Goal: Task Accomplishment & Management: Manage account settings

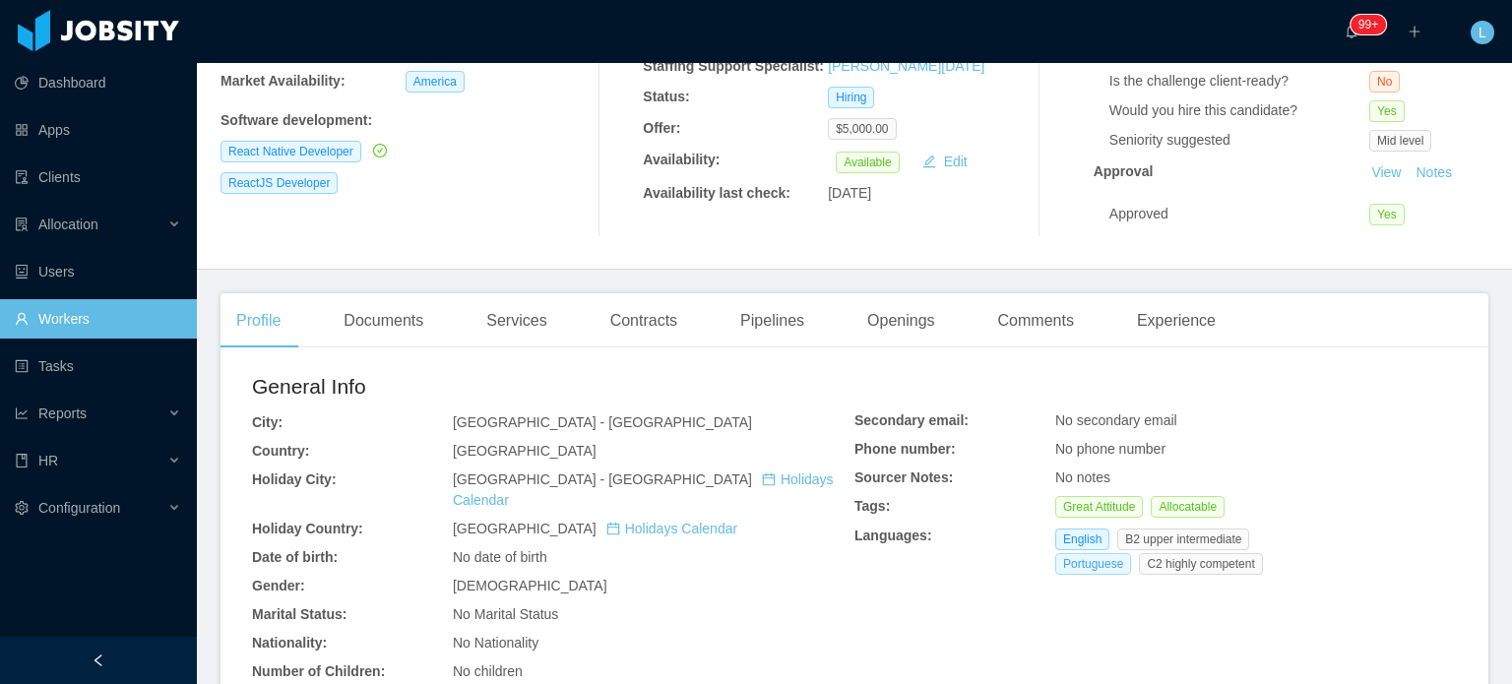
scroll to position [295, 0]
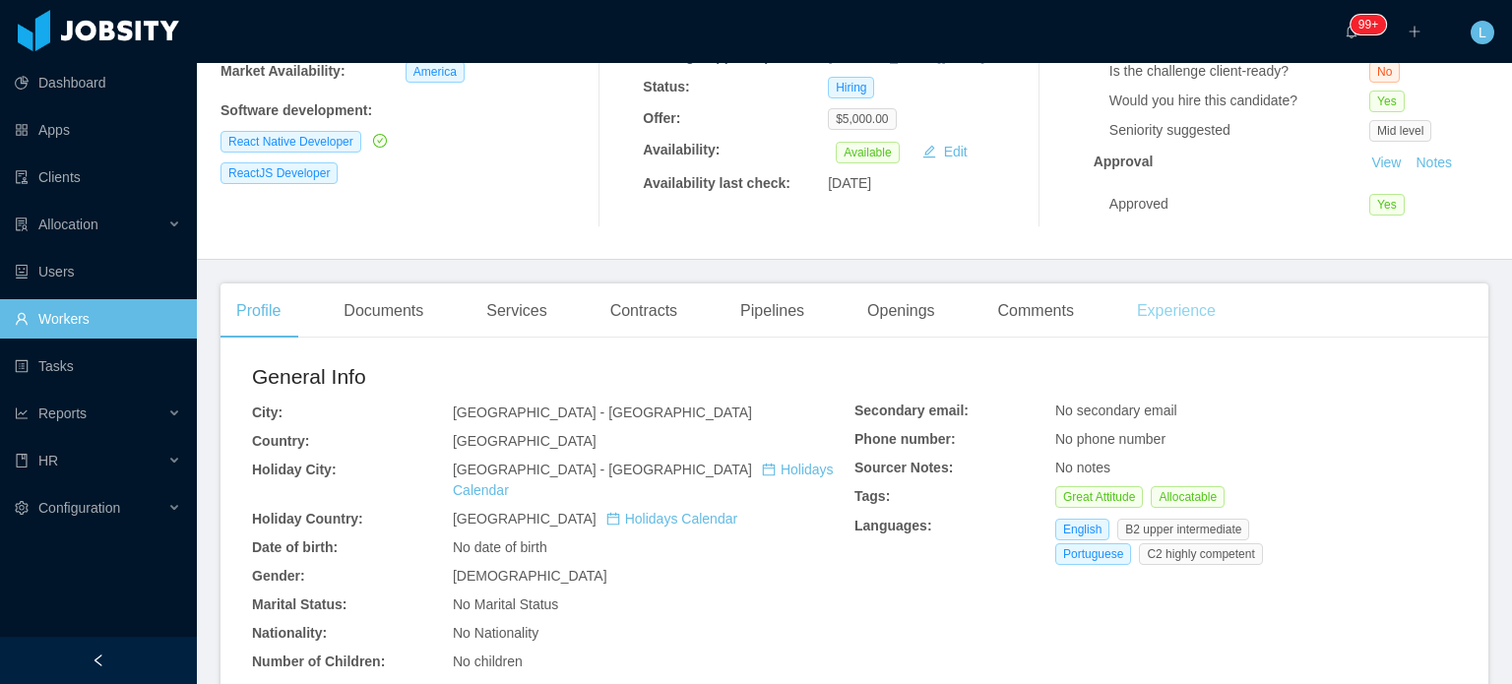
click at [1159, 313] on div "Experience" at bounding box center [1176, 311] width 110 height 55
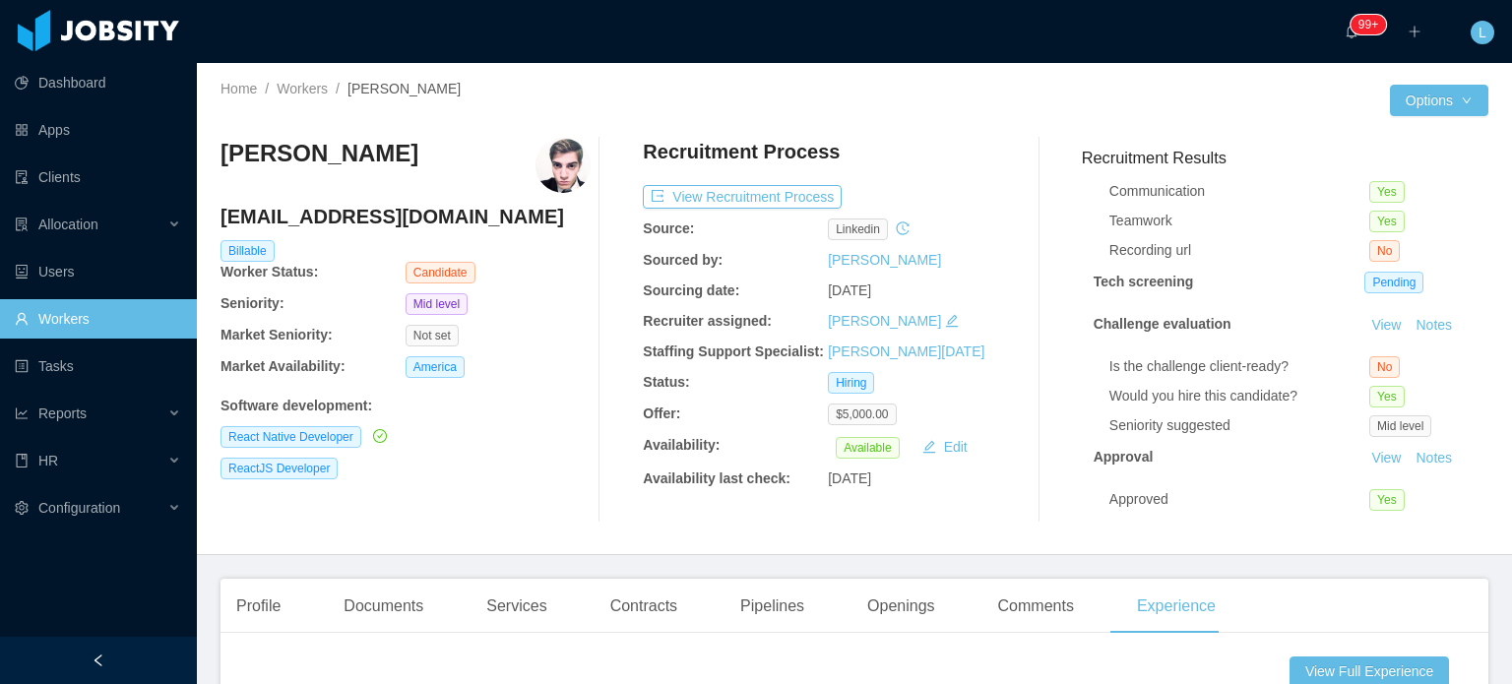
click at [324, 219] on h4 "marcelomattos@live.com" at bounding box center [406, 217] width 370 height 28
copy h4 "marcelomattos@live.com"
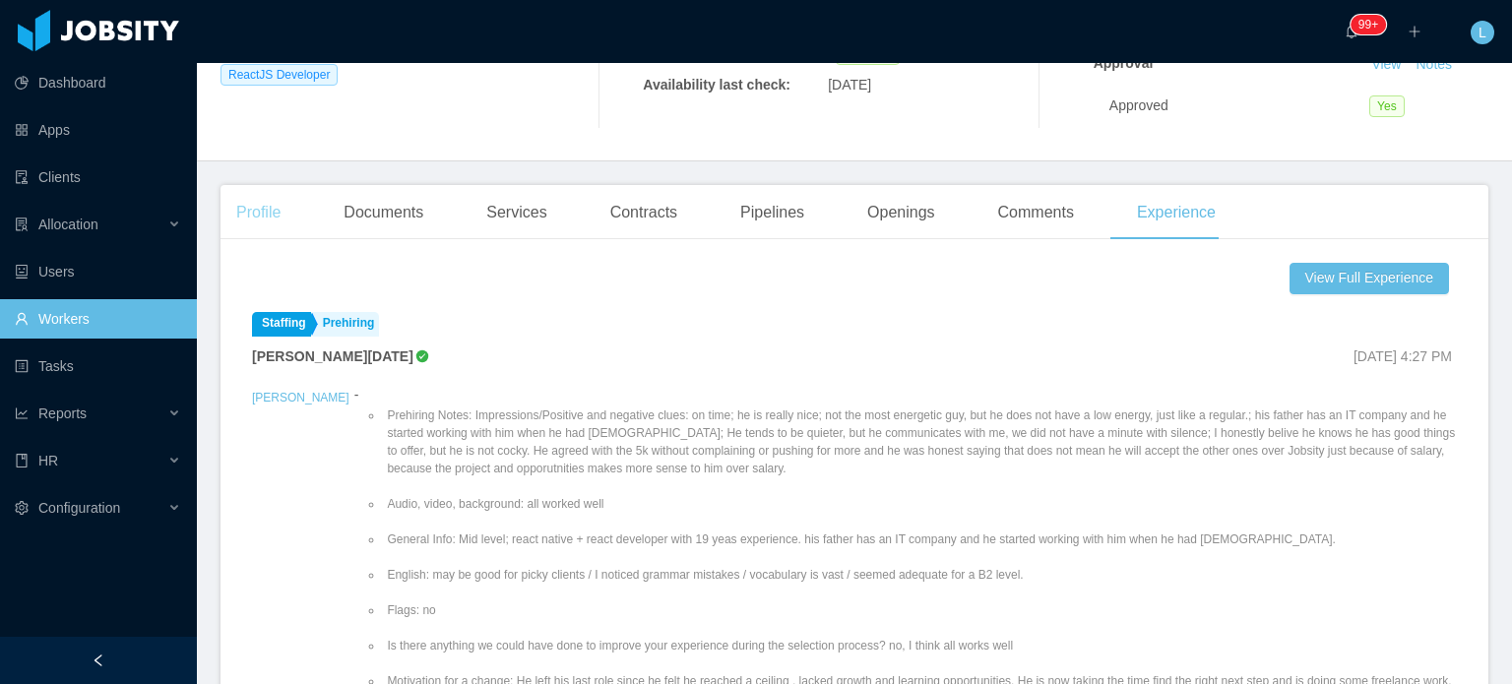
click at [267, 218] on div "Profile" at bounding box center [259, 212] width 76 height 55
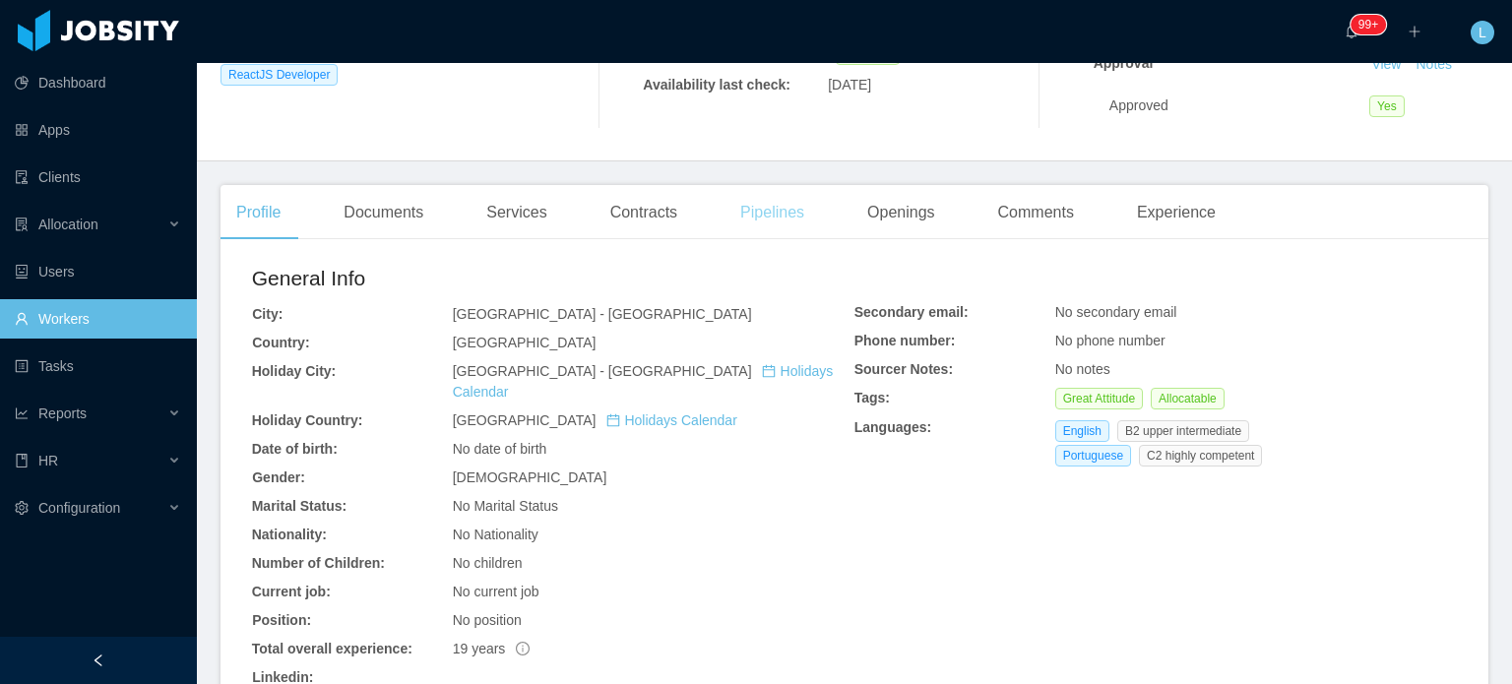
scroll to position [71, 0]
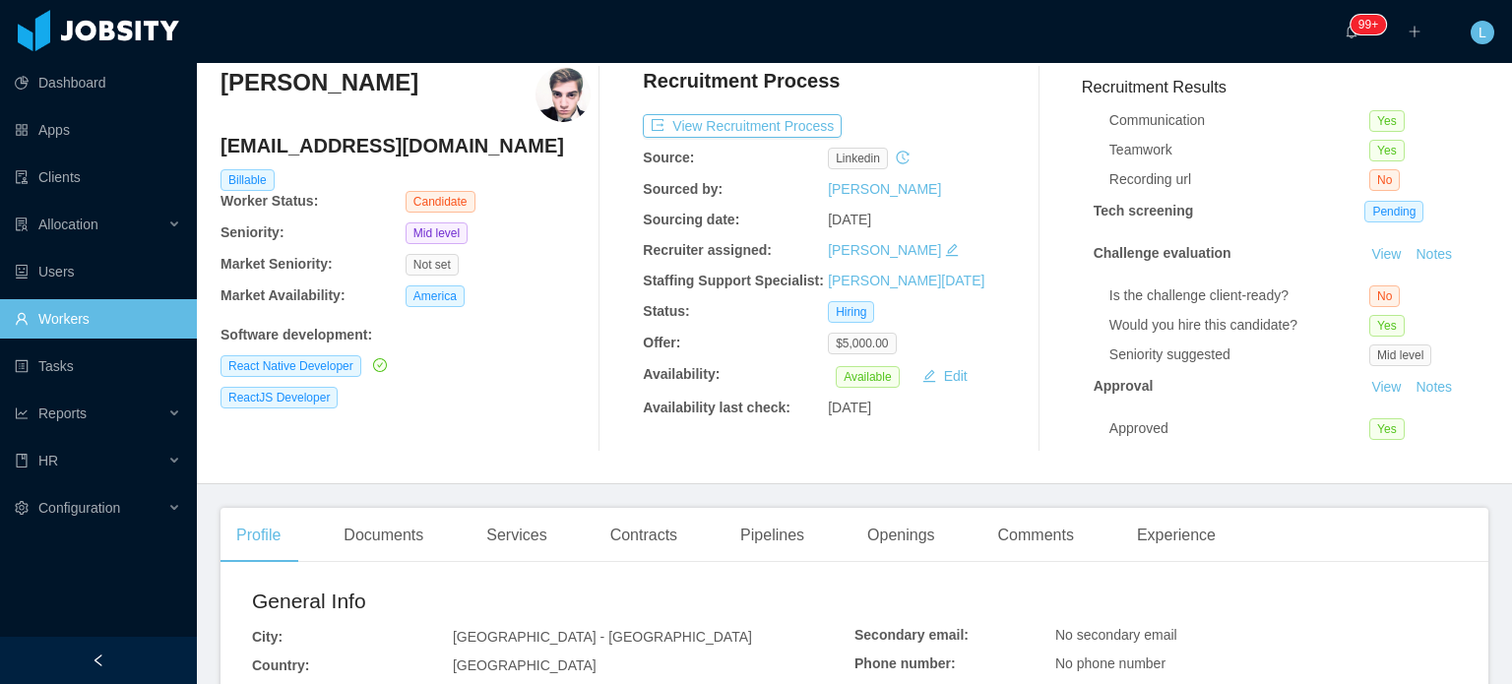
click at [372, 149] on h4 "marcelomattos@live.com" at bounding box center [406, 146] width 370 height 28
copy h4 "marcelomattos@live.com"
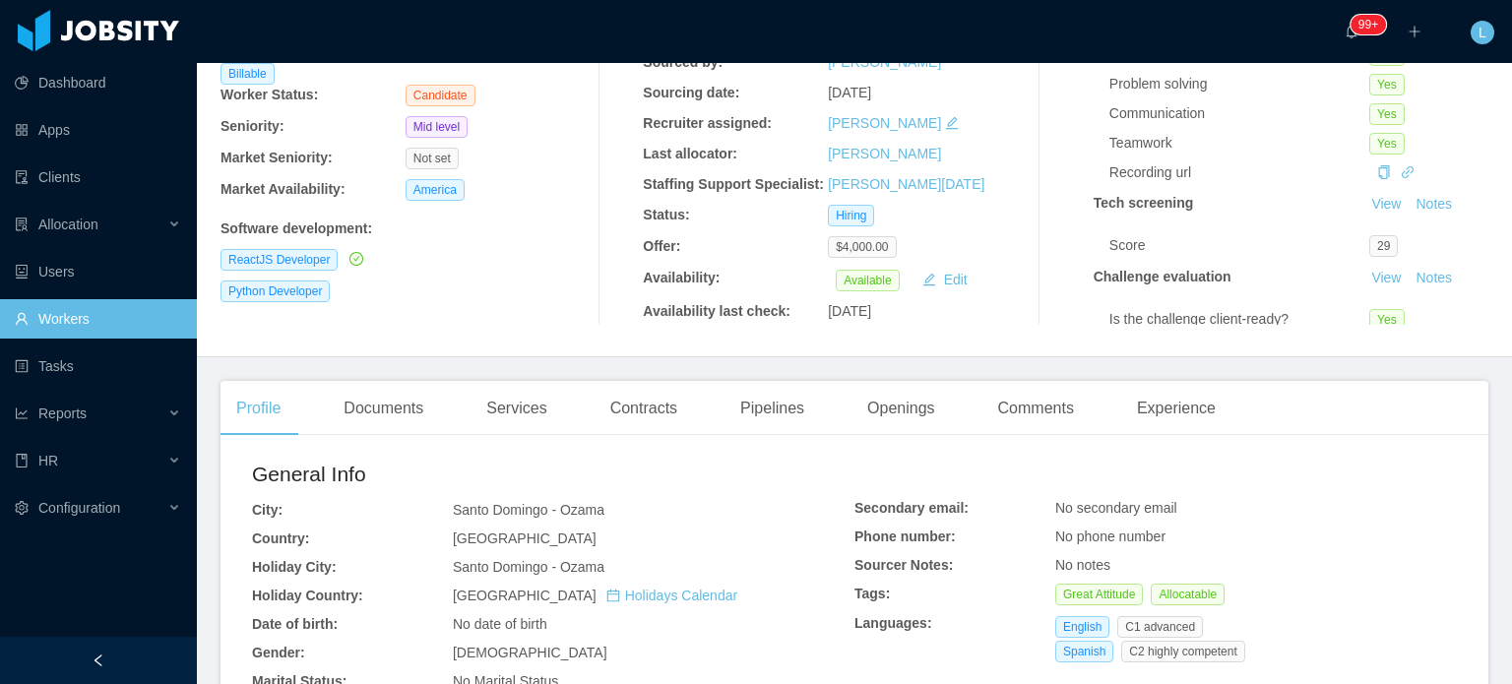
scroll to position [394, 0]
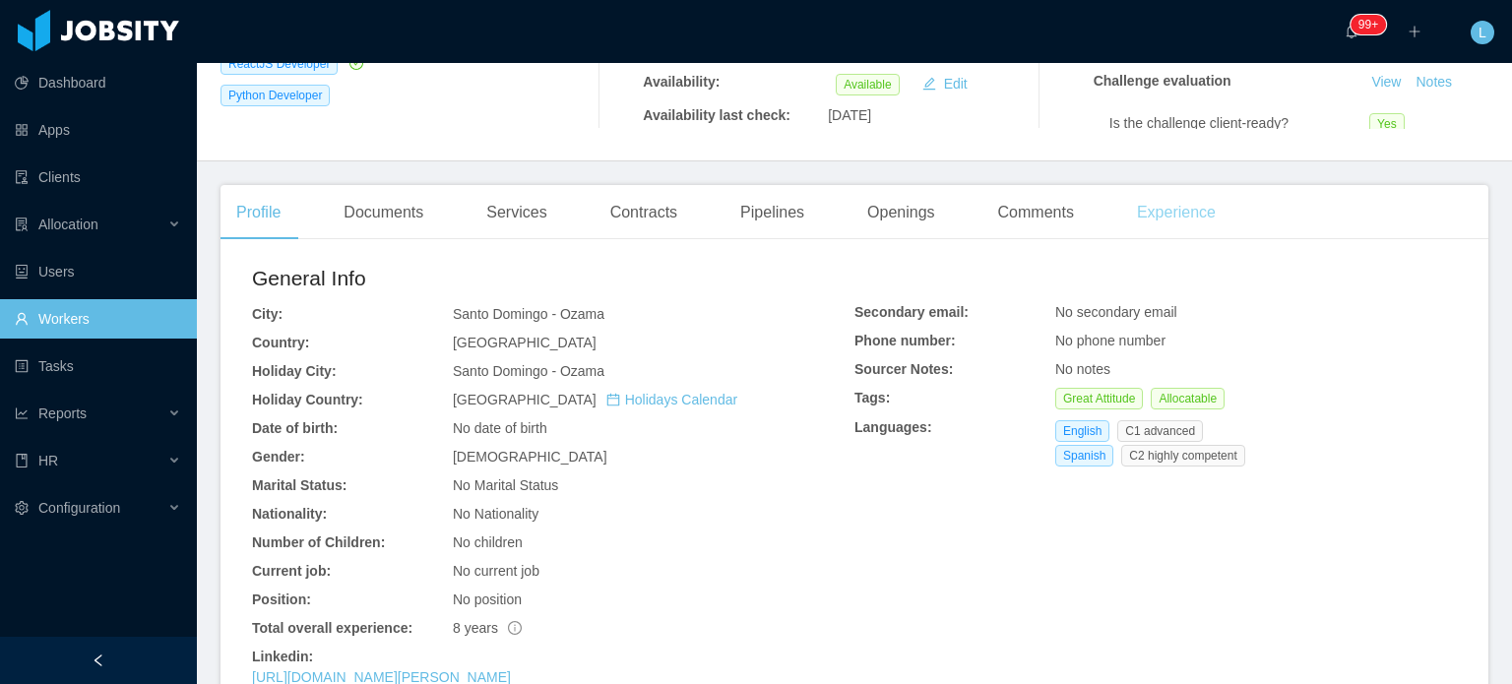
click at [1162, 221] on div "Experience" at bounding box center [1176, 212] width 110 height 55
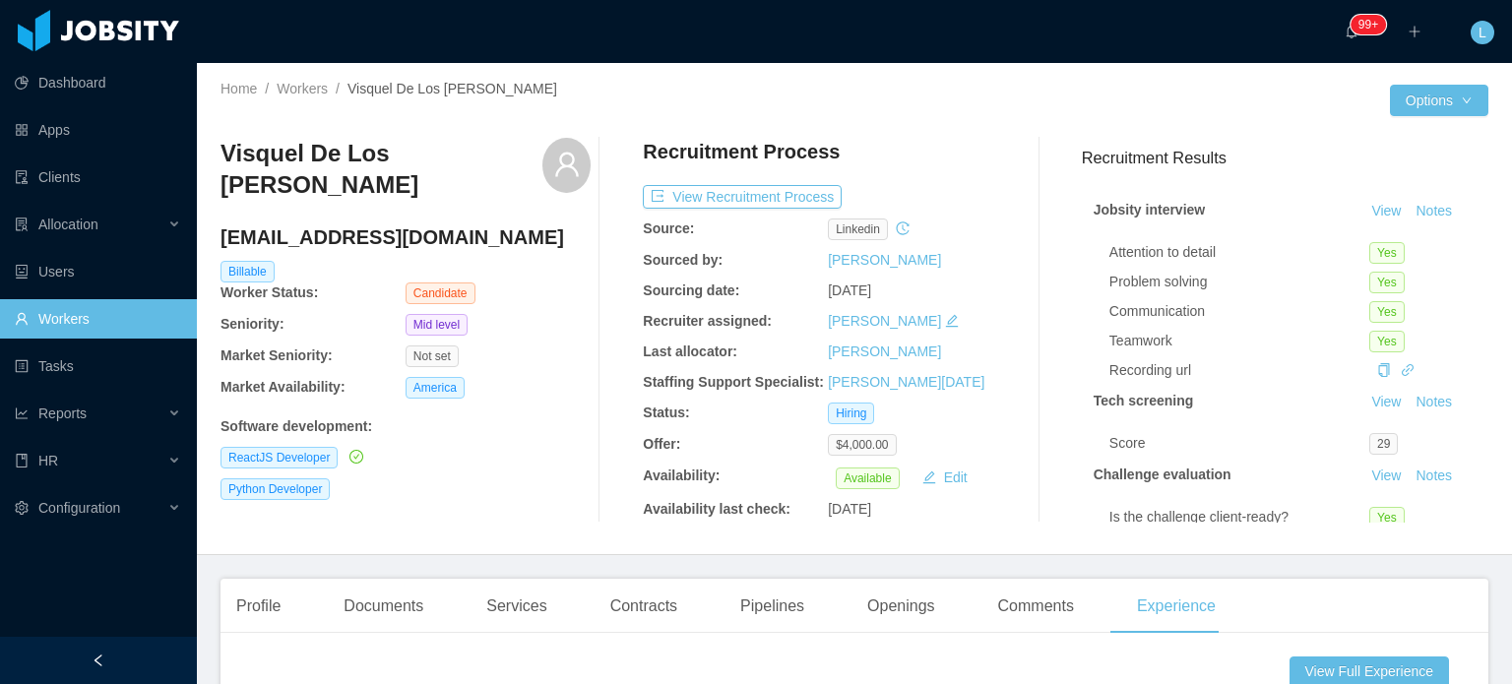
click at [363, 160] on h3 "Visquel De Los [PERSON_NAME]" at bounding box center [382, 170] width 322 height 64
click at [363, 160] on h3 "Visquel De Los Santos Morel" at bounding box center [382, 170] width 322 height 64
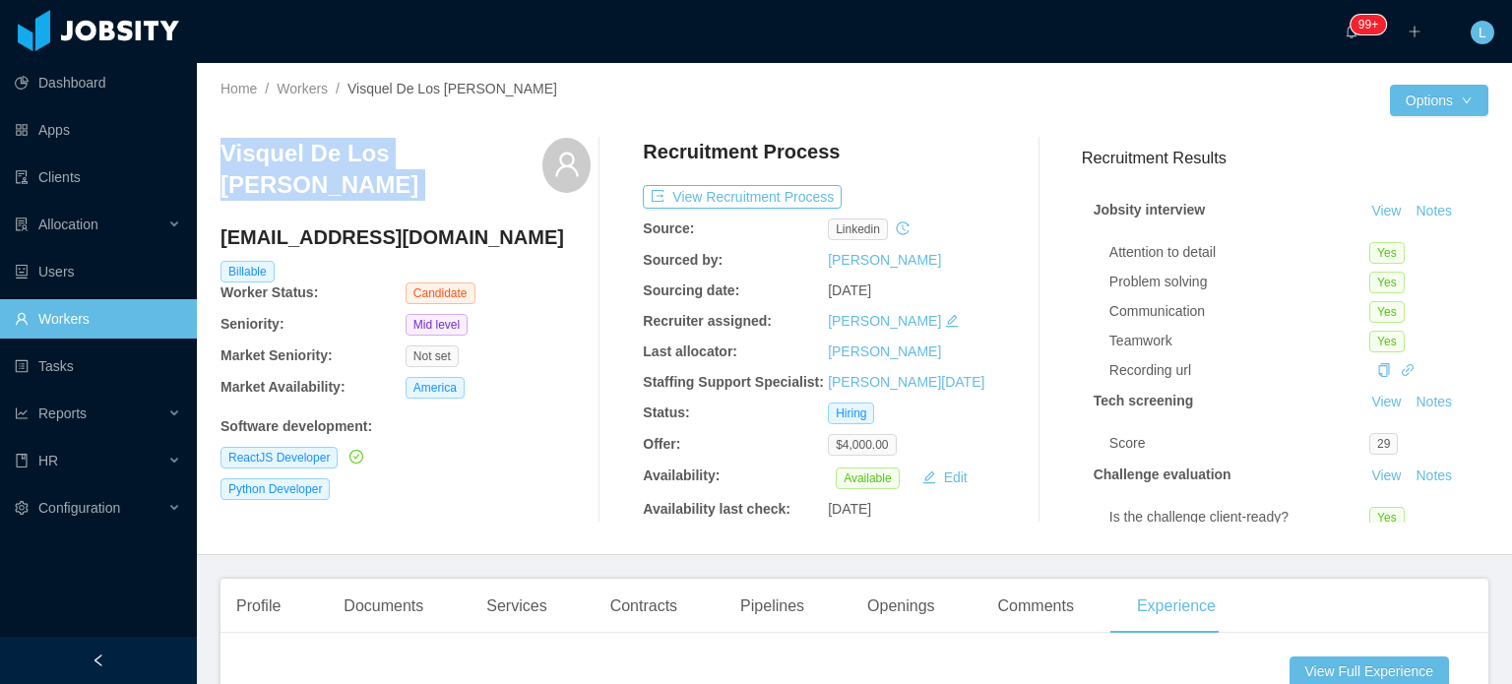
click at [362, 160] on h3 "Visquel De Los Santos Morel" at bounding box center [382, 170] width 322 height 64
copy div "Visquel De Los Santos Morel"
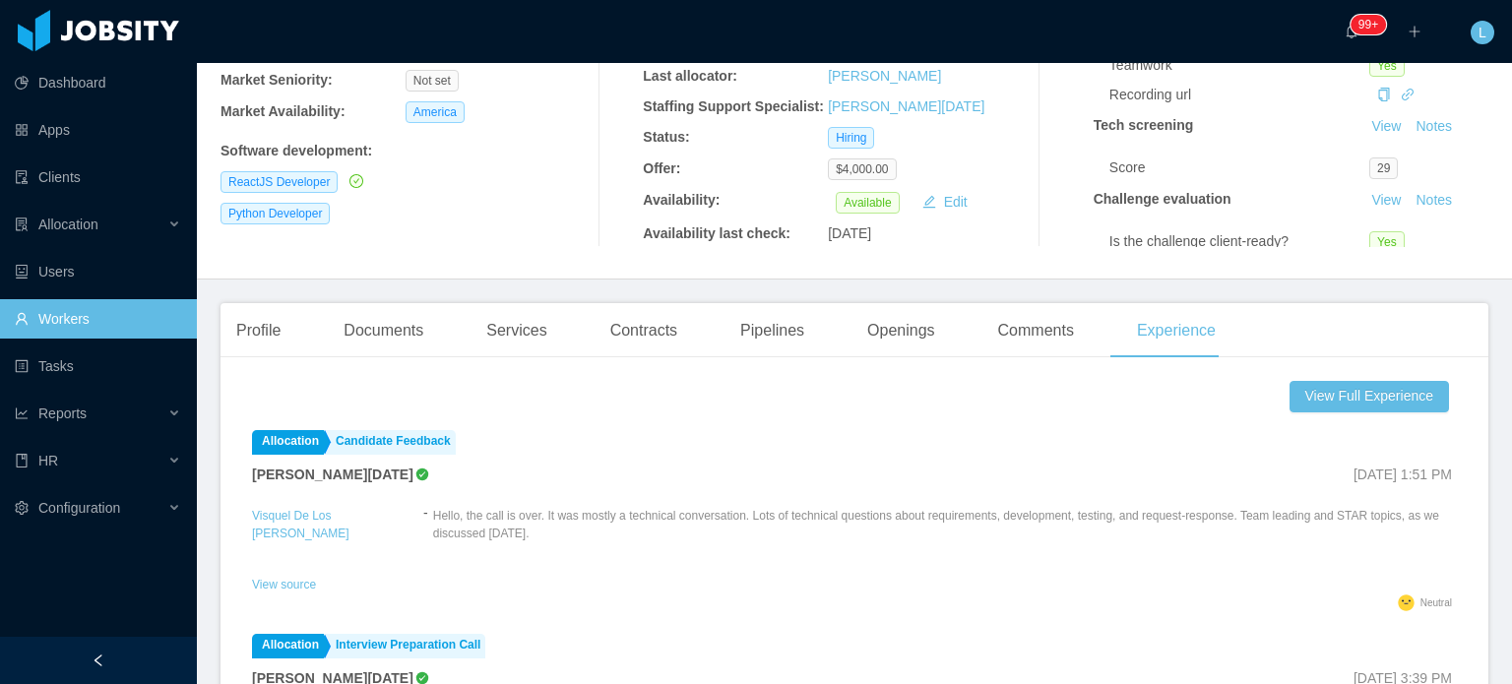
scroll to position [295, 0]
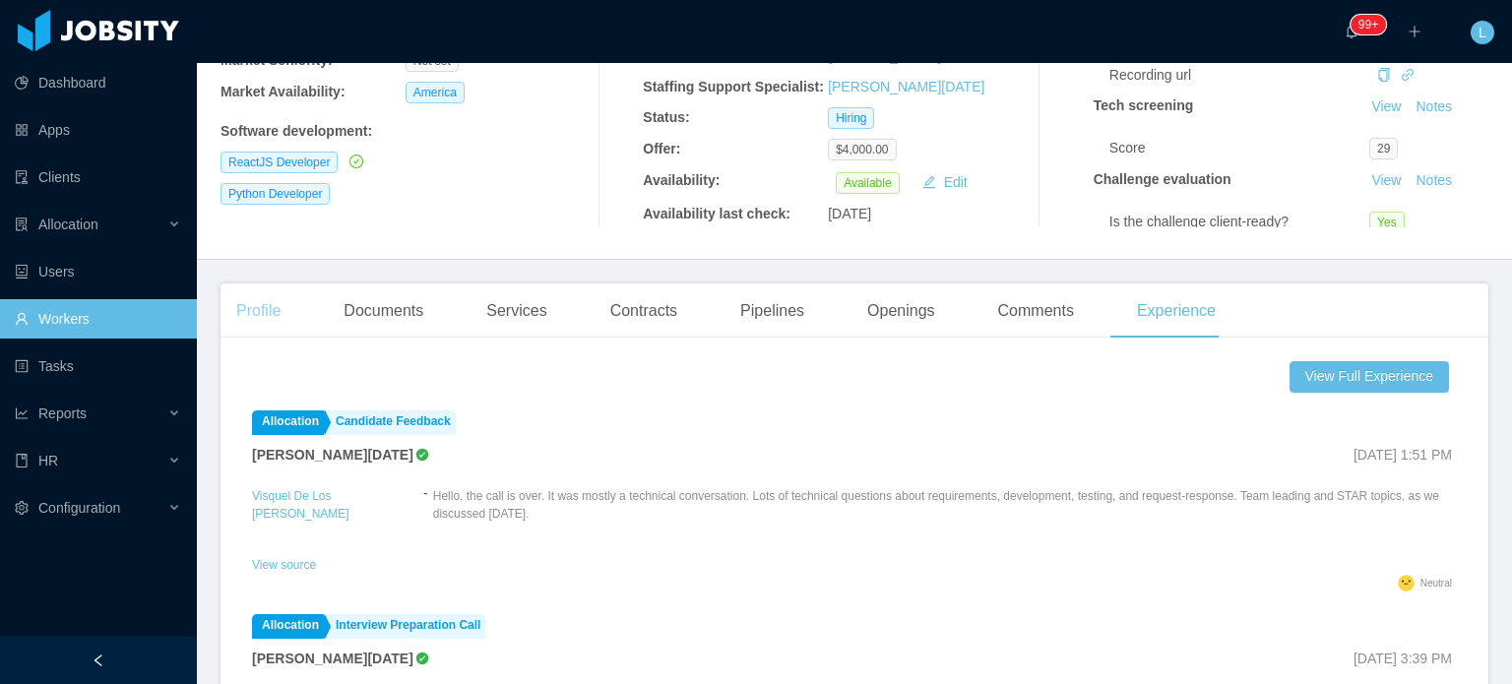
click at [253, 310] on div "Profile" at bounding box center [259, 311] width 76 height 55
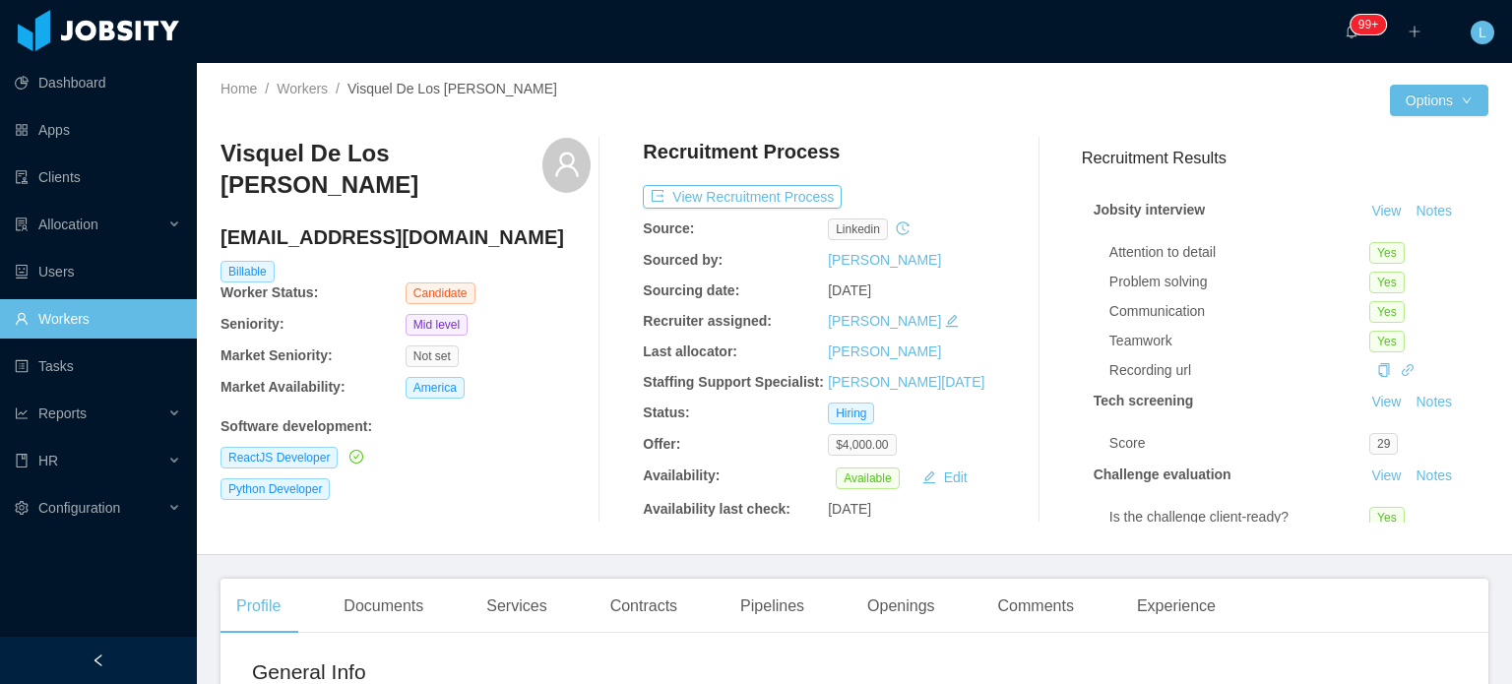
click at [374, 155] on h3 "Visquel De Los Santos Morel" at bounding box center [382, 170] width 322 height 64
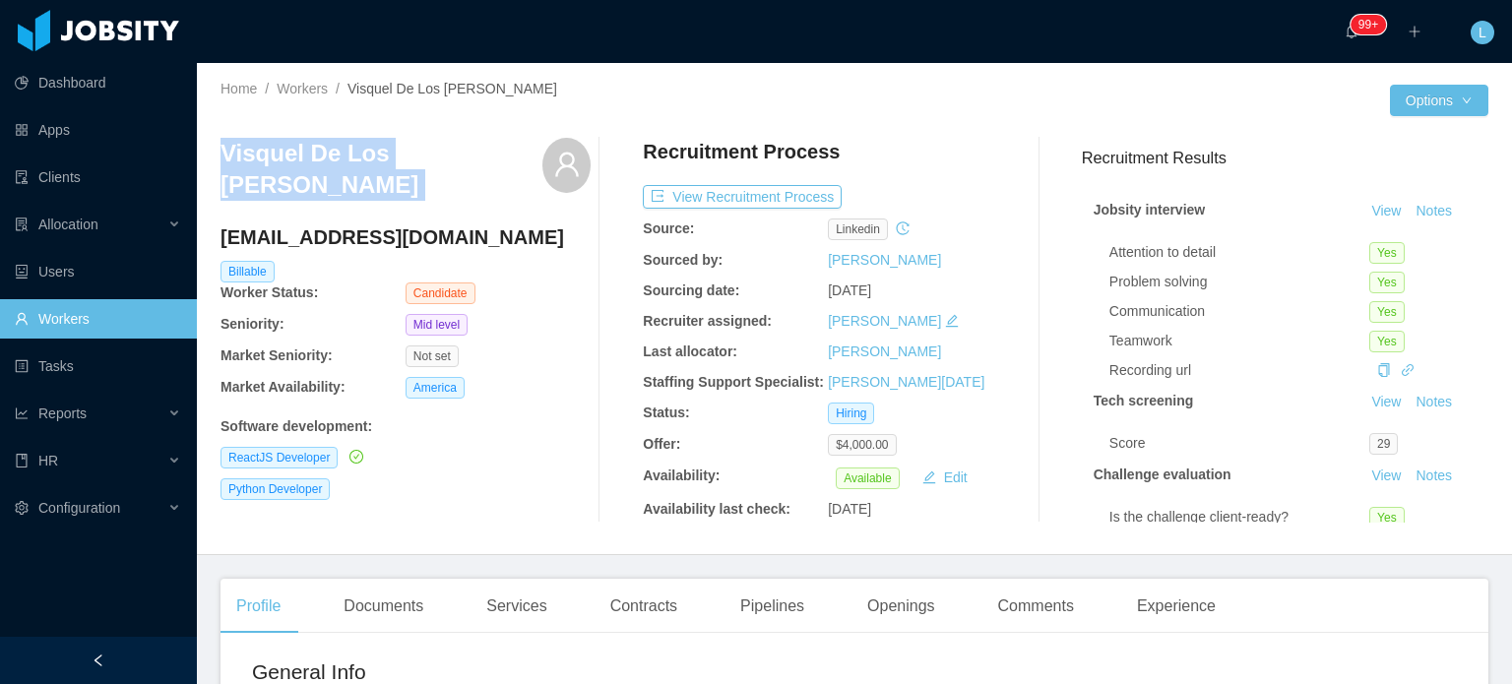
click at [374, 155] on h3 "Visquel De Los Santos Morel" at bounding box center [382, 170] width 322 height 64
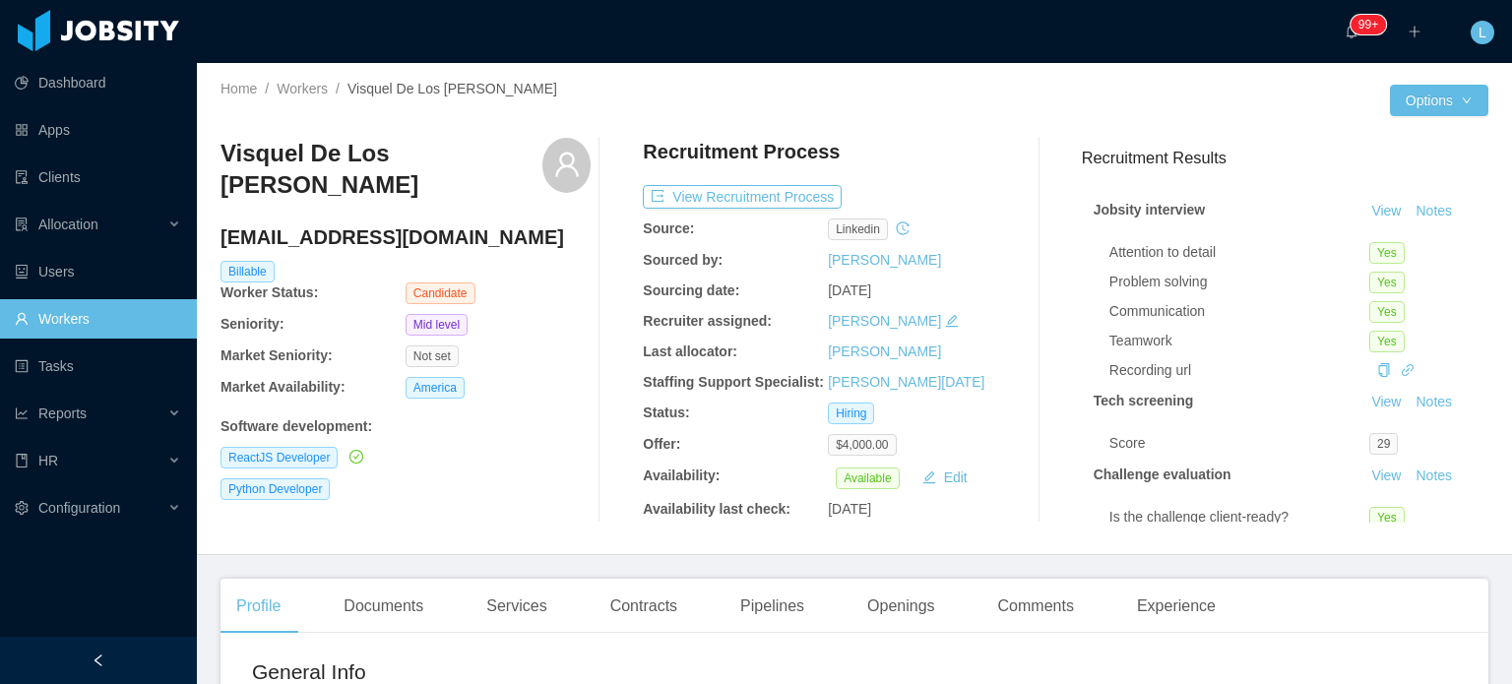
click at [394, 230] on div "visquel0208@gmail.com" at bounding box center [406, 241] width 370 height 37
click at [392, 223] on h4 "visquel0208@gmail.com" at bounding box center [406, 237] width 370 height 28
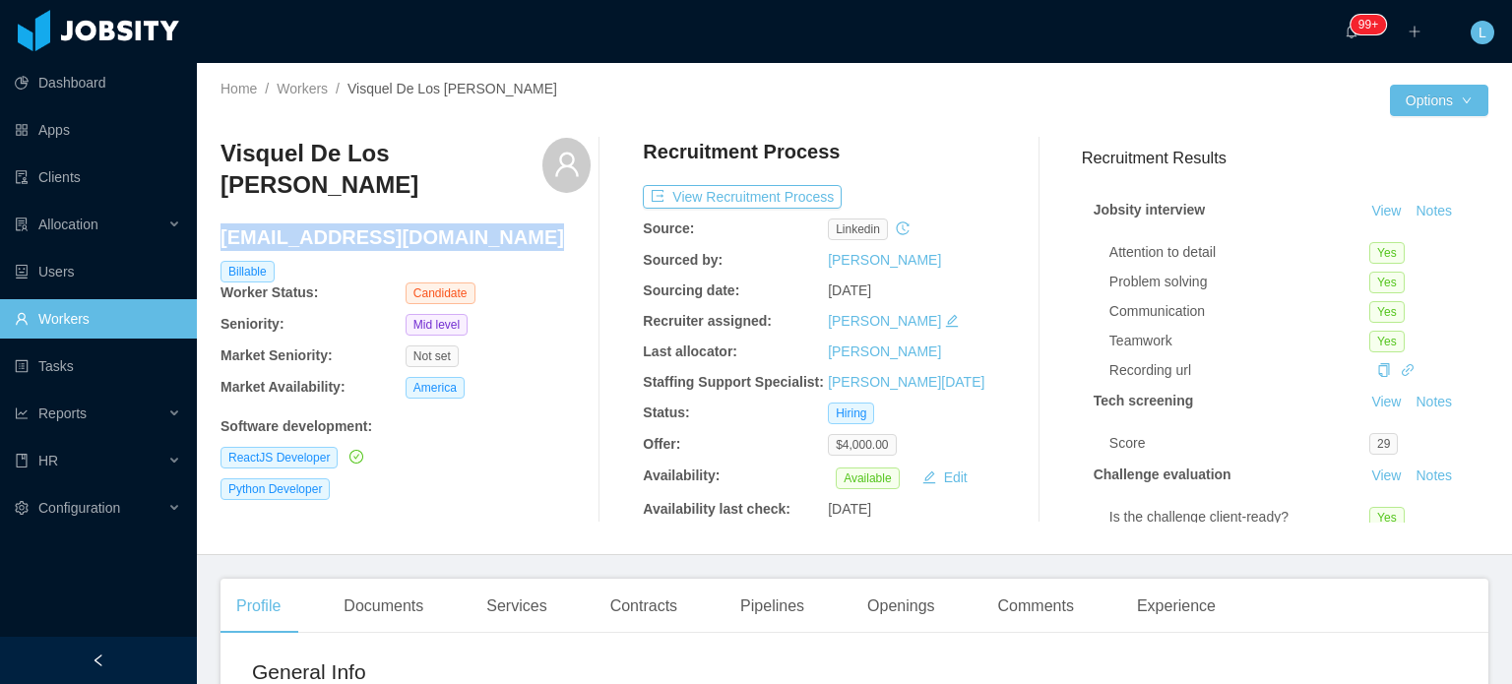
copy h4 "visquel0208@gmail.com"
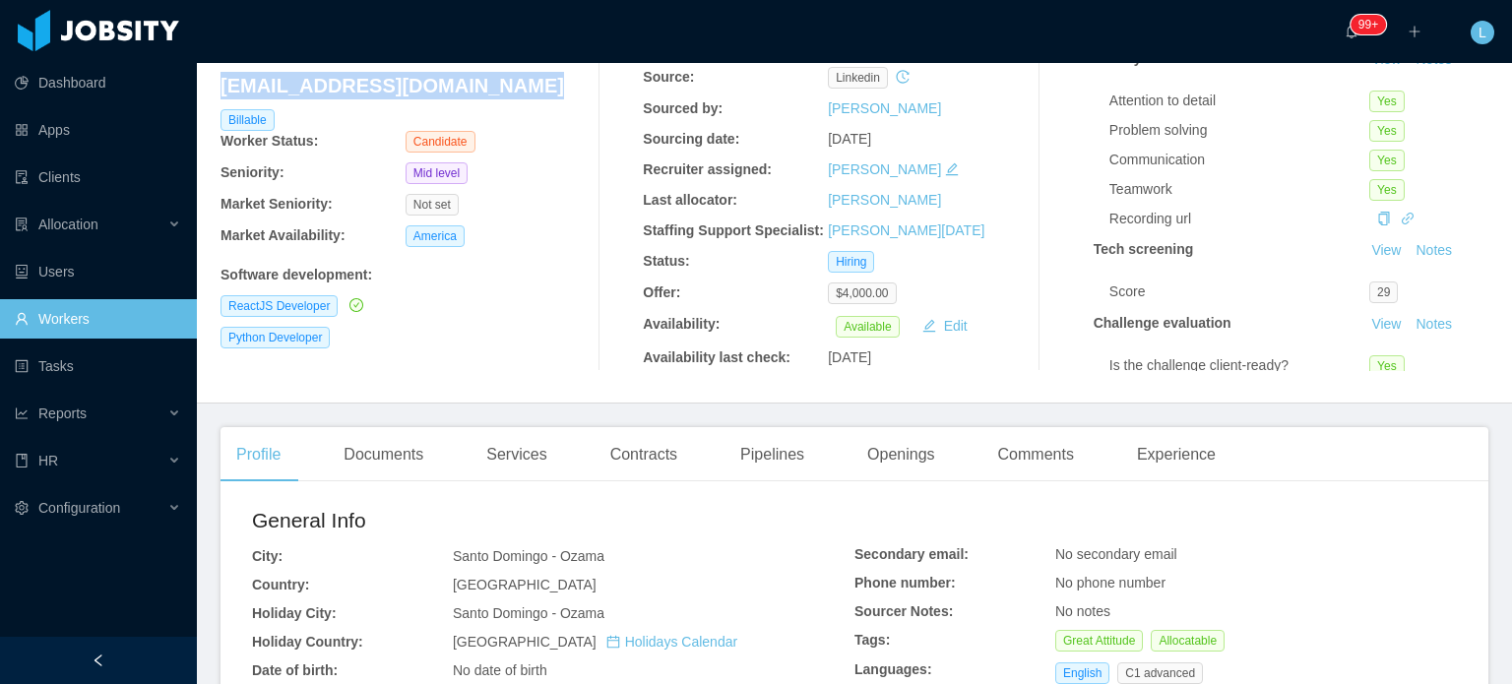
scroll to position [492, 0]
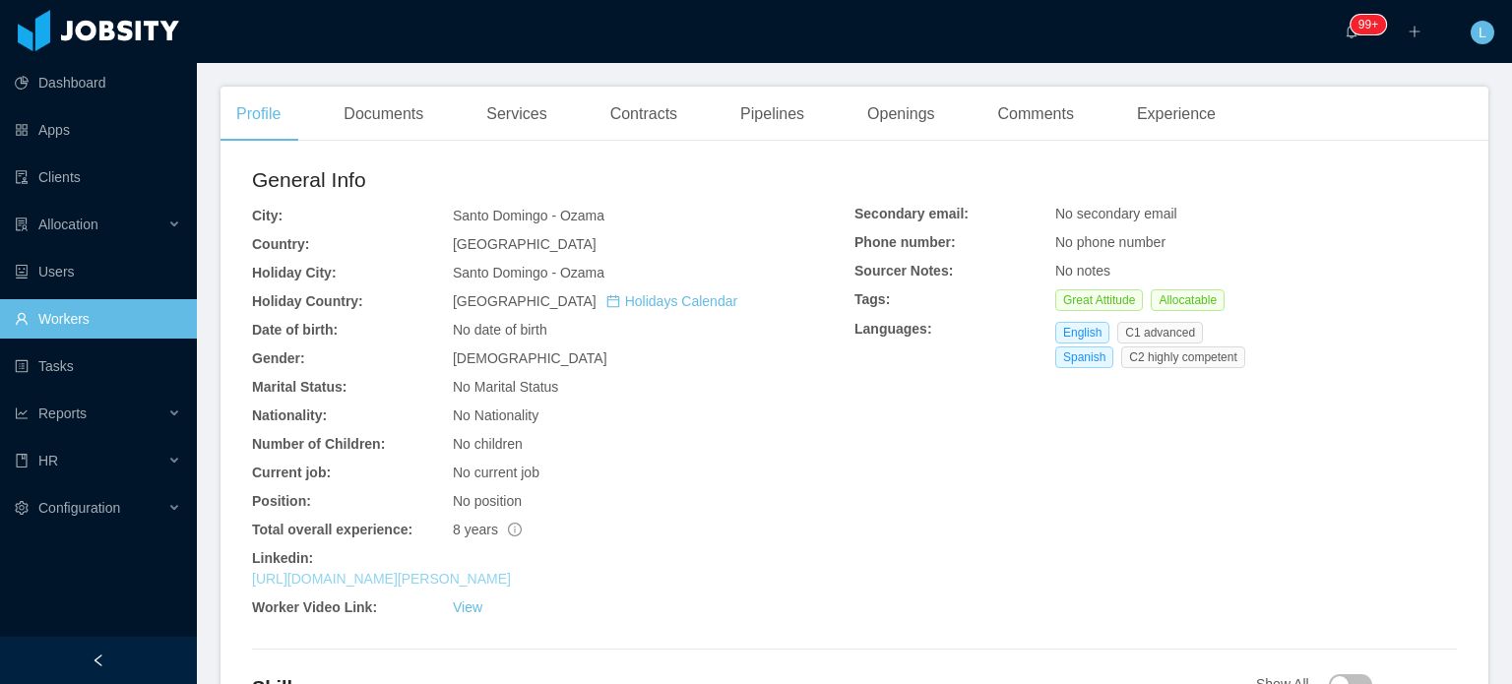
click at [370, 573] on link "https://www.linkedin.com/in/visquel-de-los-santos-morel-034942159" at bounding box center [381, 579] width 259 height 16
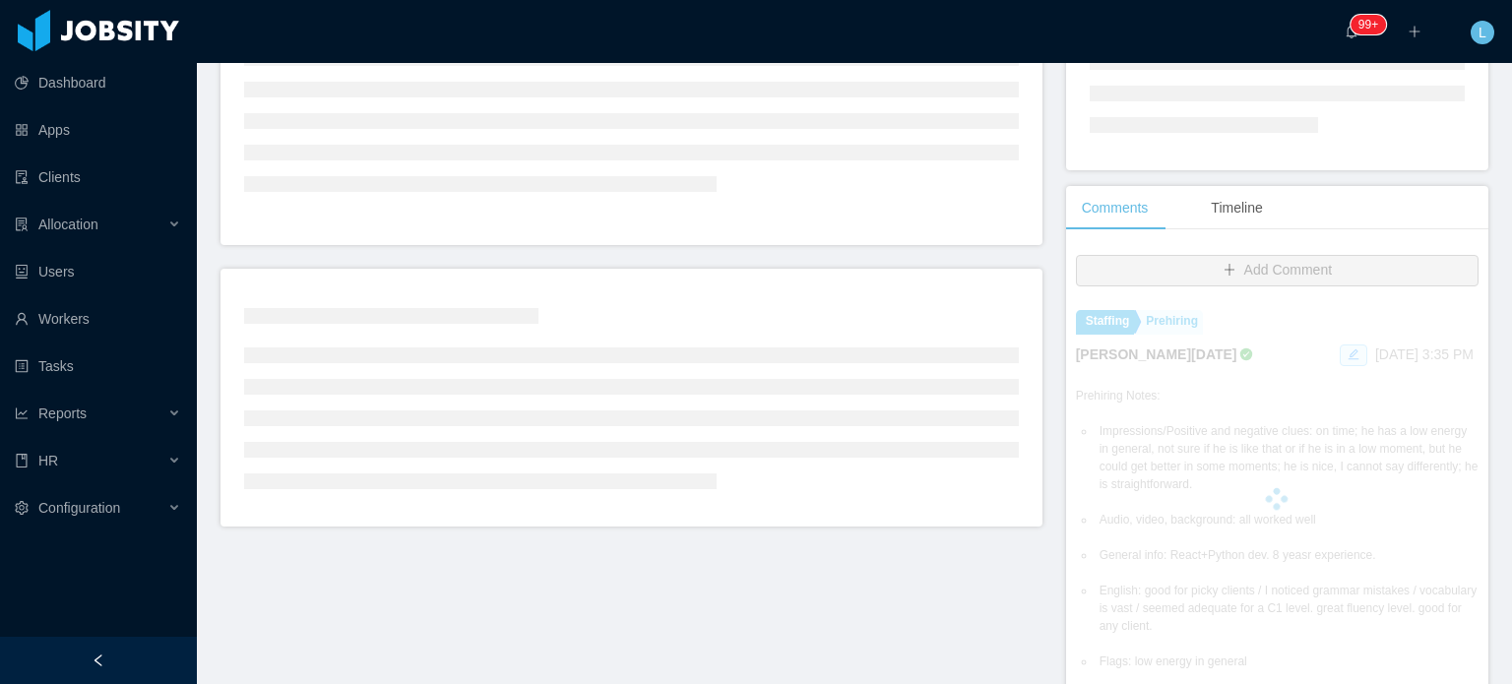
scroll to position [295, 0]
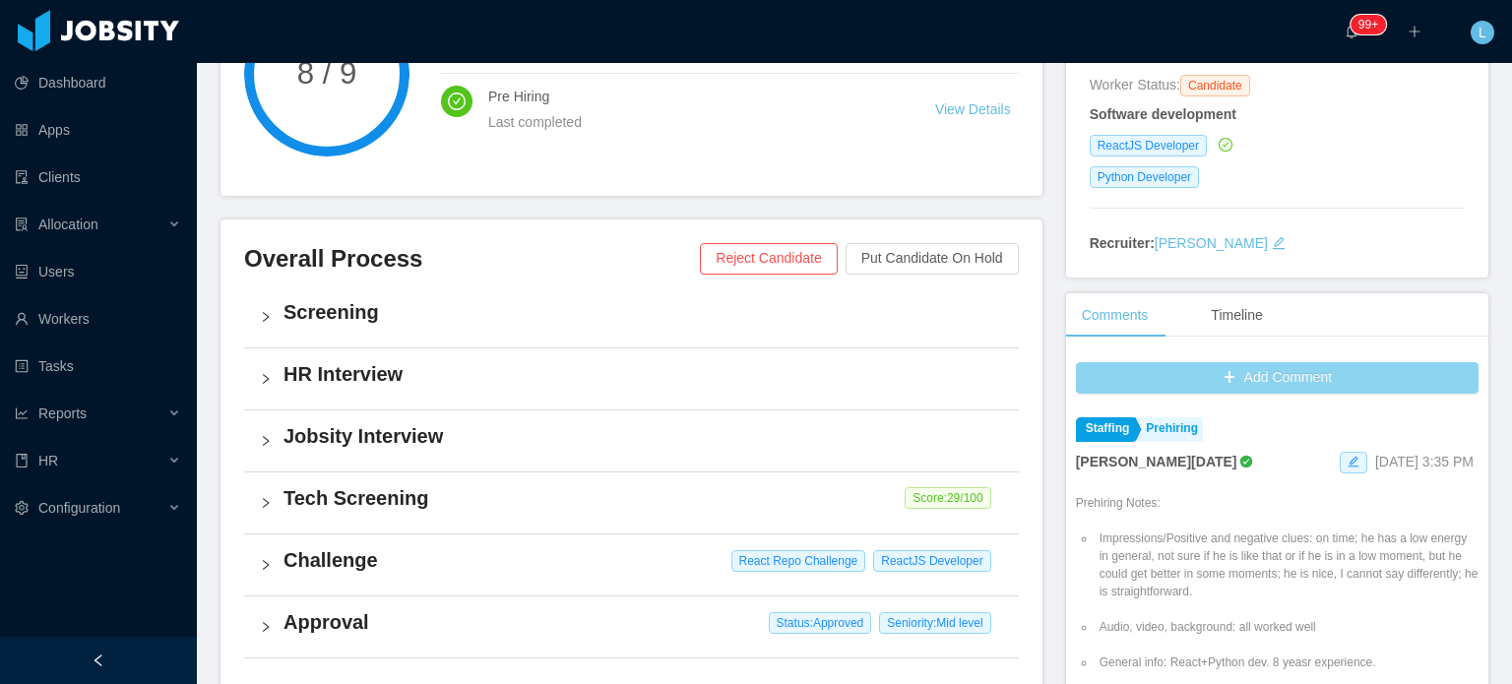
click at [1252, 368] on button "Add Comment" at bounding box center [1277, 378] width 403 height 32
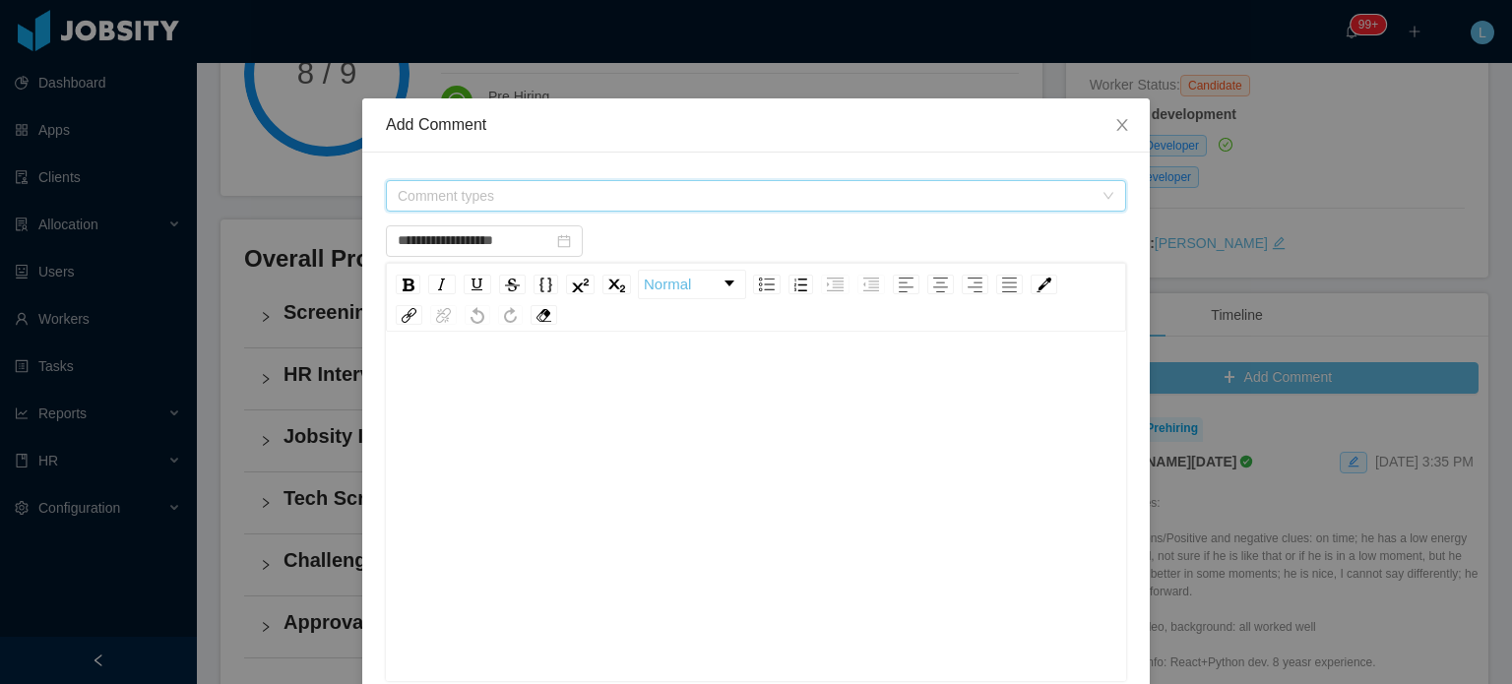
click at [471, 194] on span "Comment types" at bounding box center [745, 196] width 695 height 20
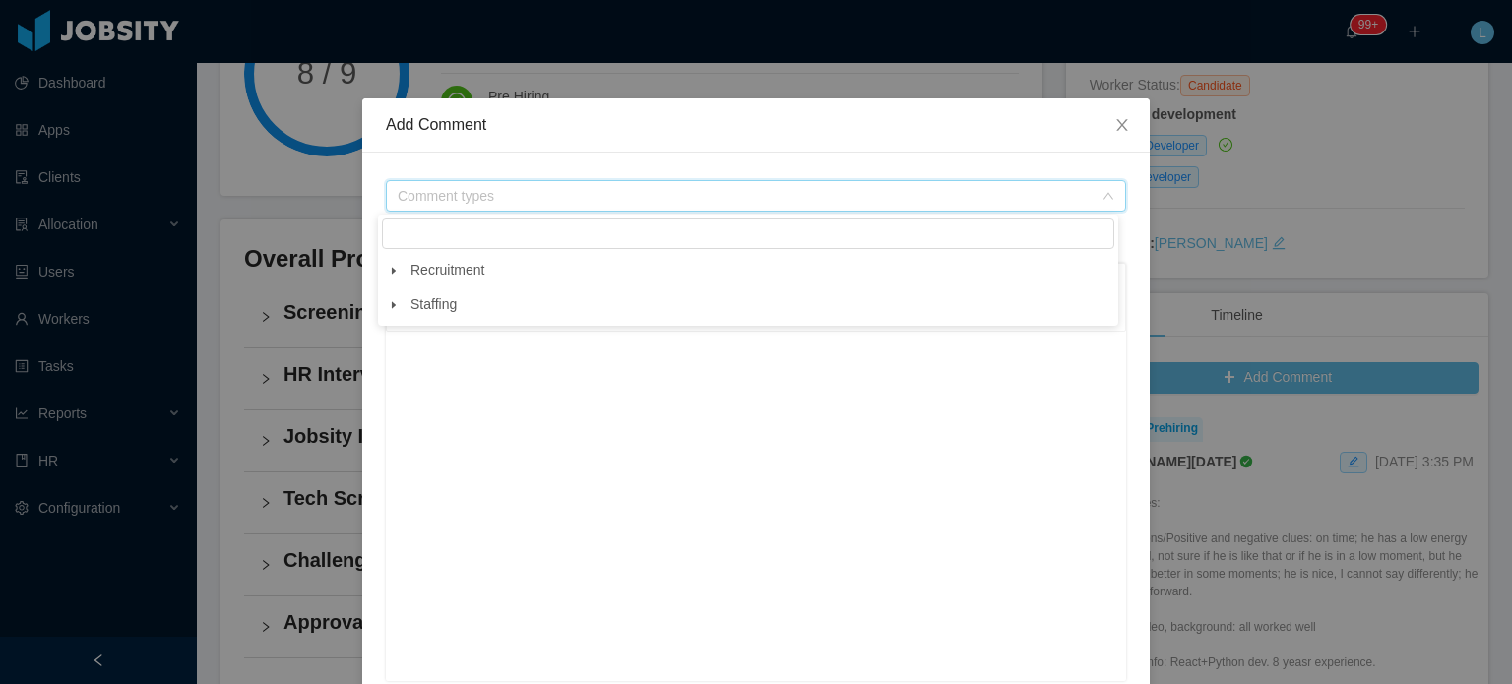
click at [391, 273] on icon "icon: caret-down" at bounding box center [394, 271] width 10 height 10
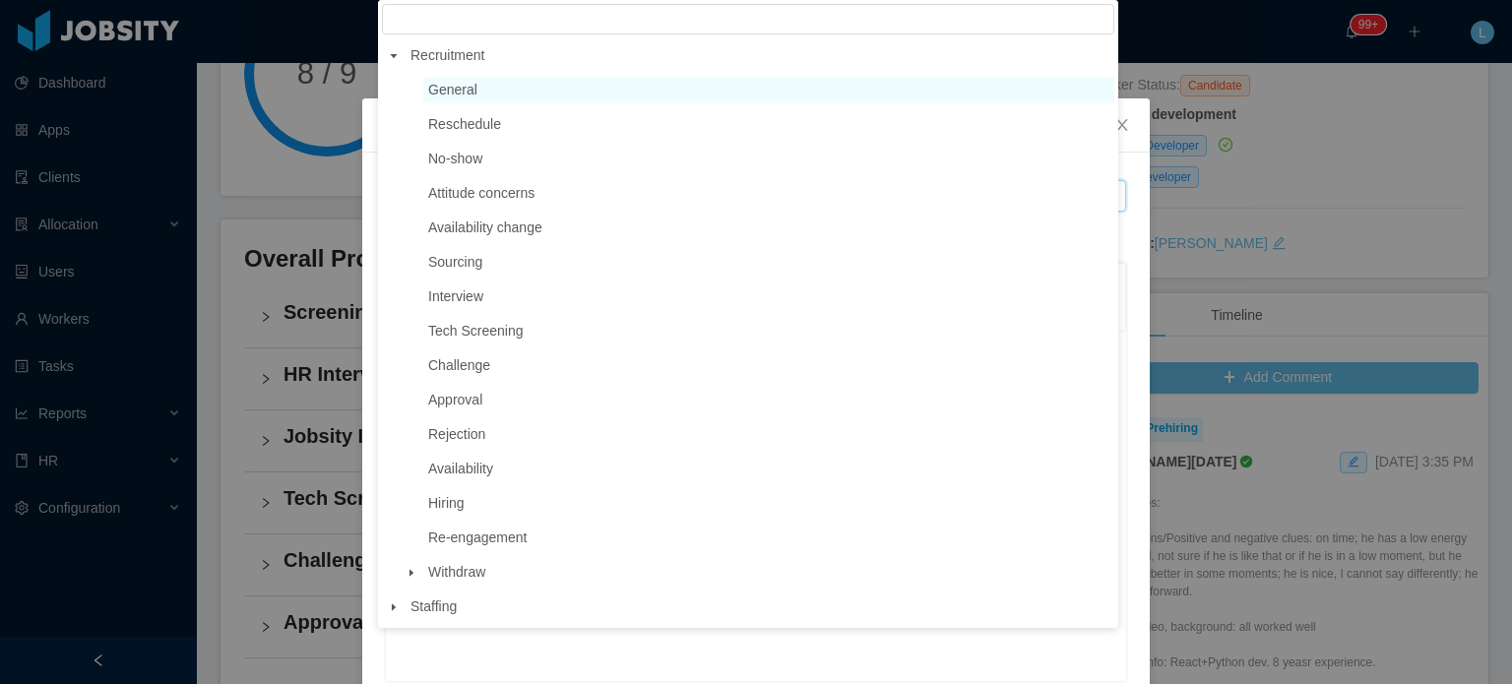
click at [432, 97] on span "General" at bounding box center [452, 90] width 49 height 16
type input "**********"
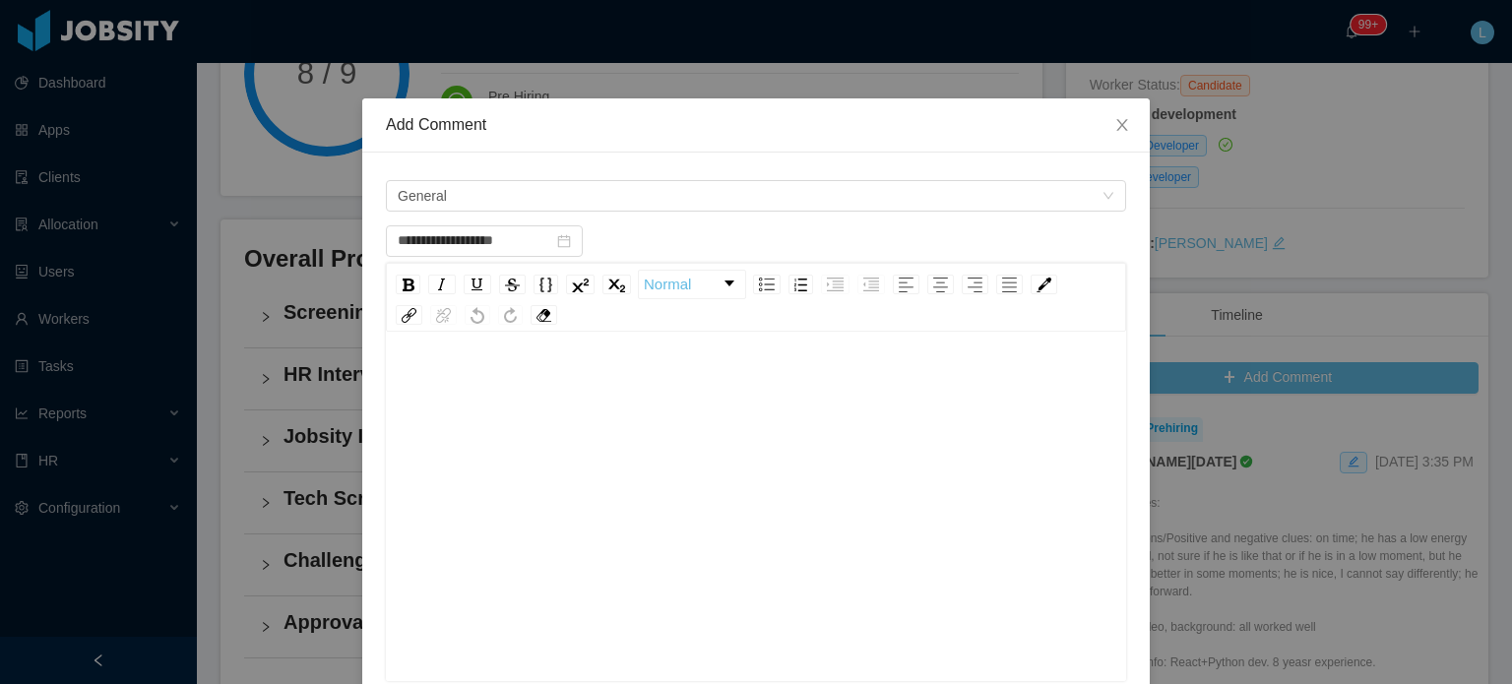
click at [440, 427] on div "rdw-editor" at bounding box center [757, 537] width 710 height 345
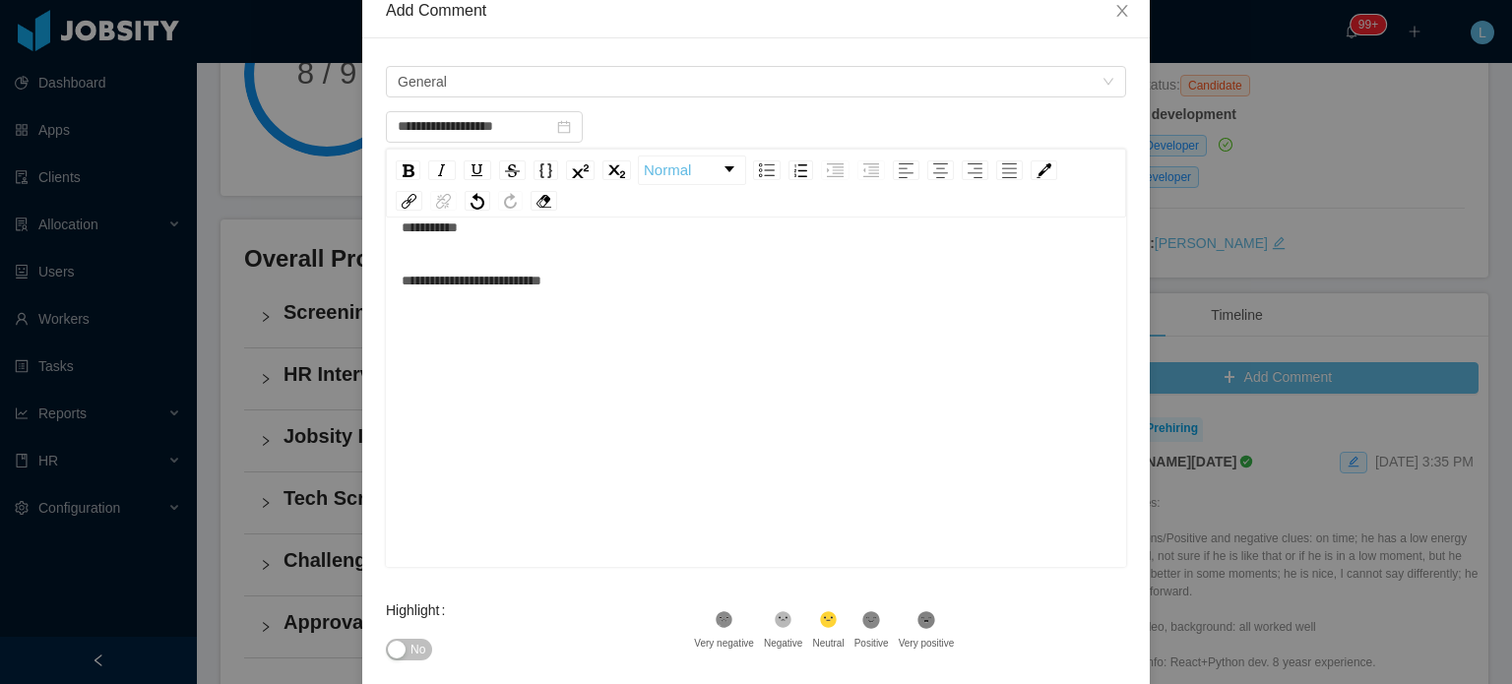
scroll to position [323, 0]
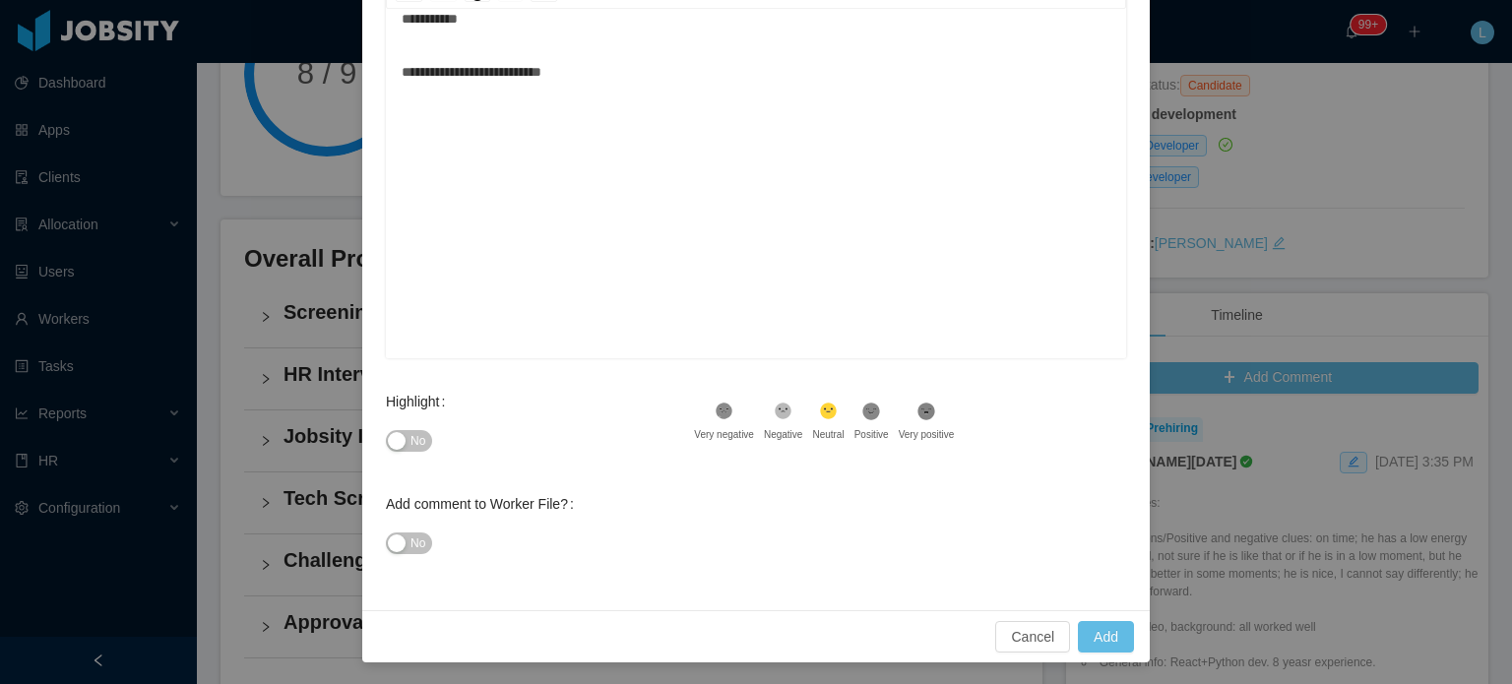
click at [394, 432] on button "No" at bounding box center [409, 441] width 46 height 22
click at [417, 539] on span "No" at bounding box center [418, 544] width 15 height 20
click at [1087, 638] on button "Add" at bounding box center [1106, 637] width 56 height 32
type input "**********"
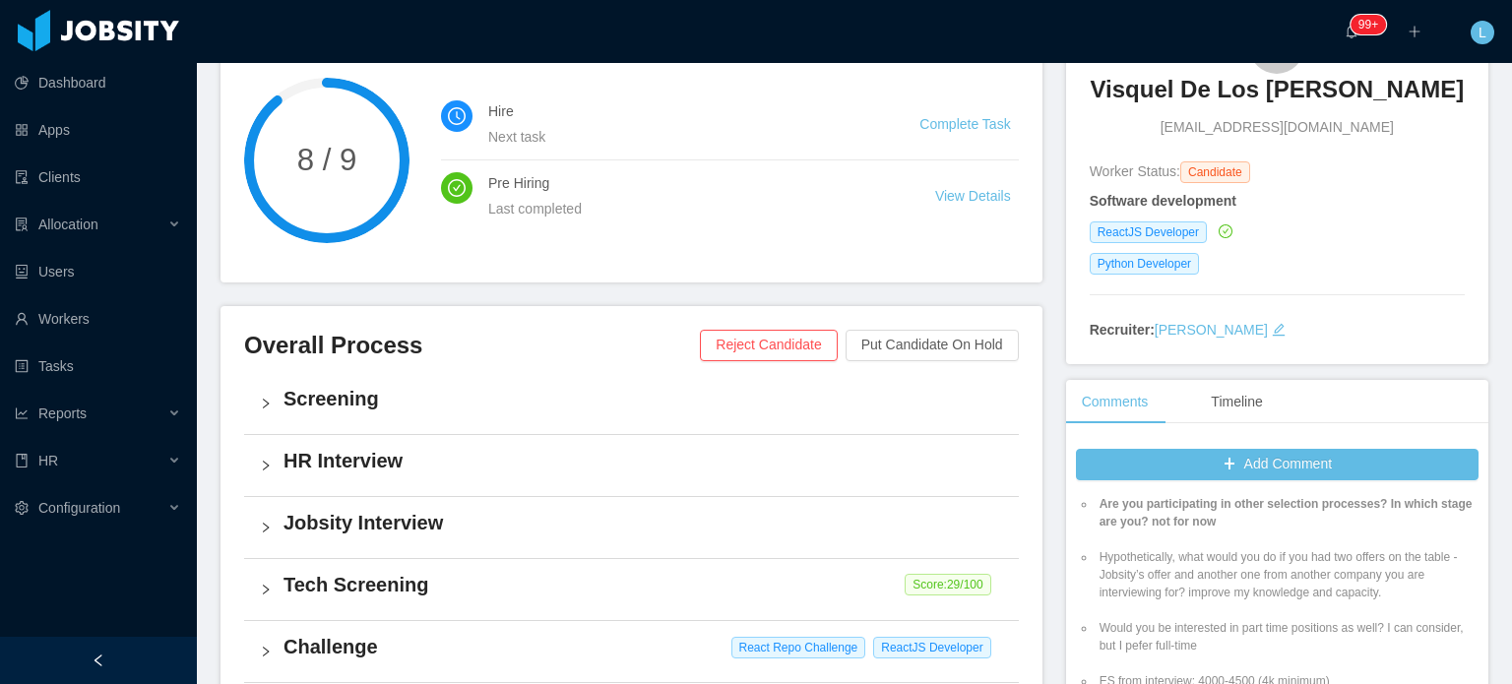
scroll to position [0, 0]
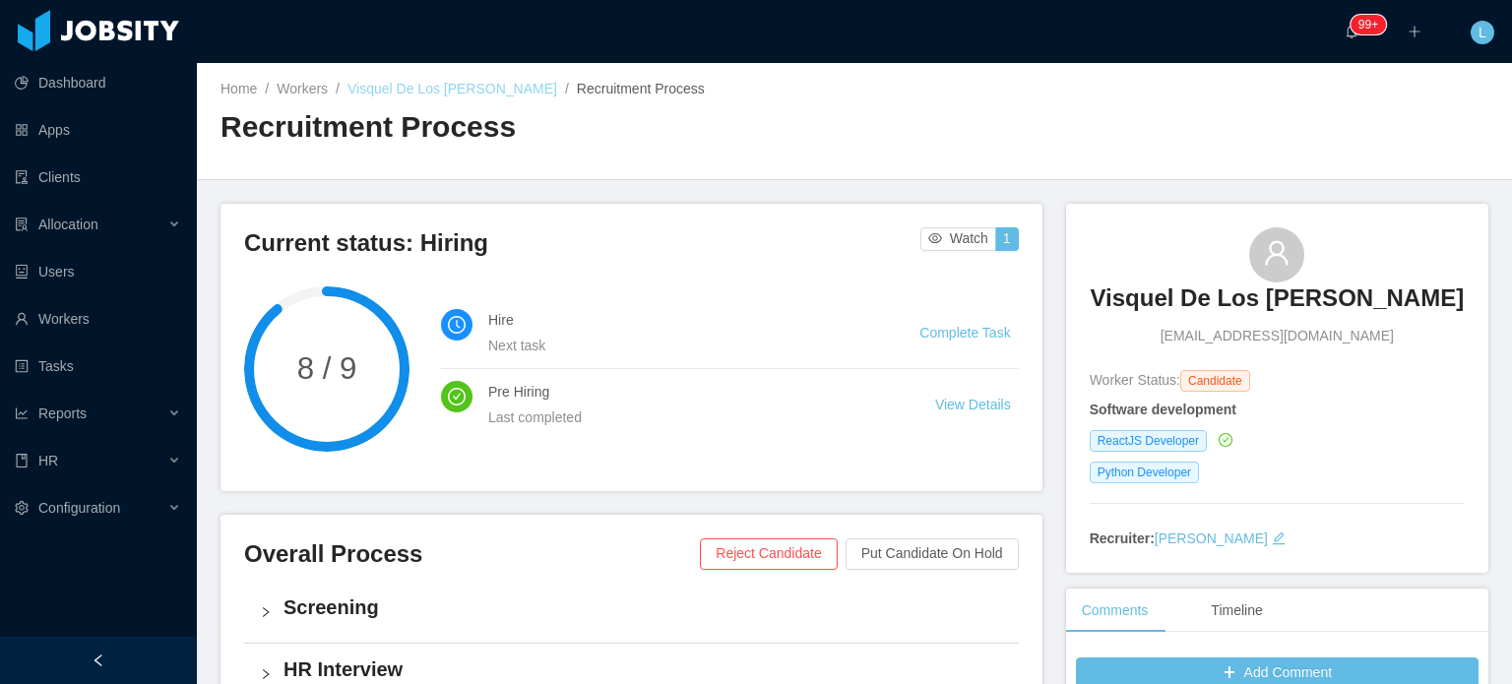
click at [429, 92] on link "Visquel De Los Santos Morel" at bounding box center [453, 89] width 210 height 16
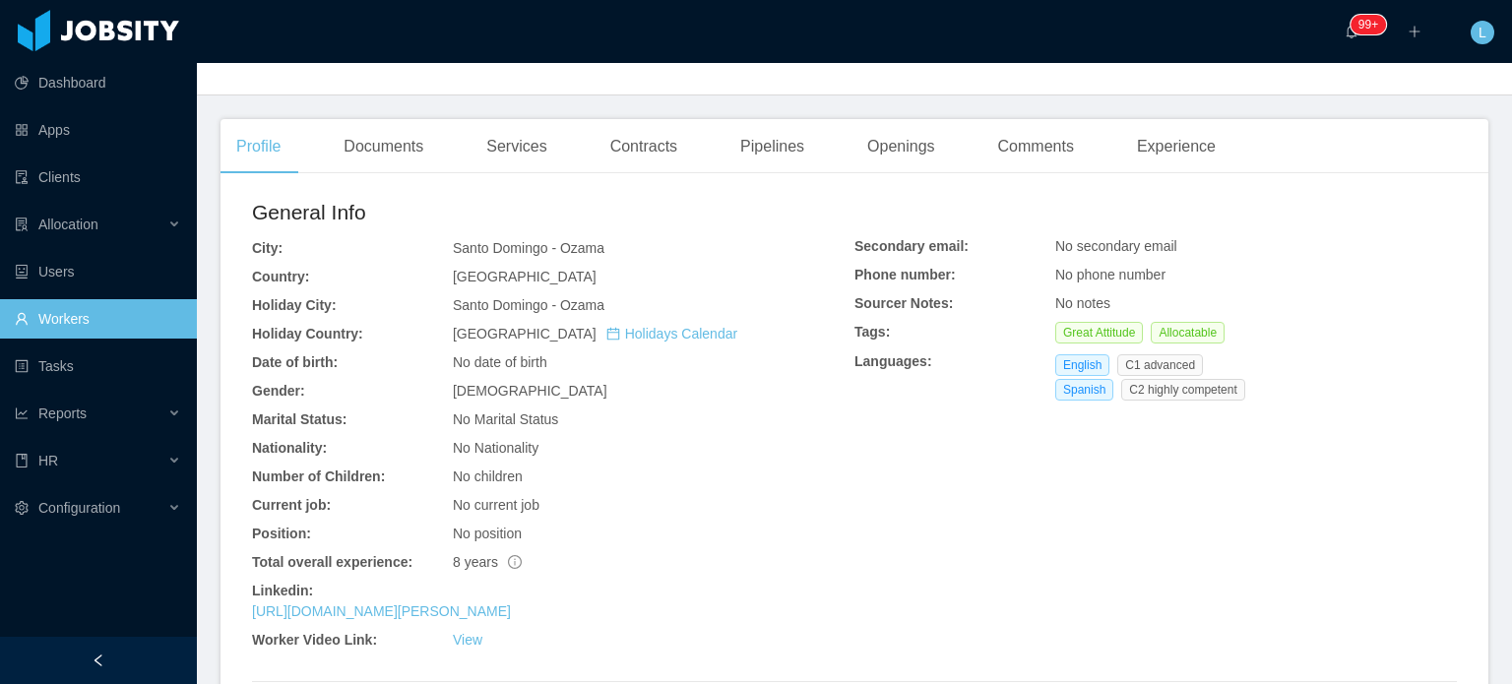
scroll to position [492, 0]
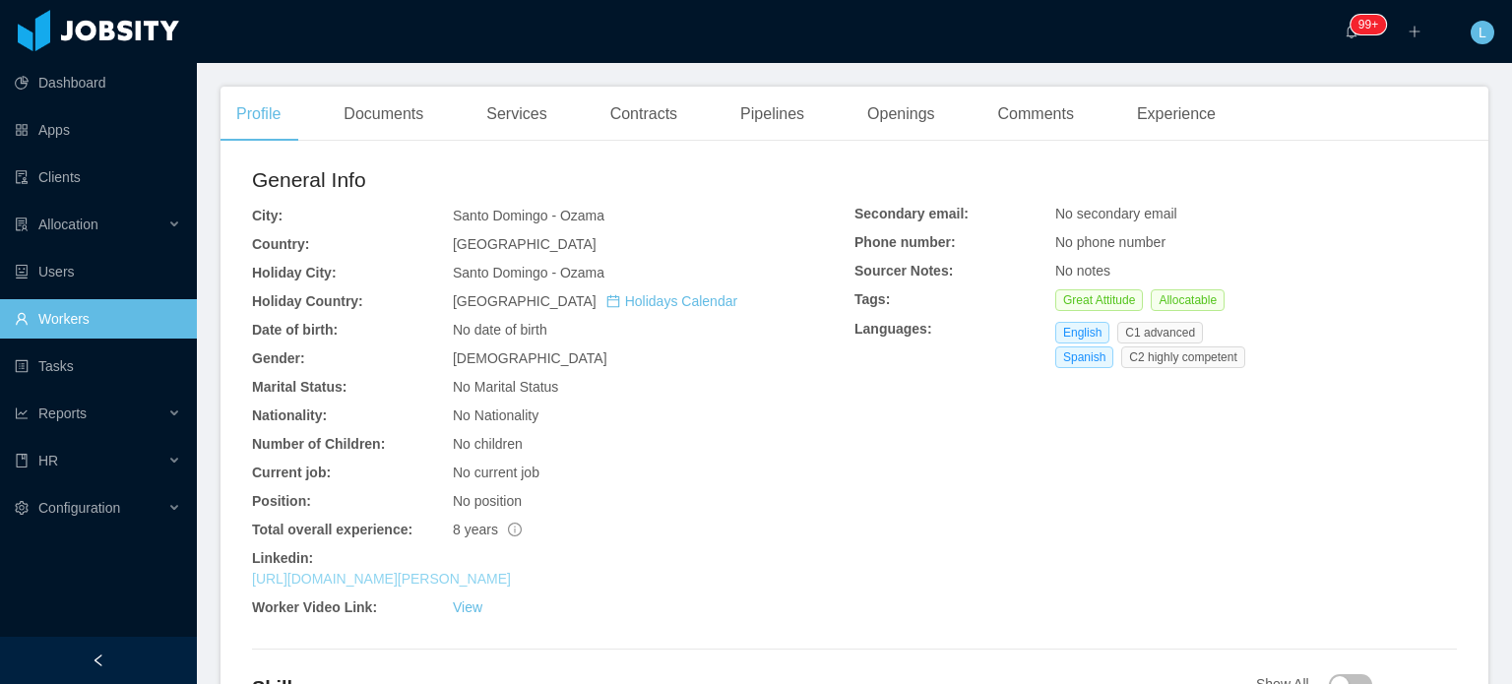
click at [395, 579] on link "https://www.linkedin.com/in/visquel-de-los-santos-morel-034942159" at bounding box center [381, 579] width 259 height 16
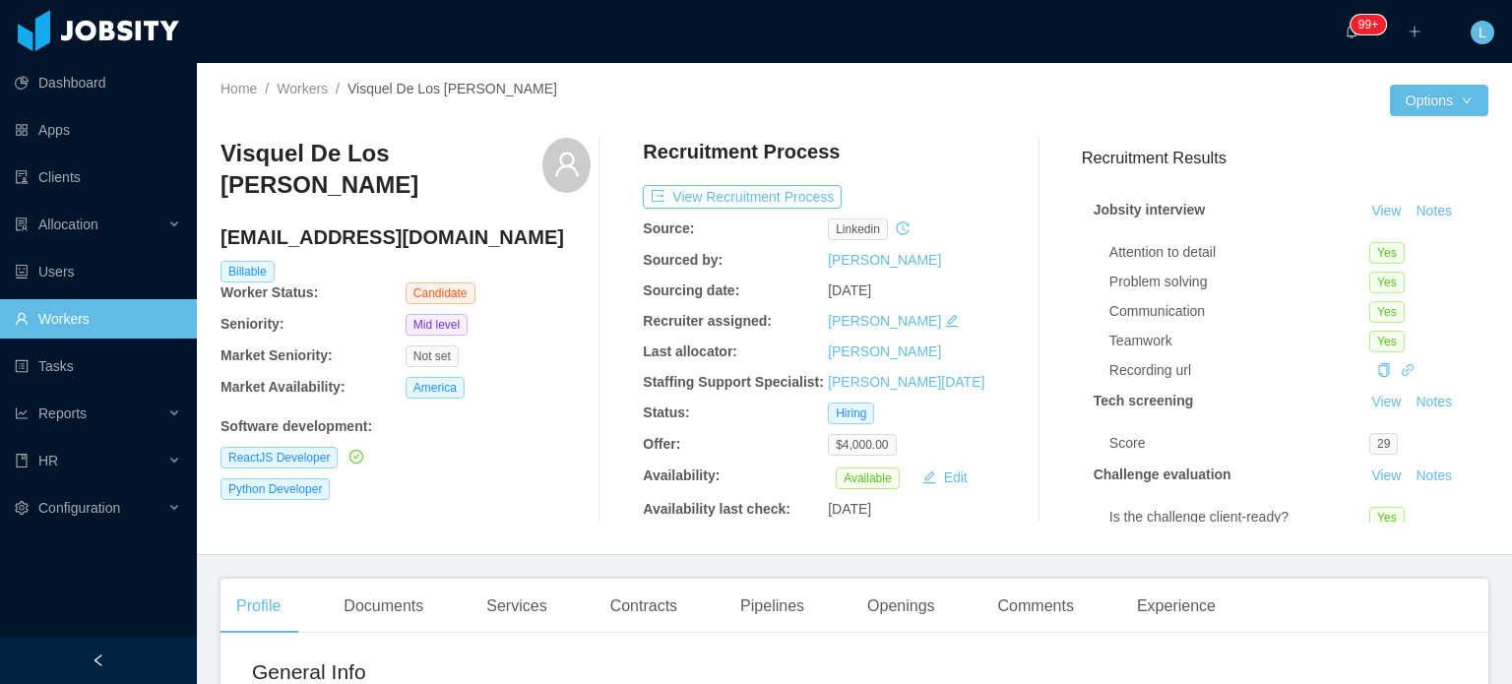
scroll to position [0, 0]
click at [1436, 98] on button "Options" at bounding box center [1439, 101] width 98 height 32
click at [1381, 275] on button "Edit Worker" at bounding box center [1385, 269] width 125 height 32
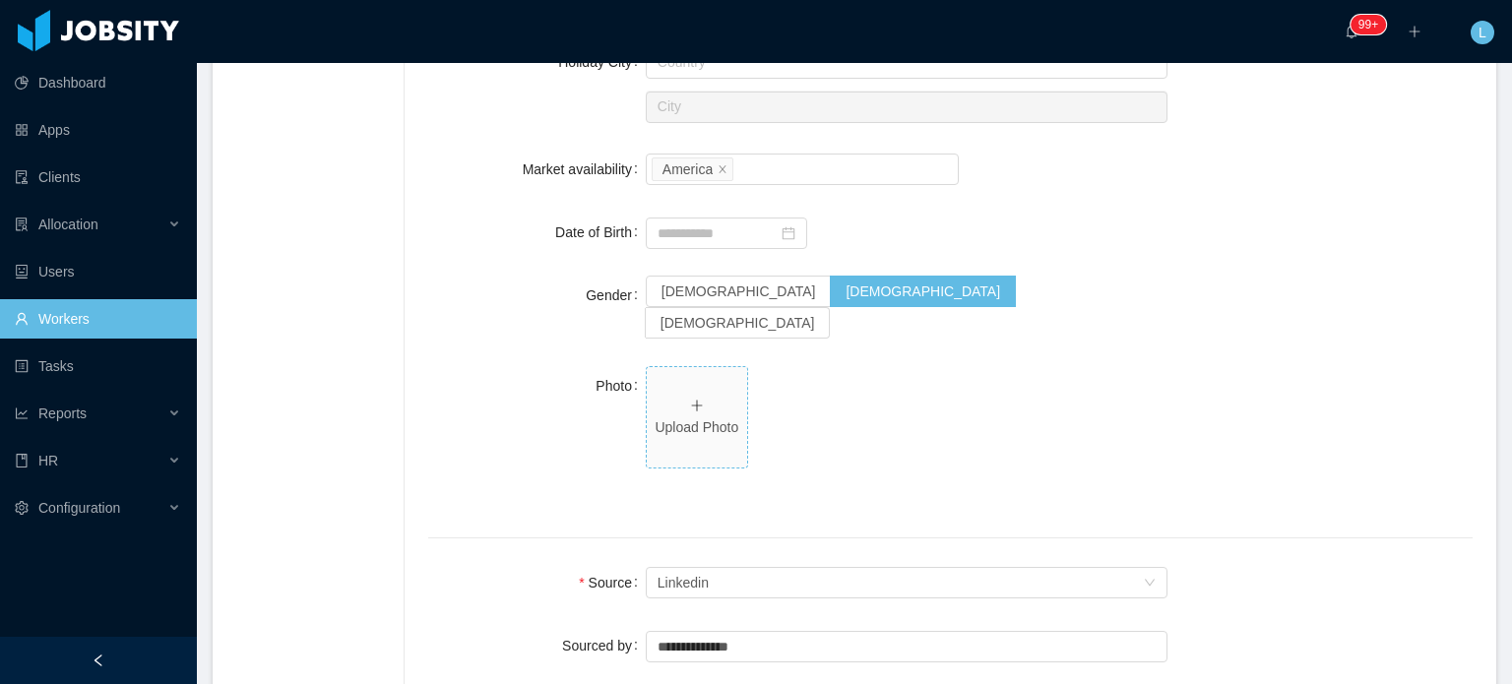
scroll to position [984, 0]
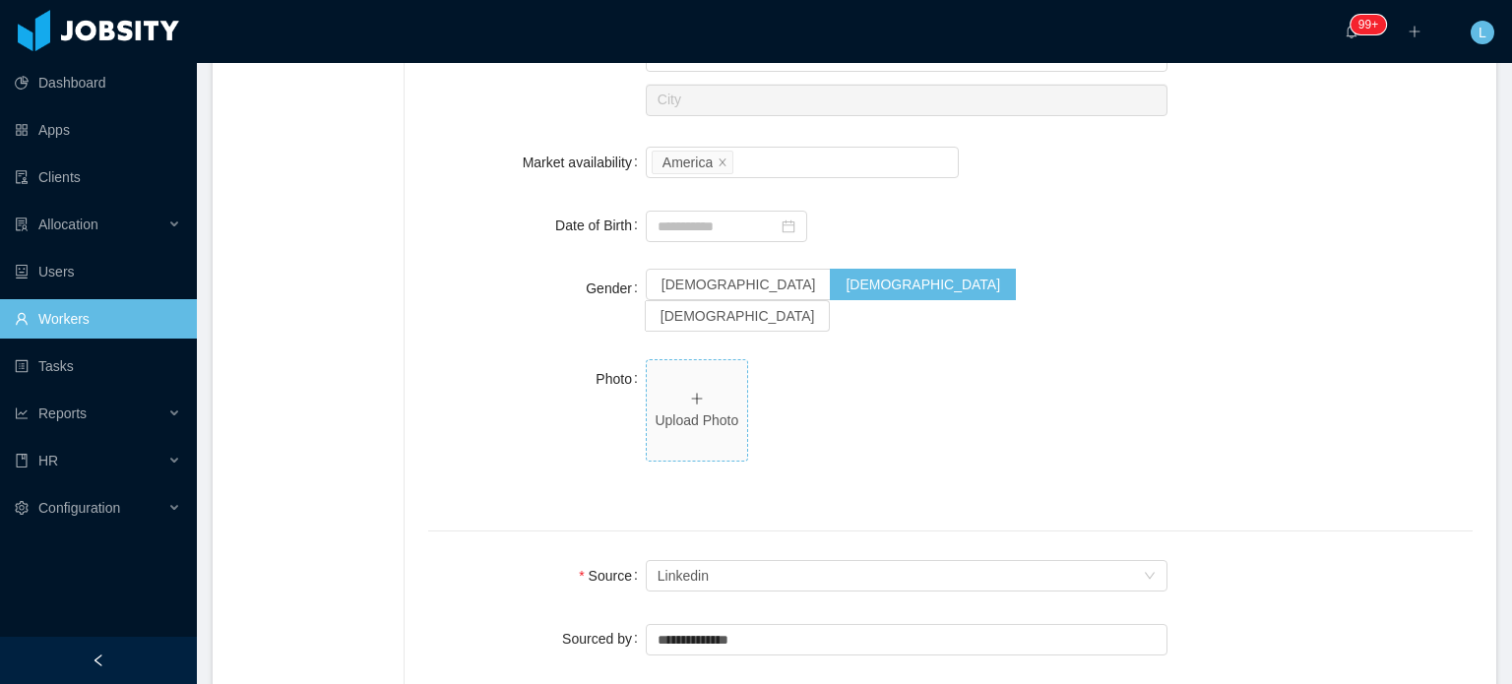
click at [678, 376] on span "Upload Photo" at bounding box center [697, 410] width 100 height 100
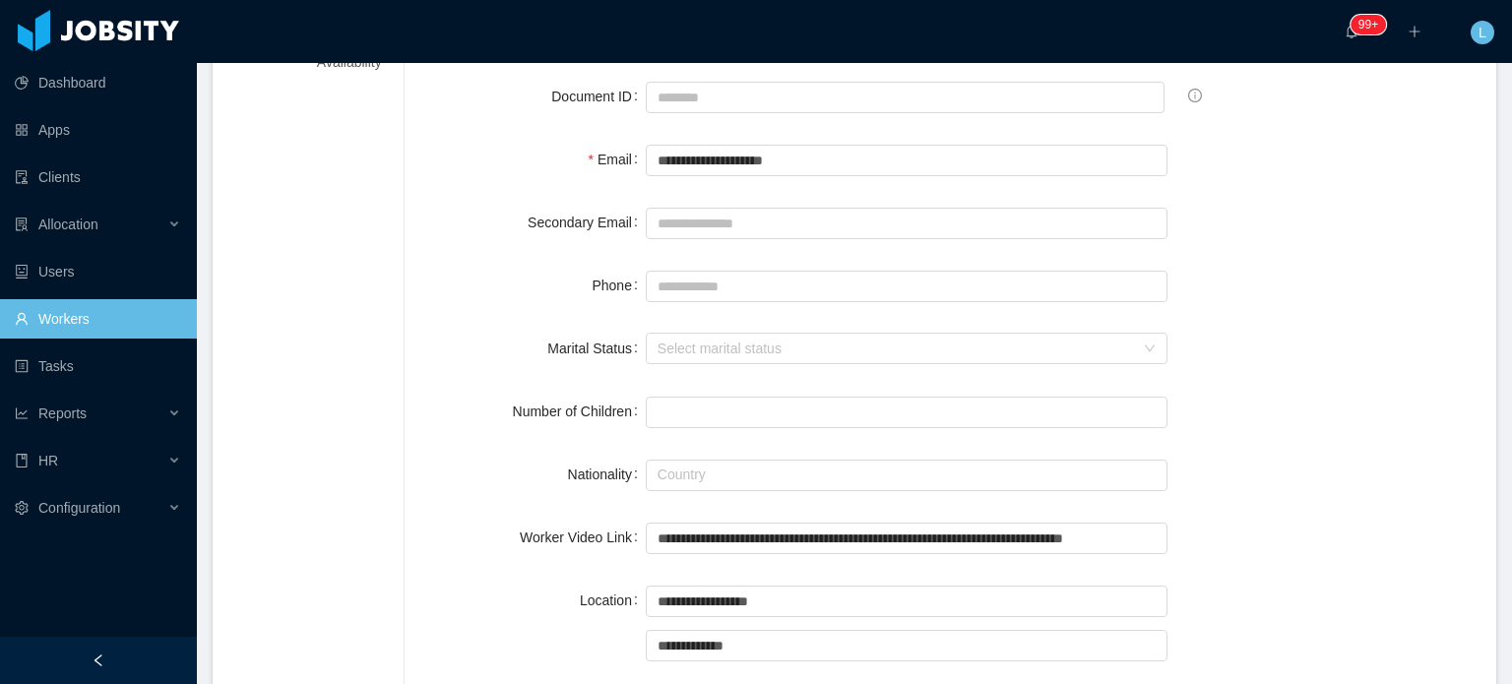
scroll to position [0, 0]
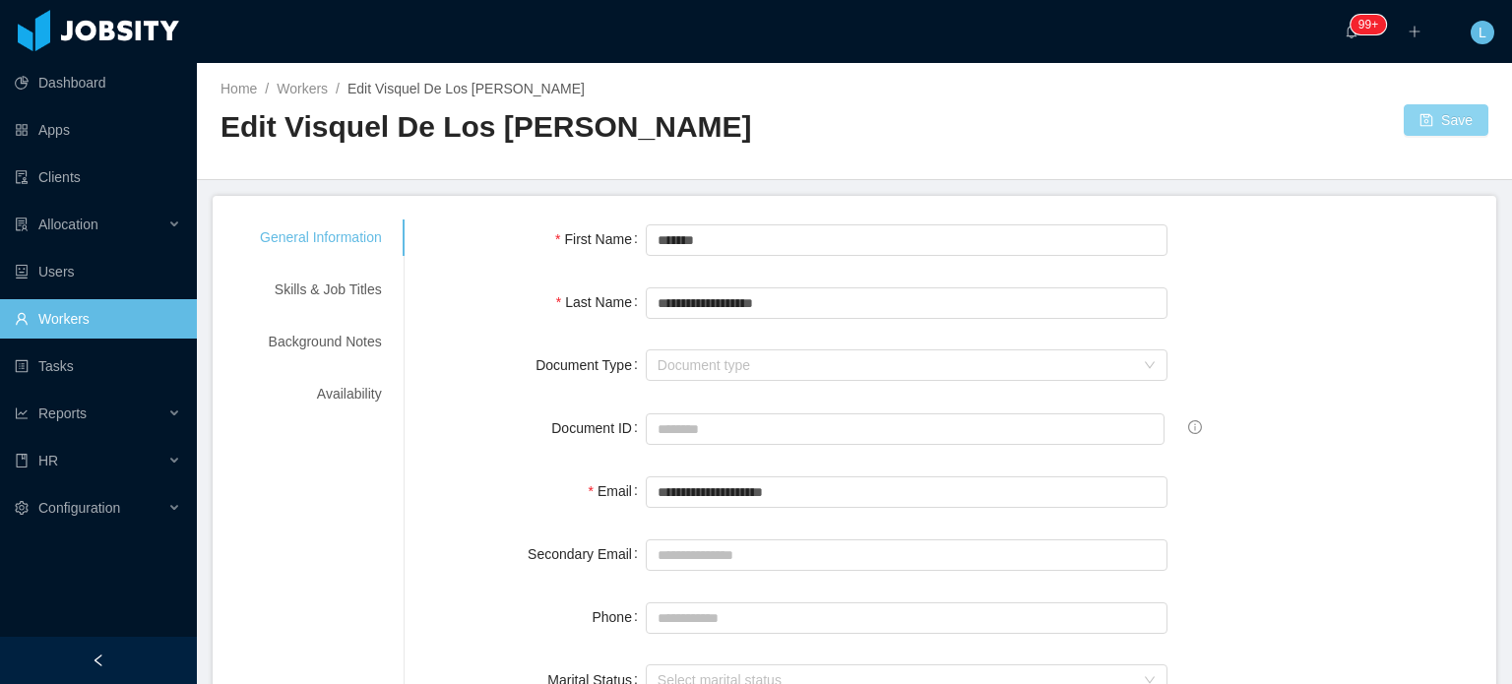
click at [1436, 119] on button "Save" at bounding box center [1446, 120] width 85 height 32
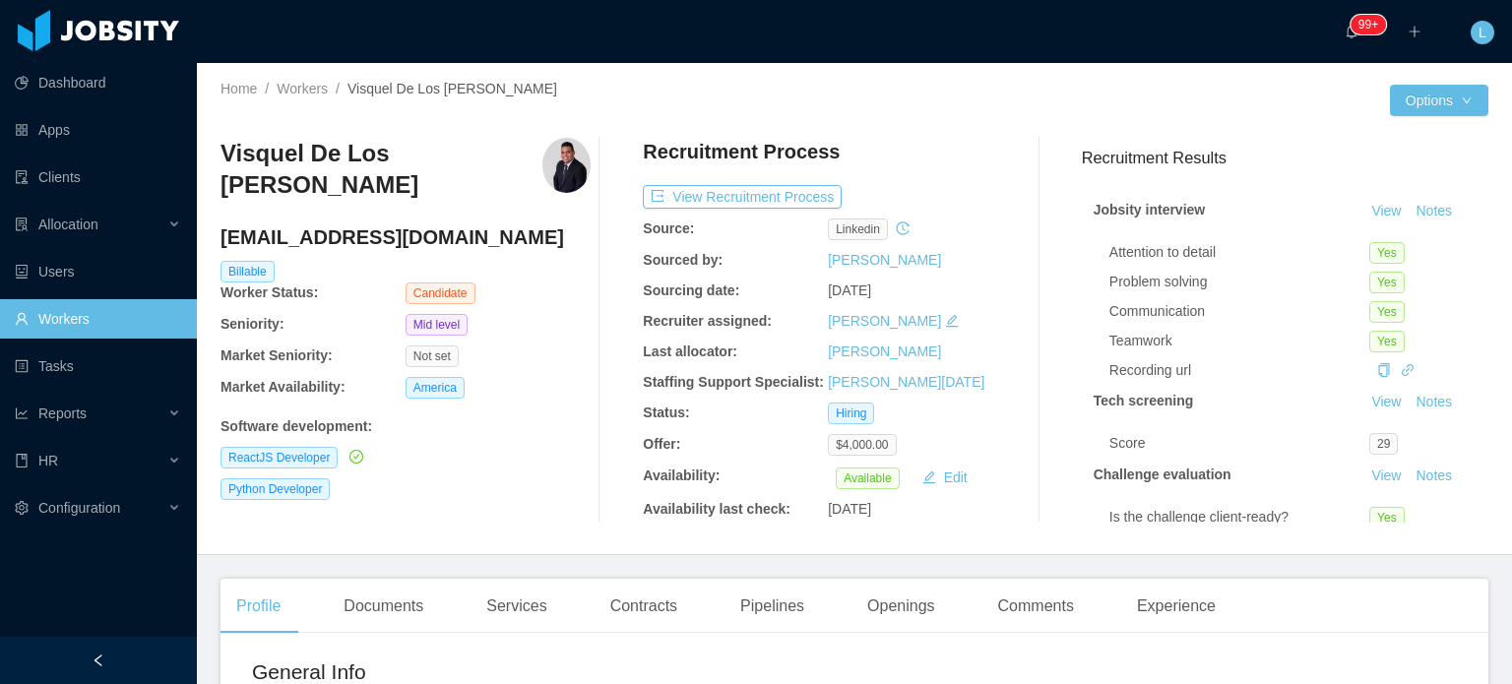
click at [375, 224] on h4 "visquel0208@gmail.com" at bounding box center [406, 237] width 370 height 28
copy h4 "visquel0208@gmail.com"
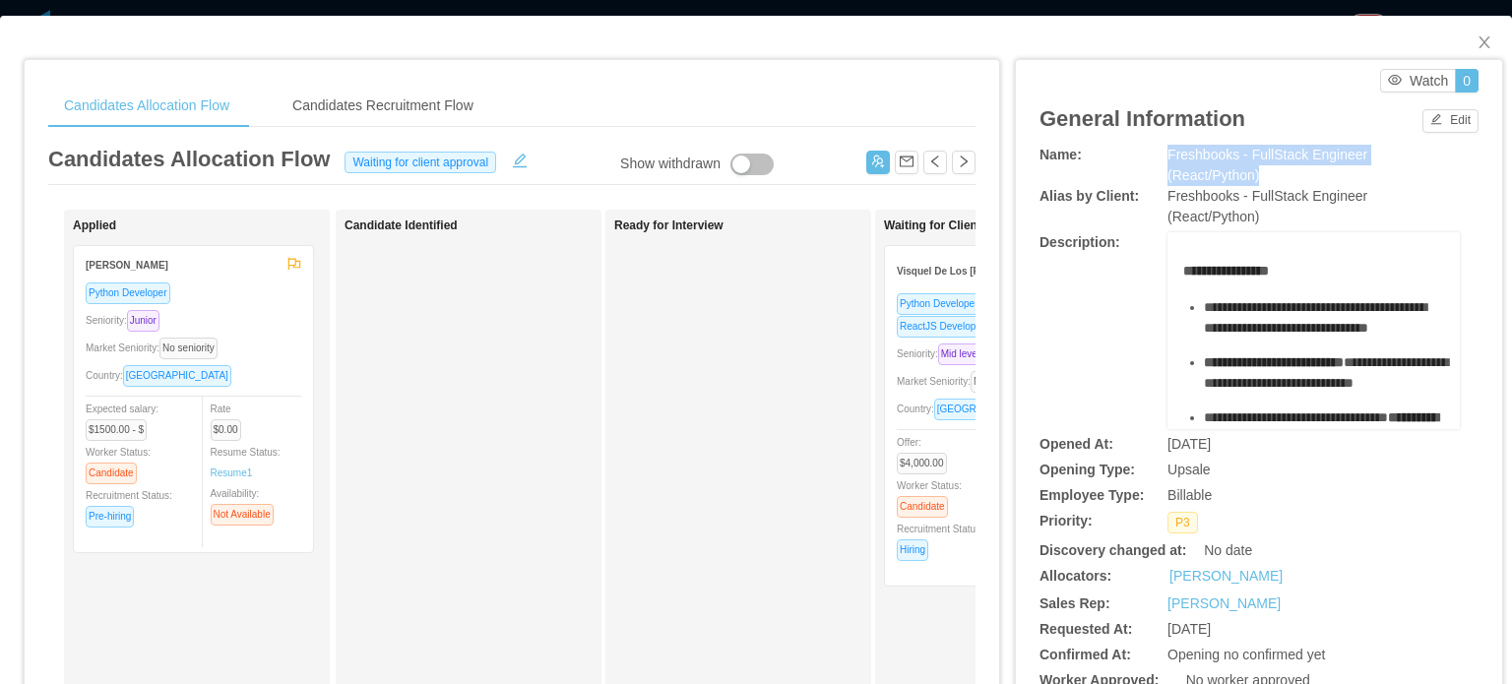
drag, startPoint x: 1157, startPoint y: 154, endPoint x: 1445, endPoint y: 157, distance: 288.5
click at [1445, 157] on div "Name: Freshbooks - FullStack Engineer (React/Python)" at bounding box center [1259, 165] width 439 height 41
copy span "Freshbooks - FullStack Engineer (React/Python)"
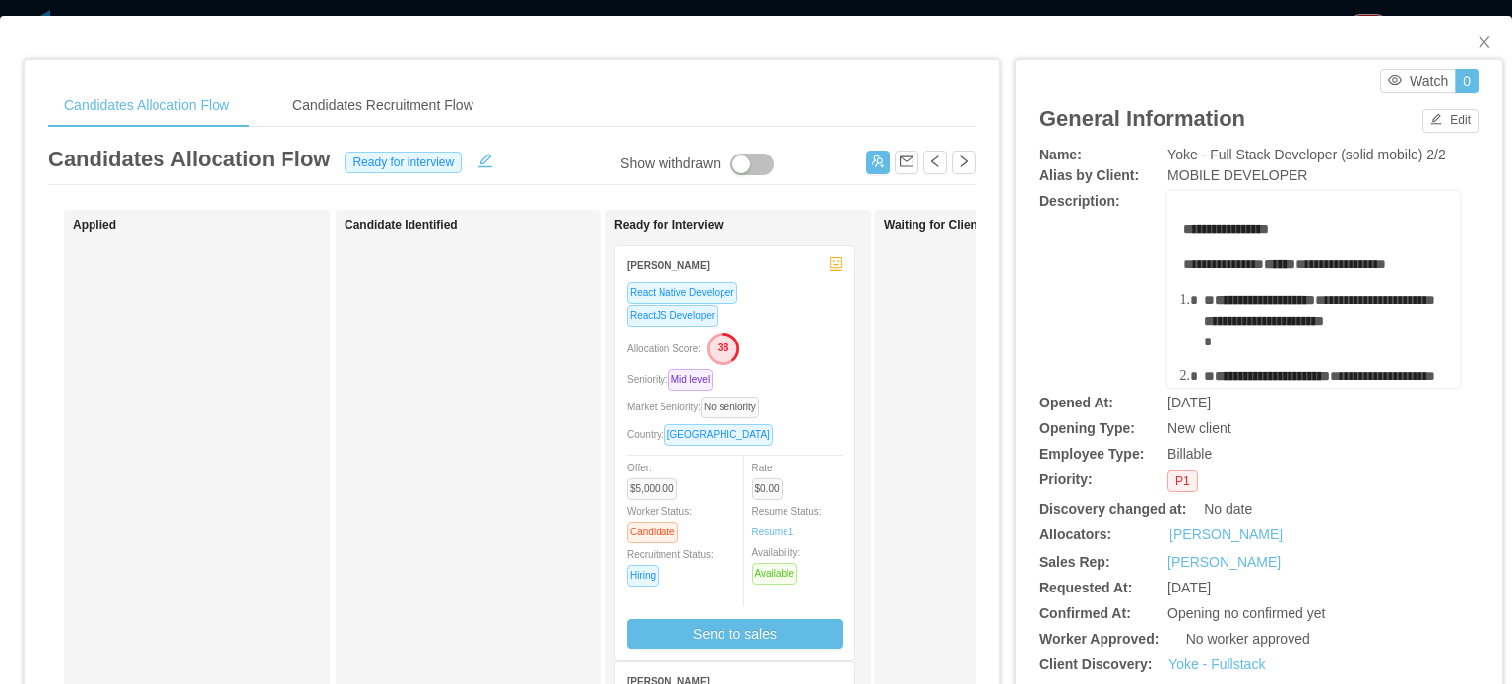
click at [792, 412] on div "Market Seniority: No seniority" at bounding box center [735, 407] width 216 height 23
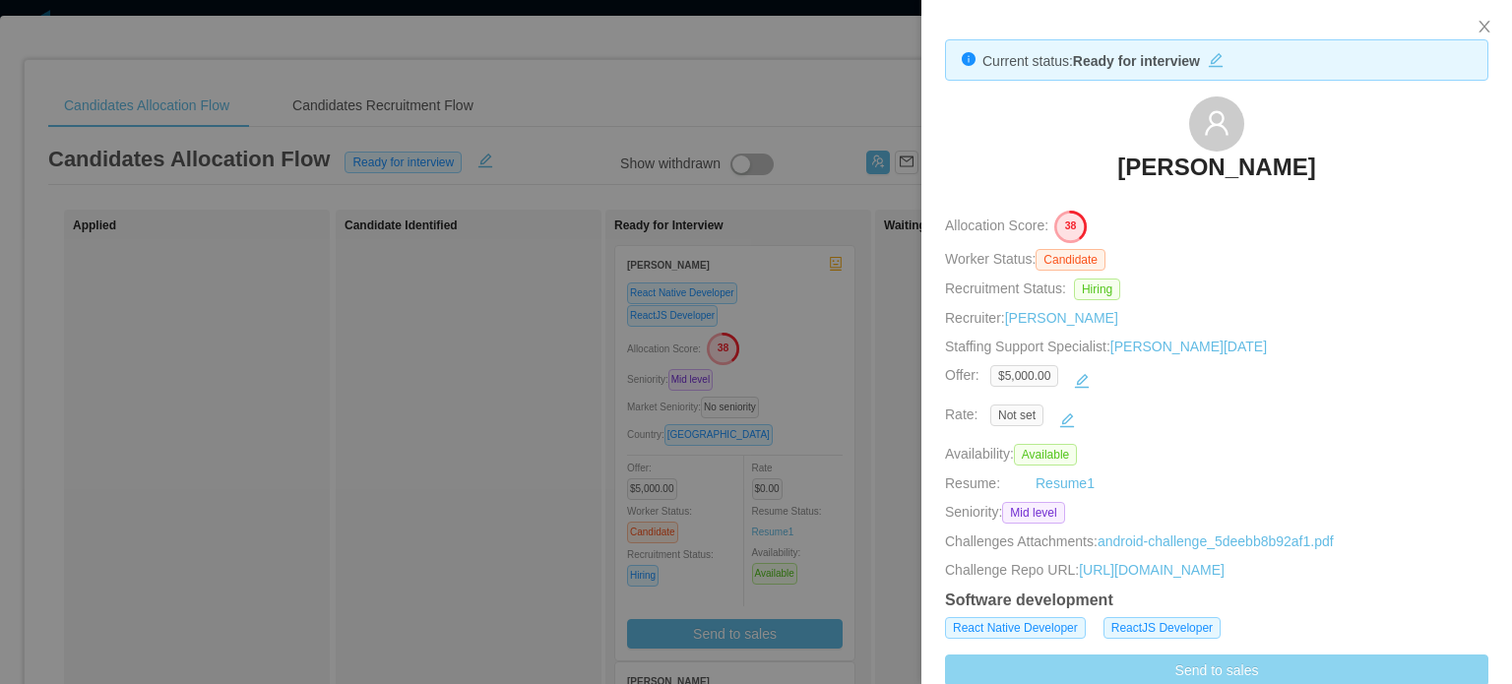
click at [1244, 672] on button "Send to sales" at bounding box center [1216, 671] width 543 height 32
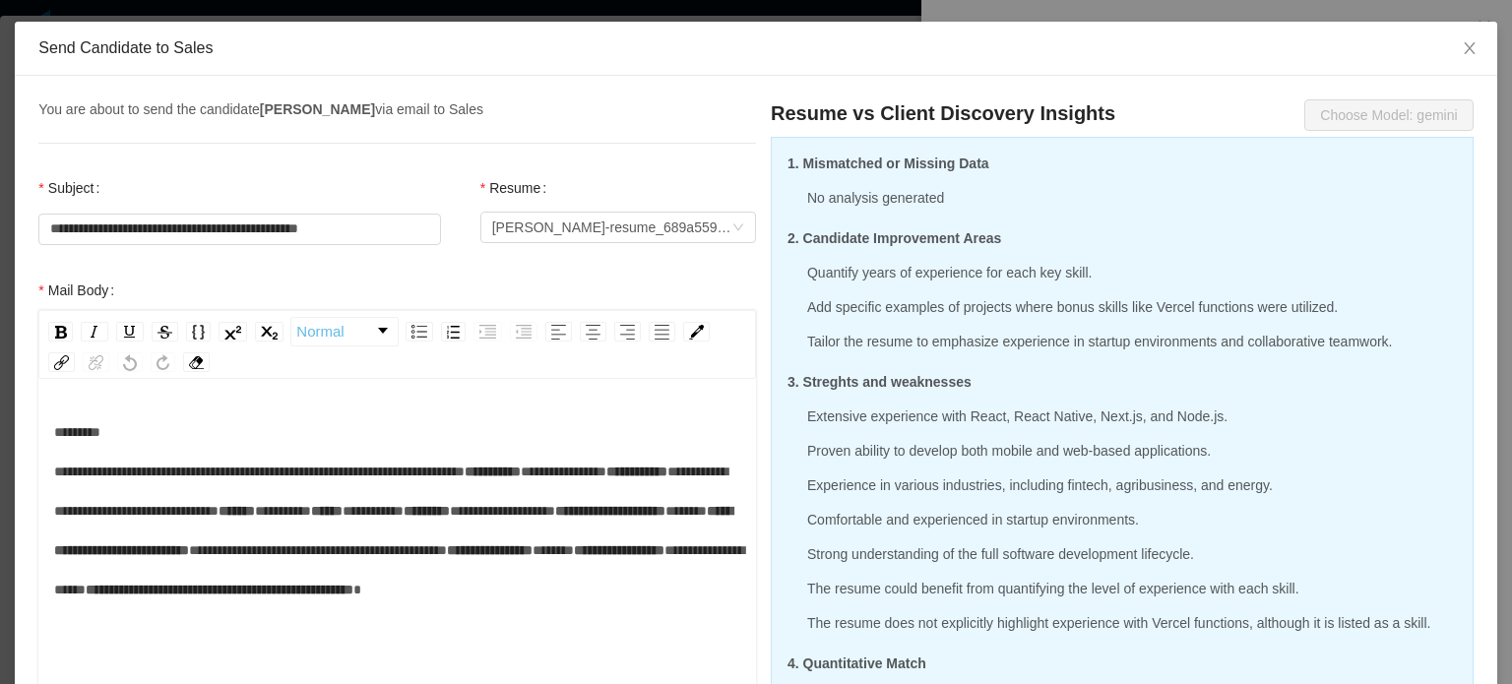
scroll to position [394, 0]
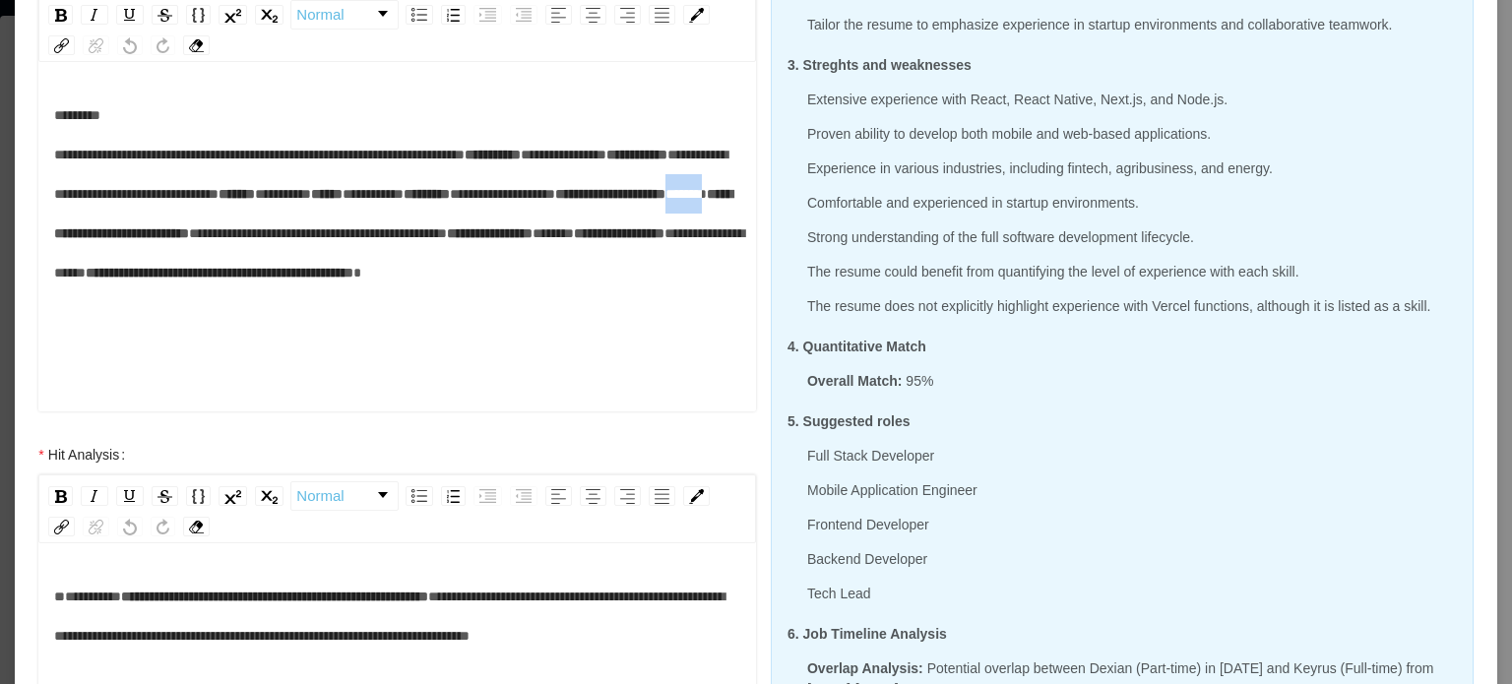
drag, startPoint x: 183, startPoint y: 386, endPoint x: 230, endPoint y: 386, distance: 47.3
click at [230, 332] on div "**********" at bounding box center [397, 213] width 687 height 236
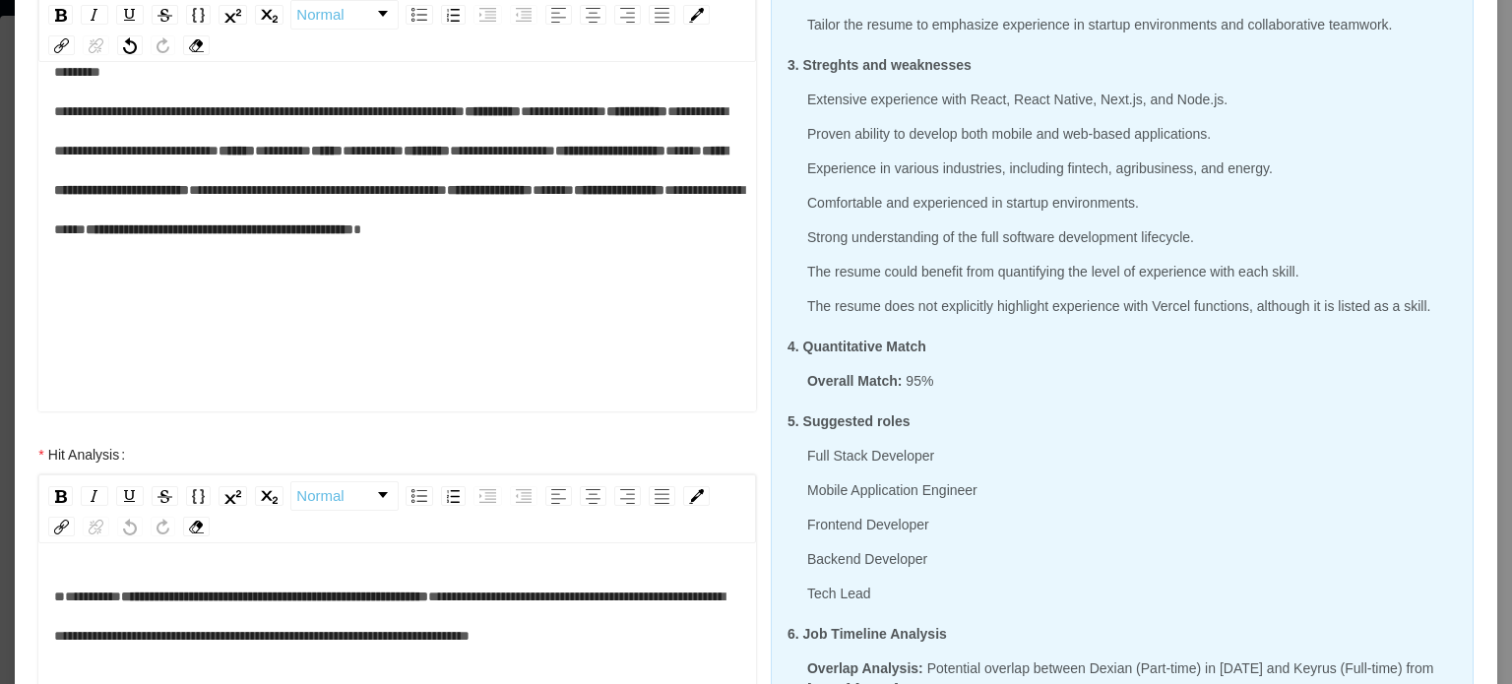
scroll to position [195, 0]
drag, startPoint x: 165, startPoint y: 280, endPoint x: 203, endPoint y: 278, distance: 37.5
click at [533, 197] on span "*****" at bounding box center [553, 190] width 41 height 14
drag, startPoint x: 181, startPoint y: 314, endPoint x: 299, endPoint y: 310, distance: 118.2
click at [298, 236] on span "**********" at bounding box center [394, 209] width 680 height 53
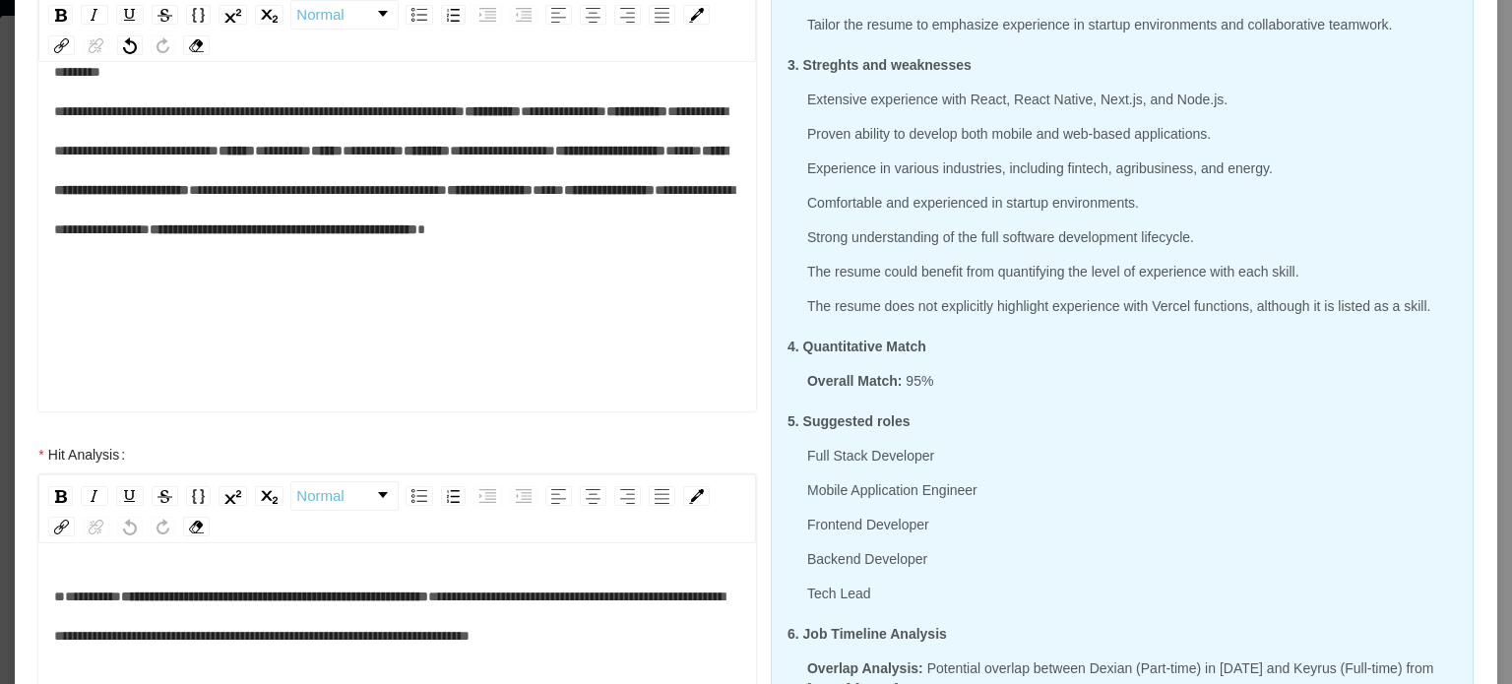
click at [436, 288] on div "**********" at bounding box center [397, 170] width 687 height 236
click at [221, 249] on div "**********" at bounding box center [397, 150] width 687 height 197
click at [562, 236] on span "**" at bounding box center [575, 229] width 27 height 14
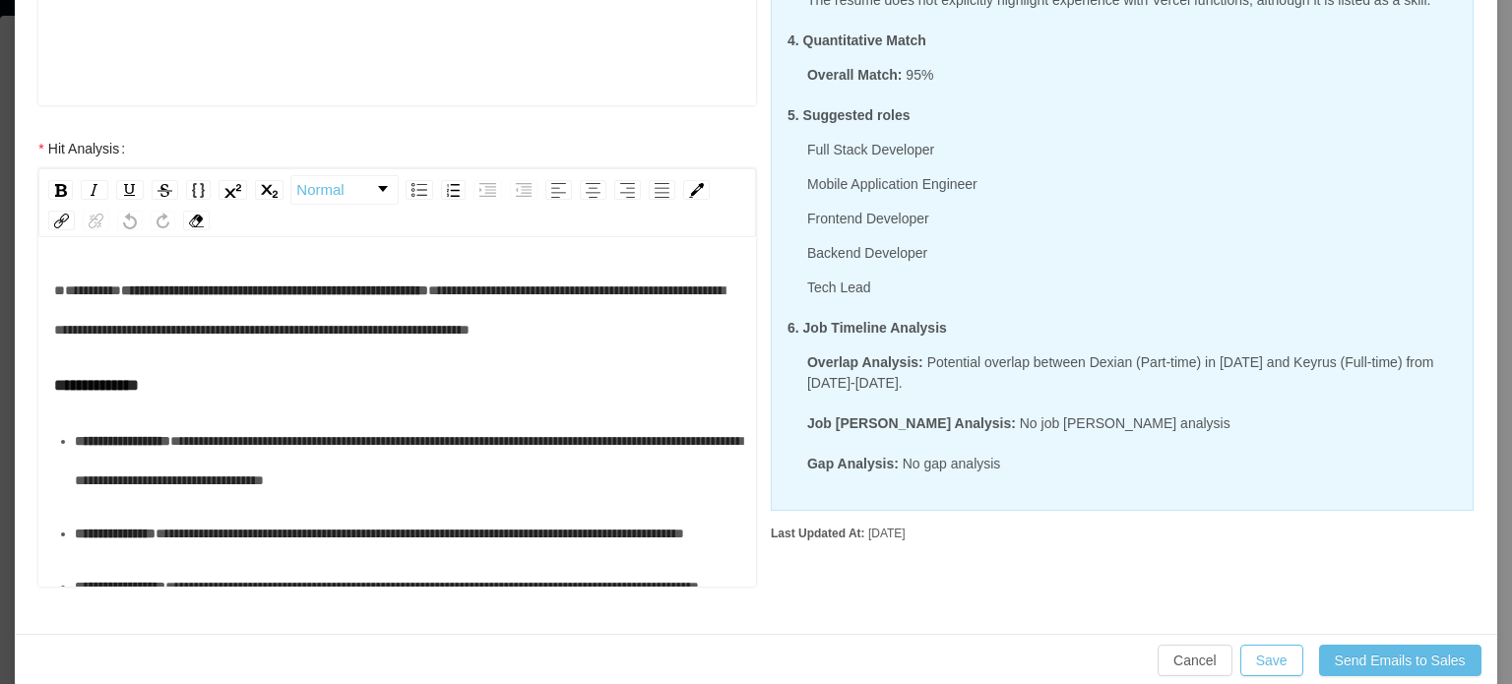
scroll to position [725, 0]
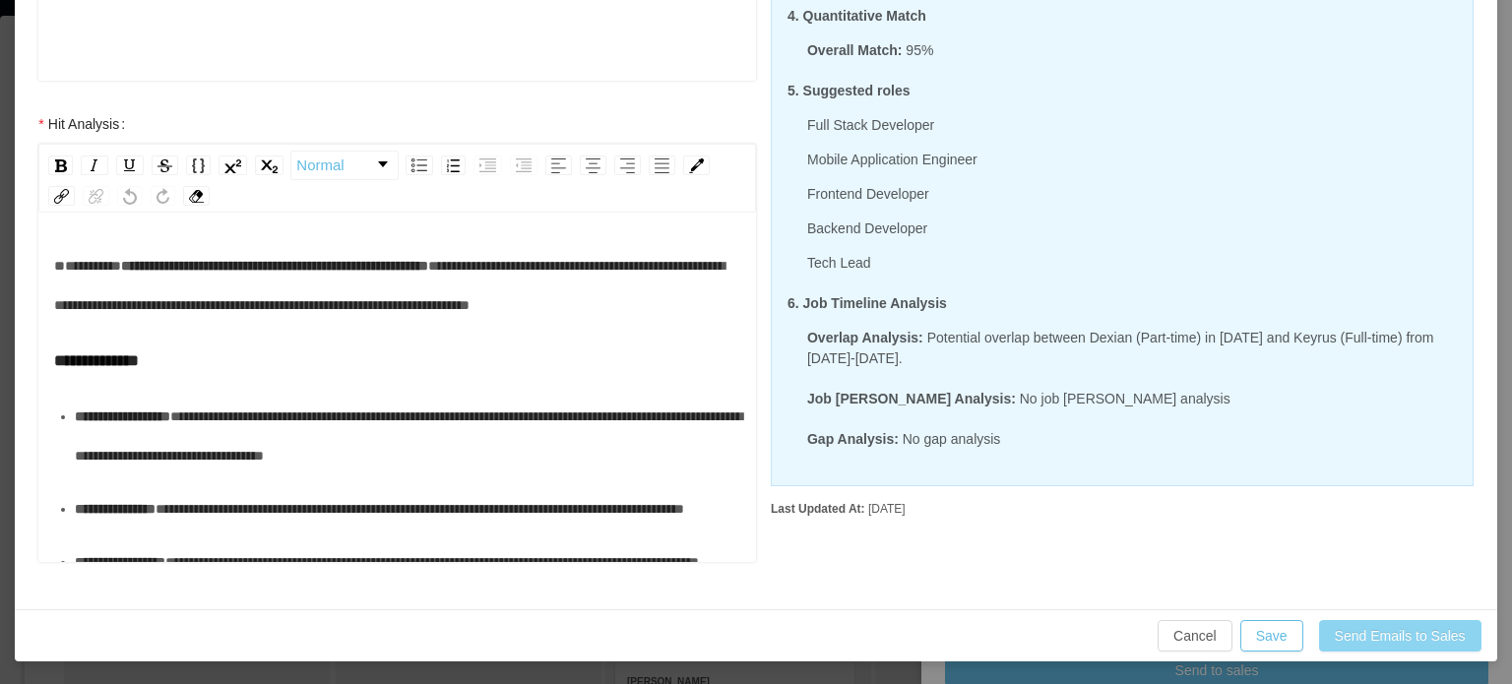
click at [1401, 641] on button "Send Emails to Sales" at bounding box center [1400, 636] width 162 height 32
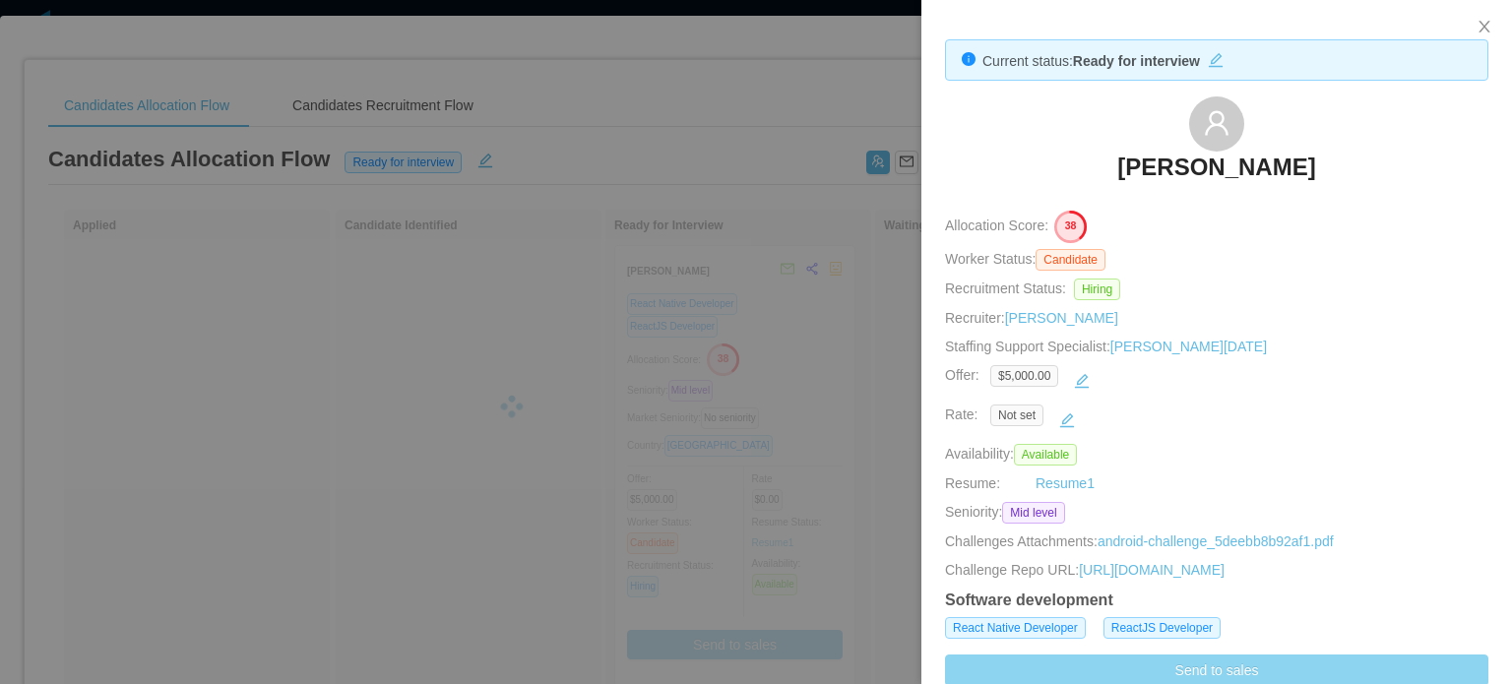
scroll to position [0, 0]
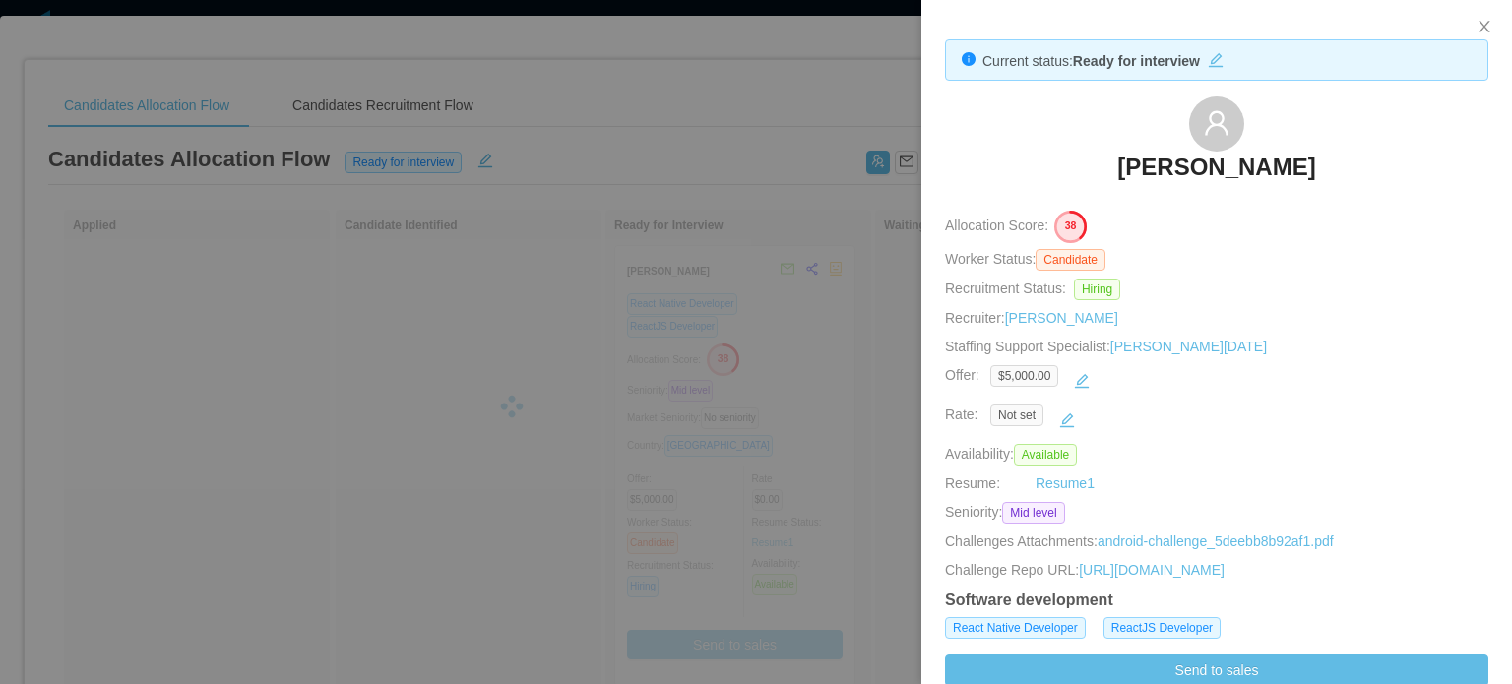
drag, startPoint x: 897, startPoint y: 310, endPoint x: 886, endPoint y: 300, distance: 14.6
click at [897, 310] on div at bounding box center [756, 342] width 1512 height 684
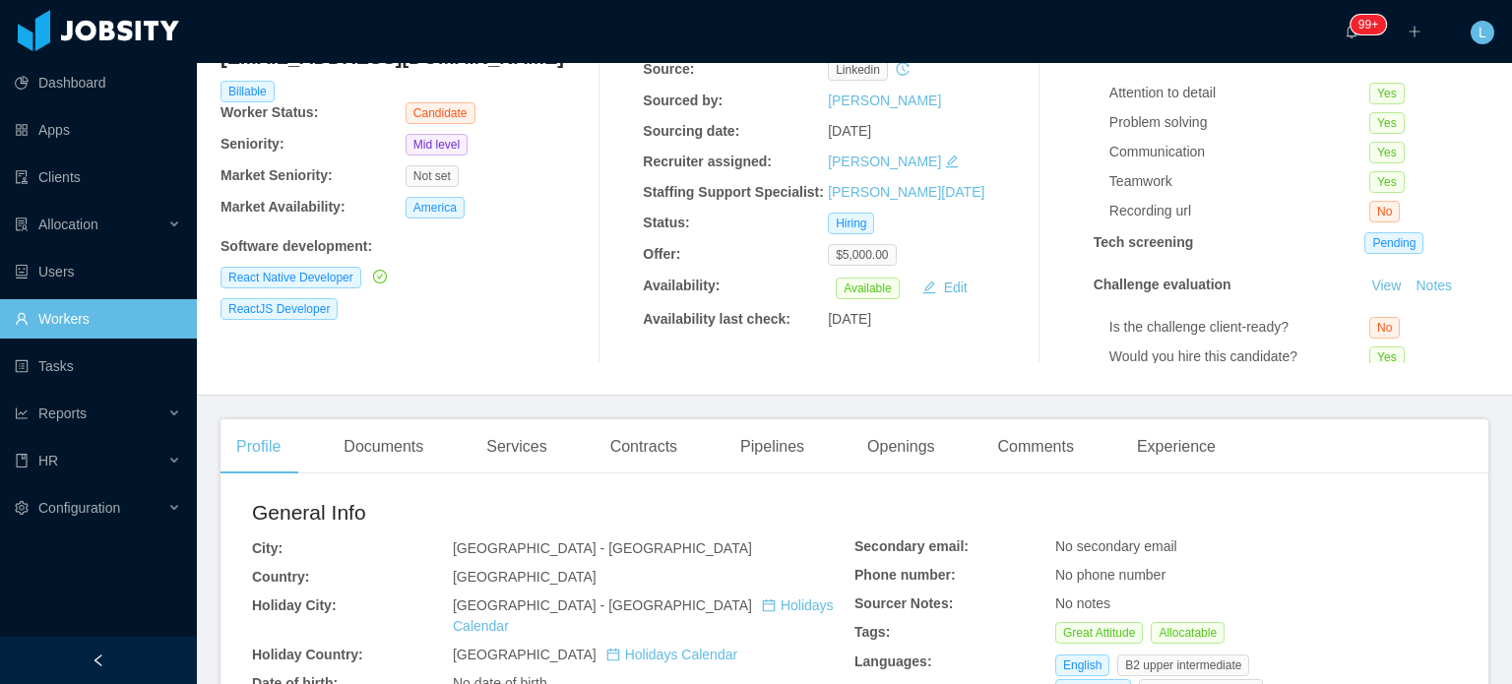
scroll to position [197, 0]
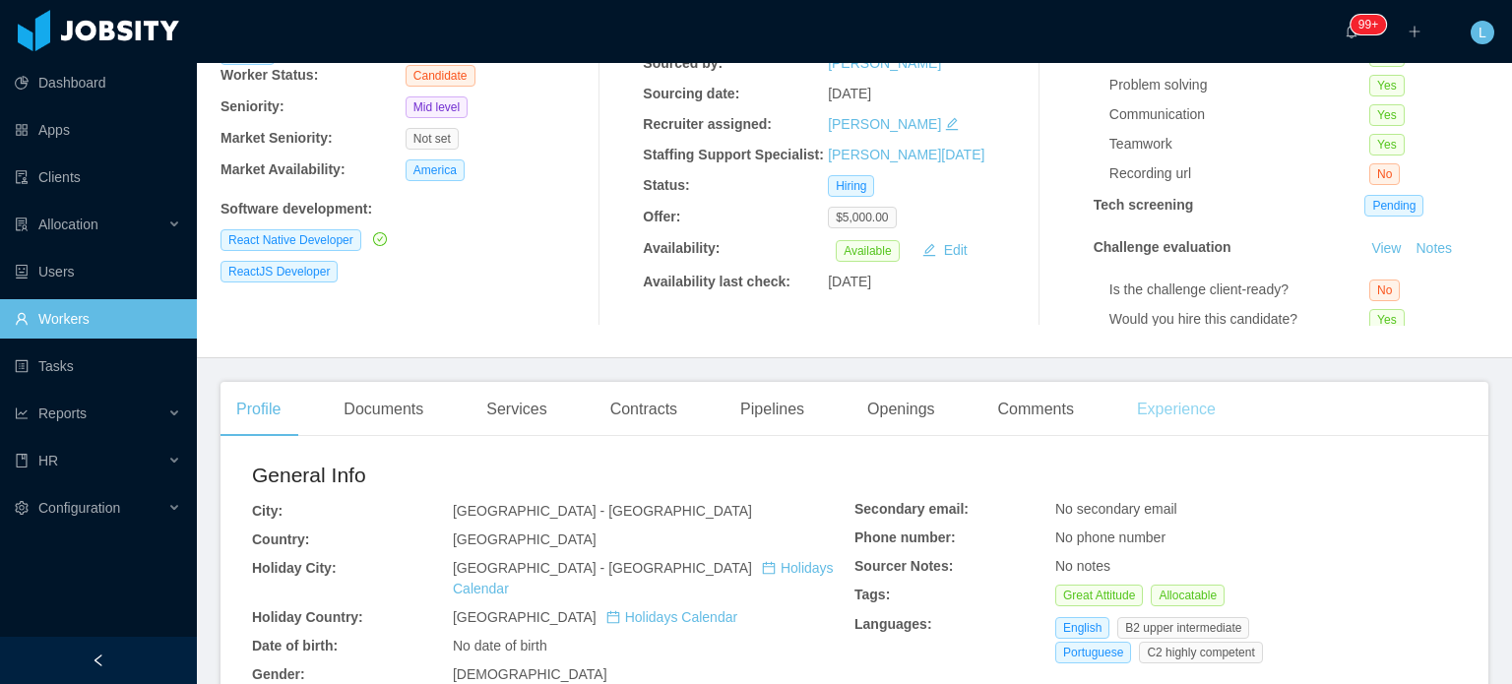
click at [1152, 408] on div "Experience" at bounding box center [1176, 409] width 110 height 55
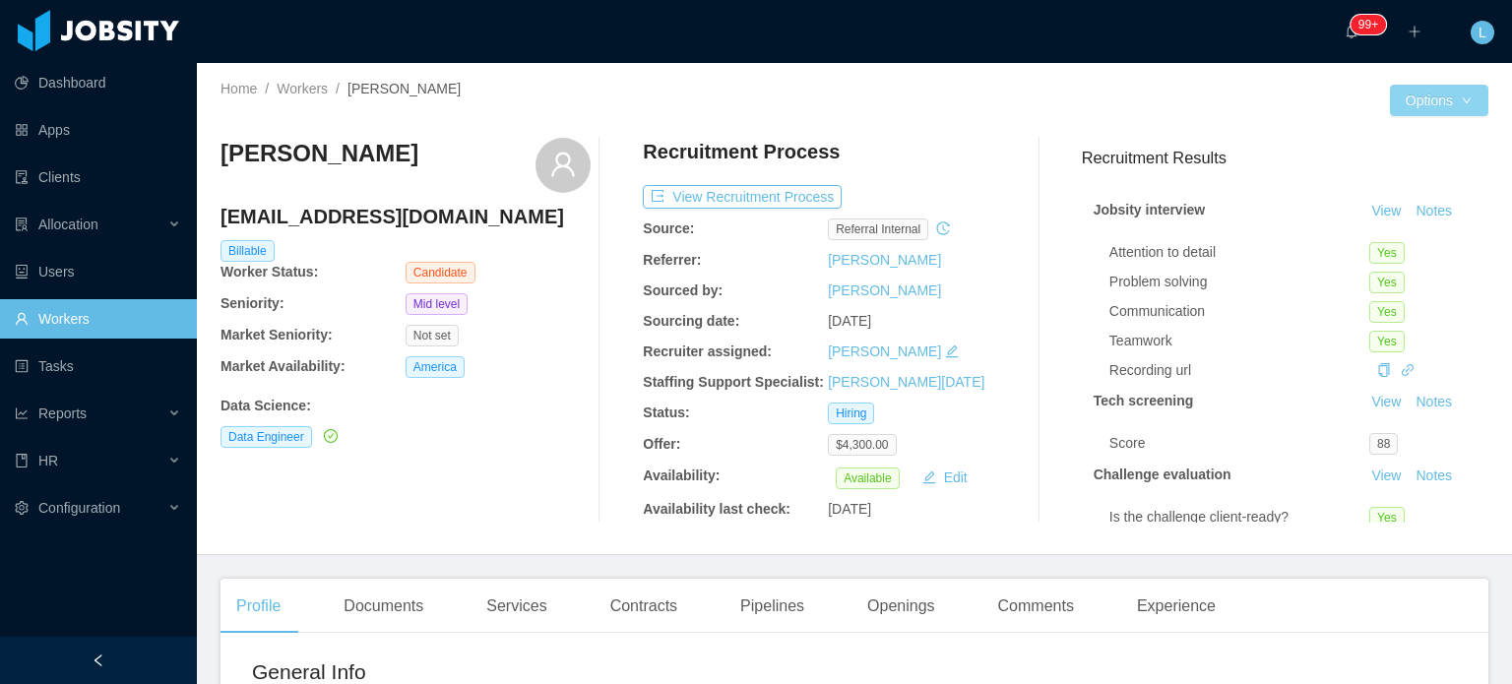
click at [1406, 104] on button "Options" at bounding box center [1439, 101] width 98 height 32
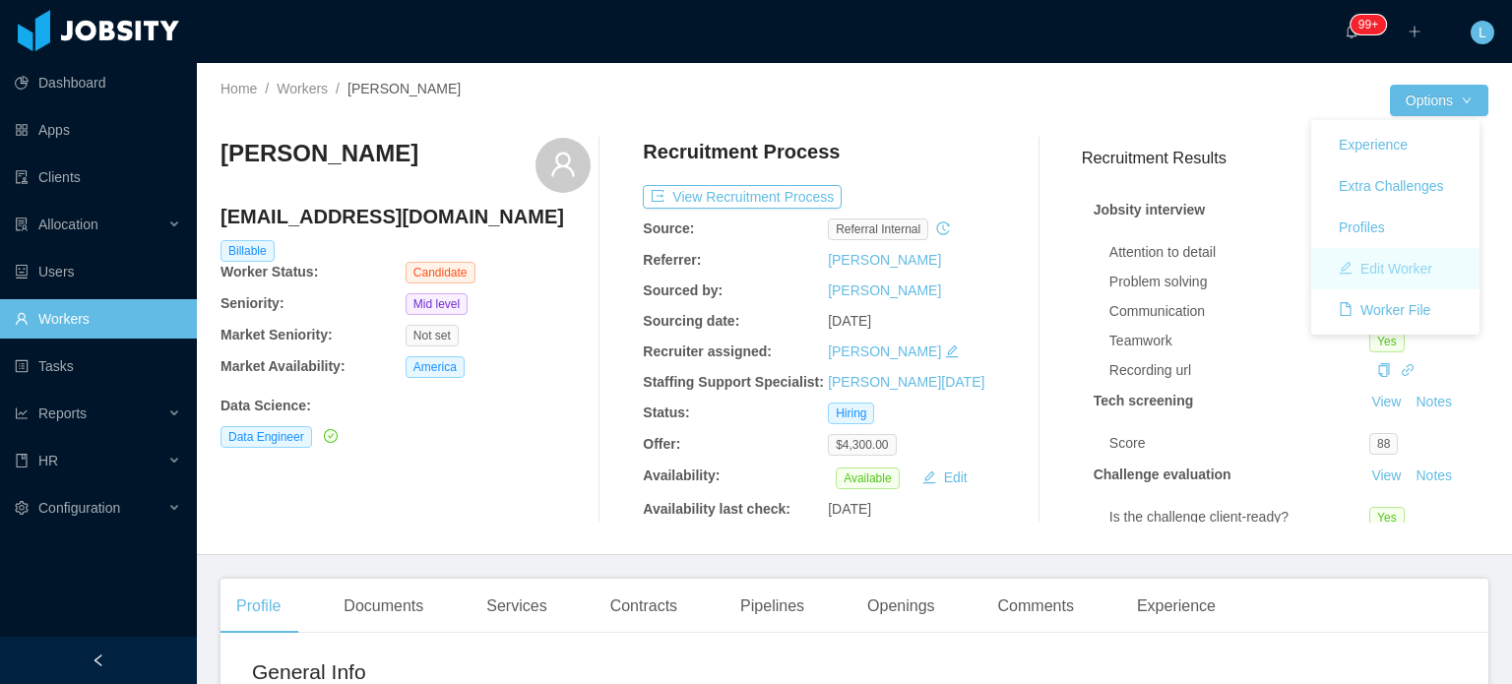
click at [1392, 266] on button "Edit Worker" at bounding box center [1385, 269] width 125 height 32
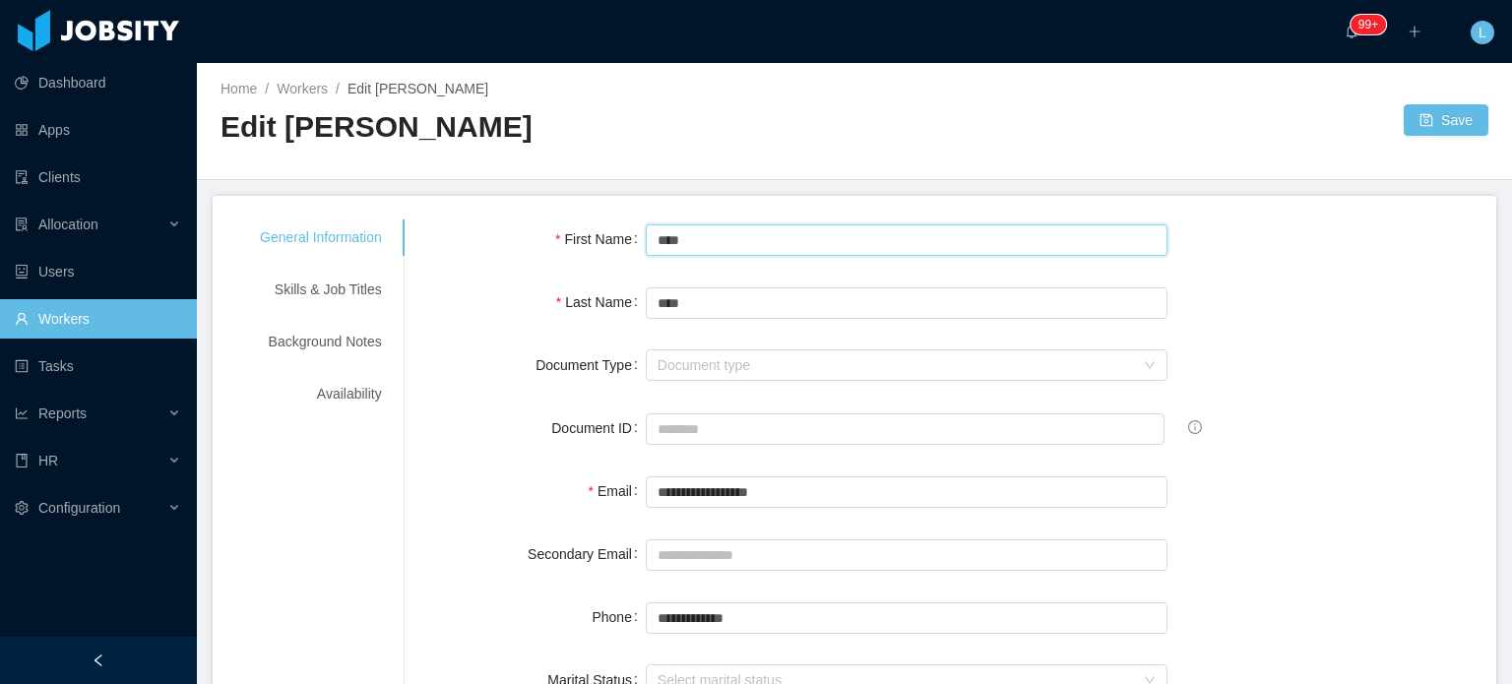
drag, startPoint x: 757, startPoint y: 248, endPoint x: 587, endPoint y: 251, distance: 170.3
click at [587, 251] on div "First Name ****" at bounding box center [950, 239] width 1045 height 39
paste input "**********"
drag, startPoint x: 758, startPoint y: 301, endPoint x: 437, endPoint y: 338, distance: 323.0
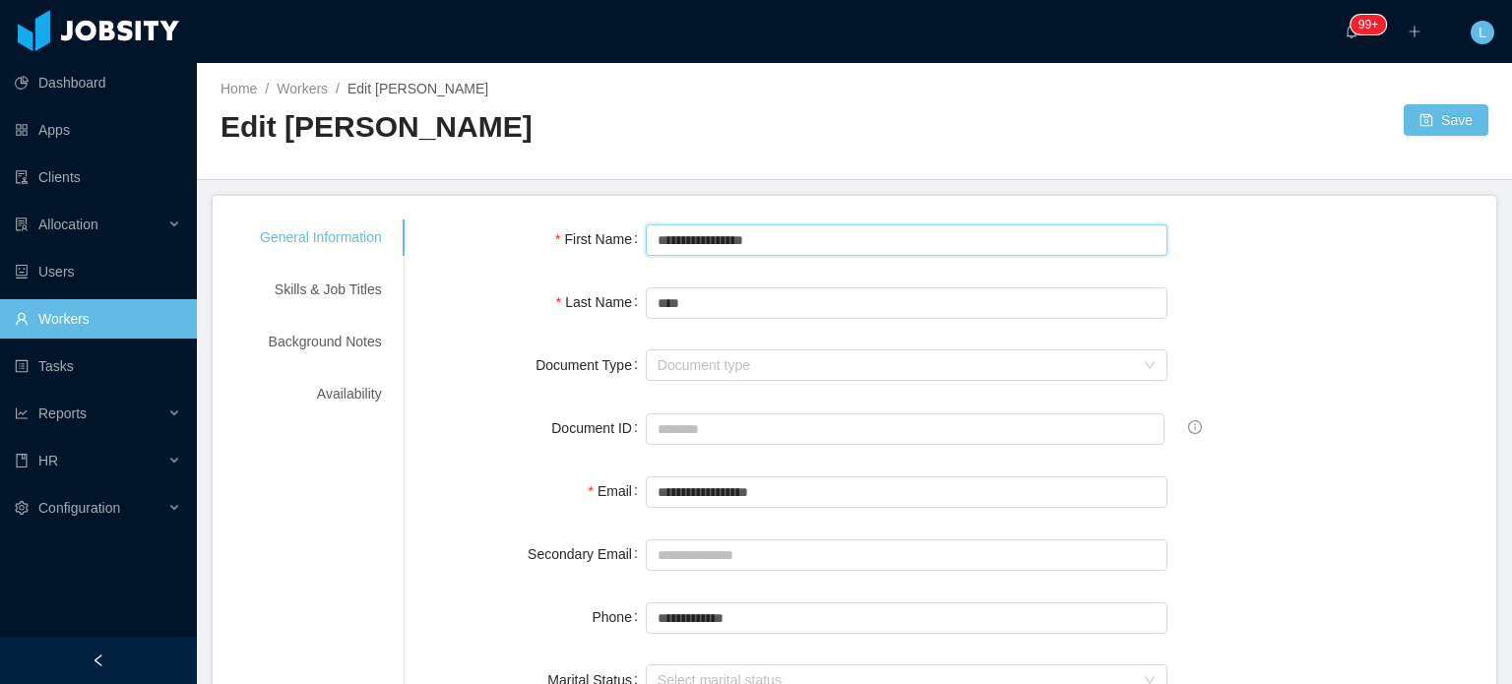
click at [775, 231] on input "**********" at bounding box center [907, 240] width 523 height 32
type input "**********"
click at [1416, 131] on button "Save" at bounding box center [1446, 120] width 85 height 32
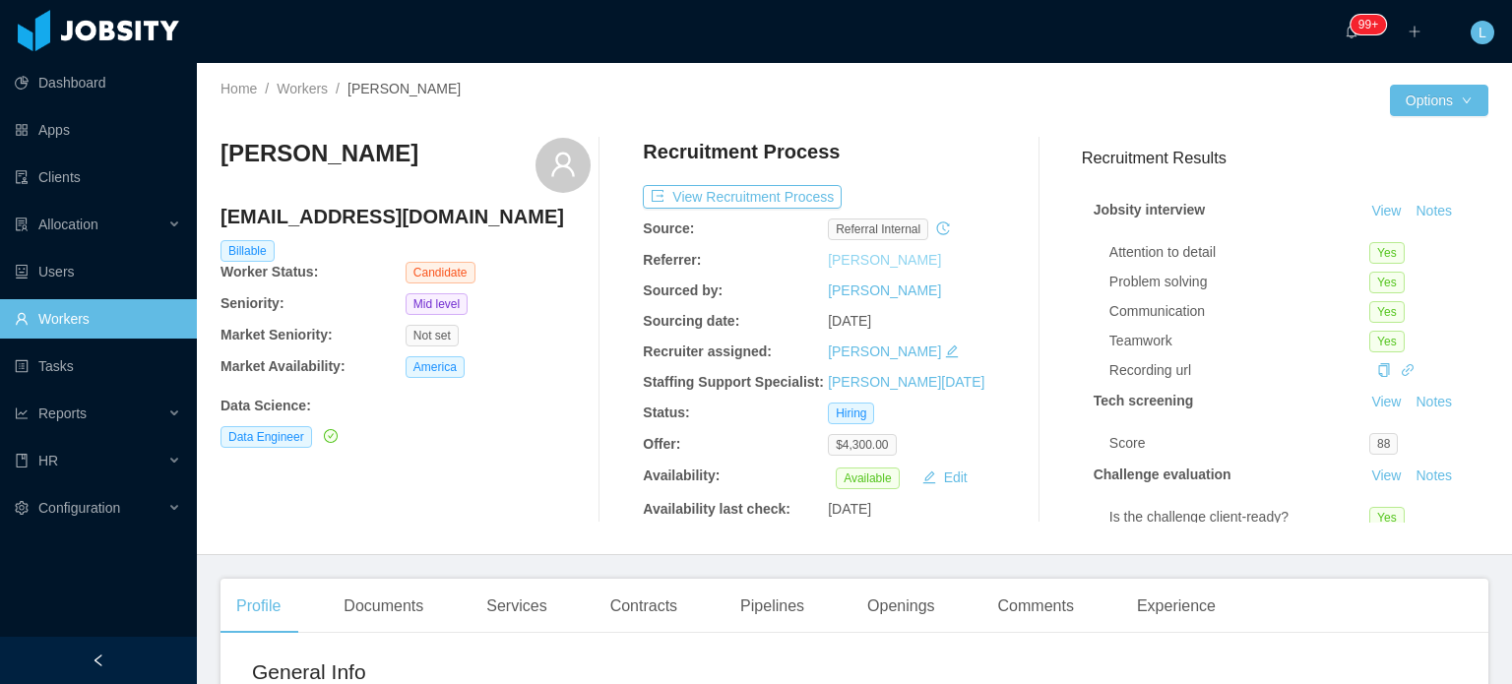
click at [881, 259] on link "[PERSON_NAME]" at bounding box center [884, 260] width 113 height 16
click at [1457, 105] on button "Options" at bounding box center [1439, 101] width 98 height 32
click at [1417, 264] on button "Edit Worker" at bounding box center [1385, 269] width 125 height 32
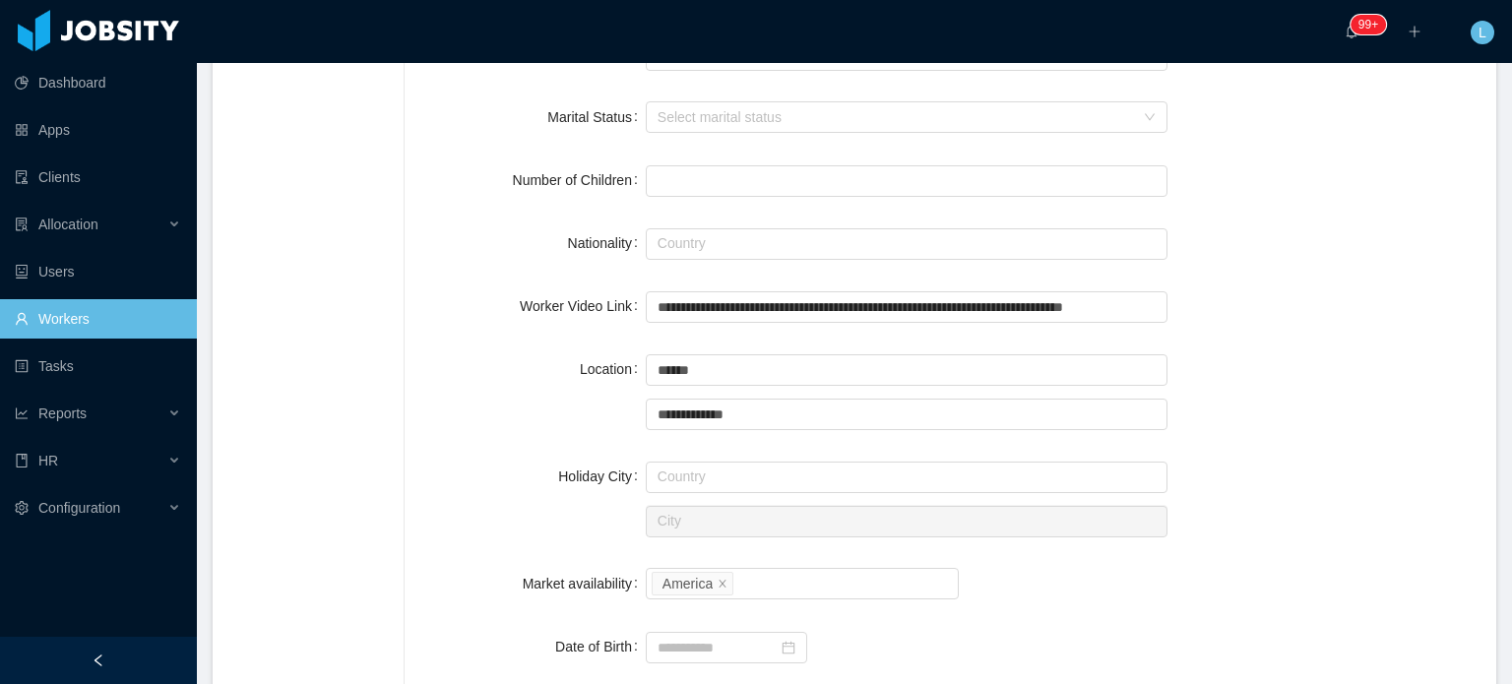
scroll to position [886, 0]
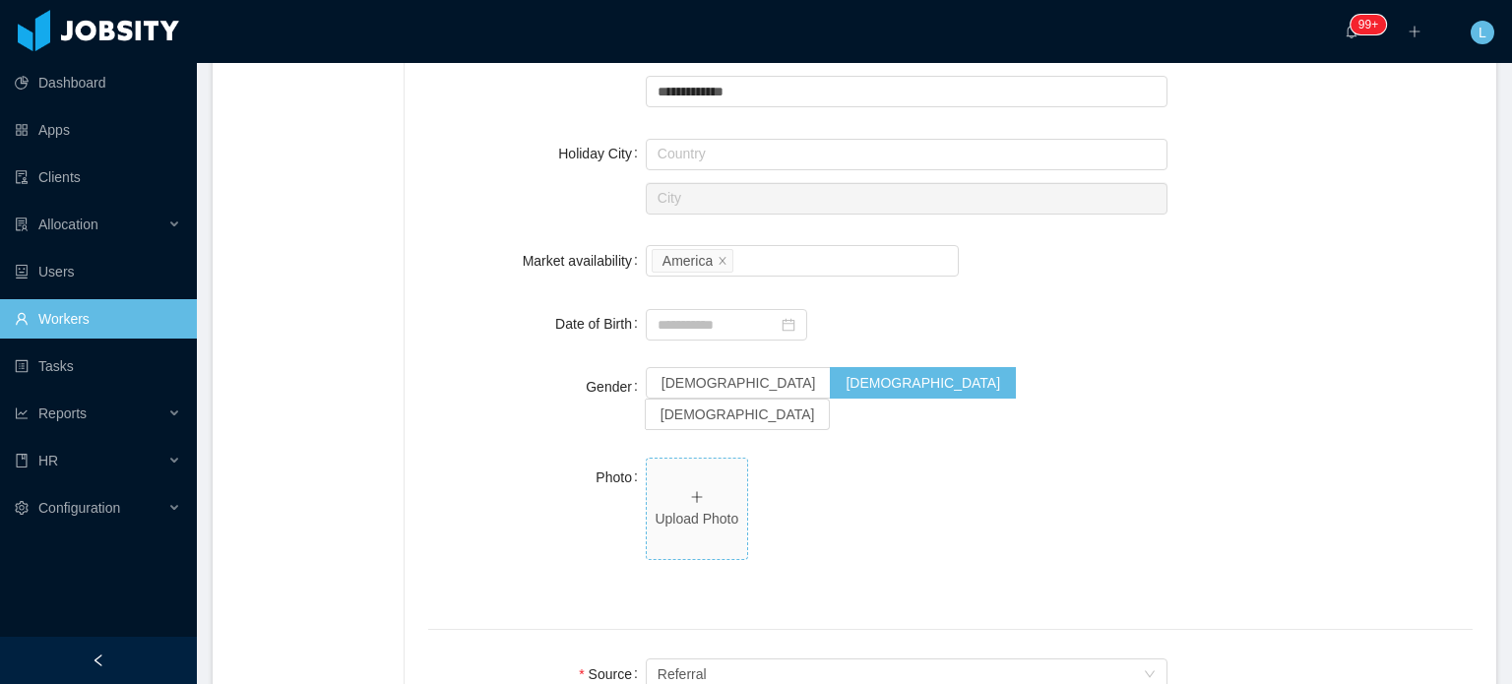
click at [703, 462] on span "Upload Photo" at bounding box center [697, 509] width 100 height 100
click at [693, 490] on icon "icon: plus" at bounding box center [697, 497] width 14 height 14
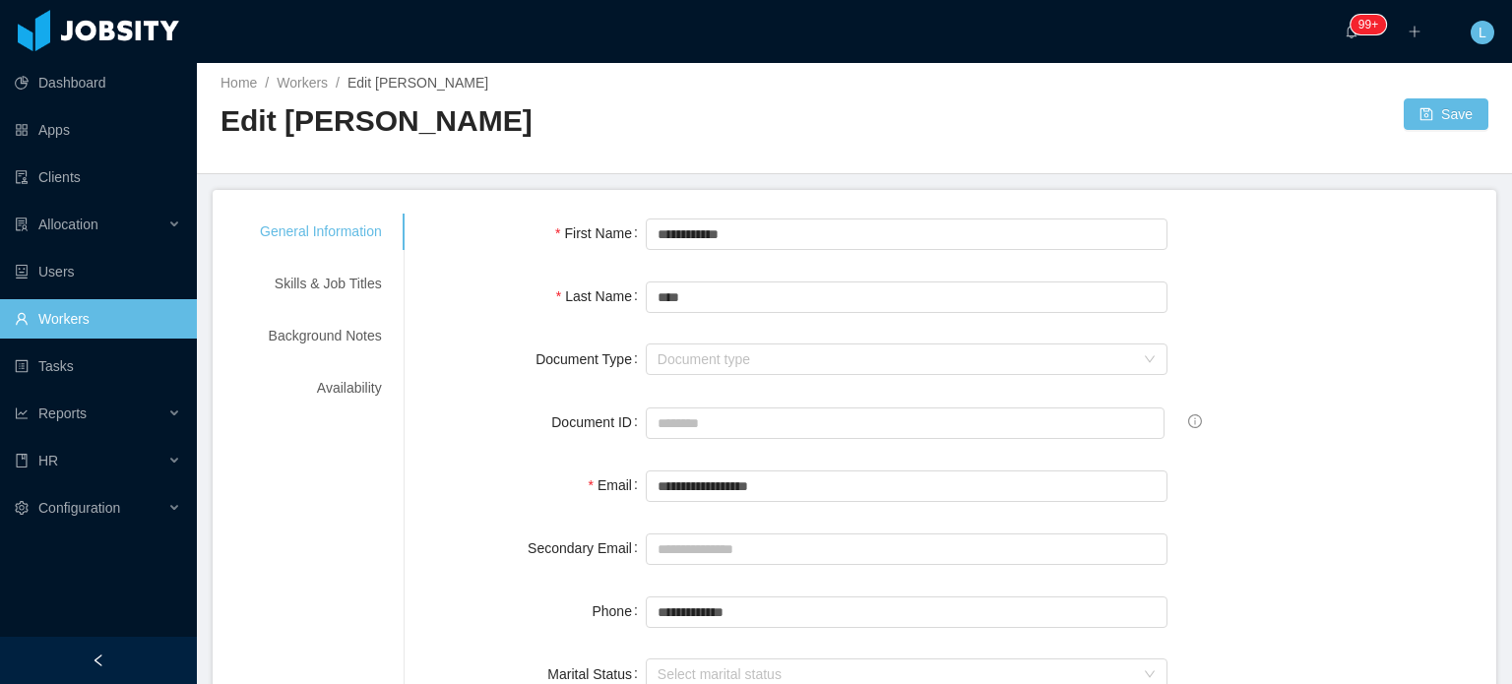
scroll to position [0, 0]
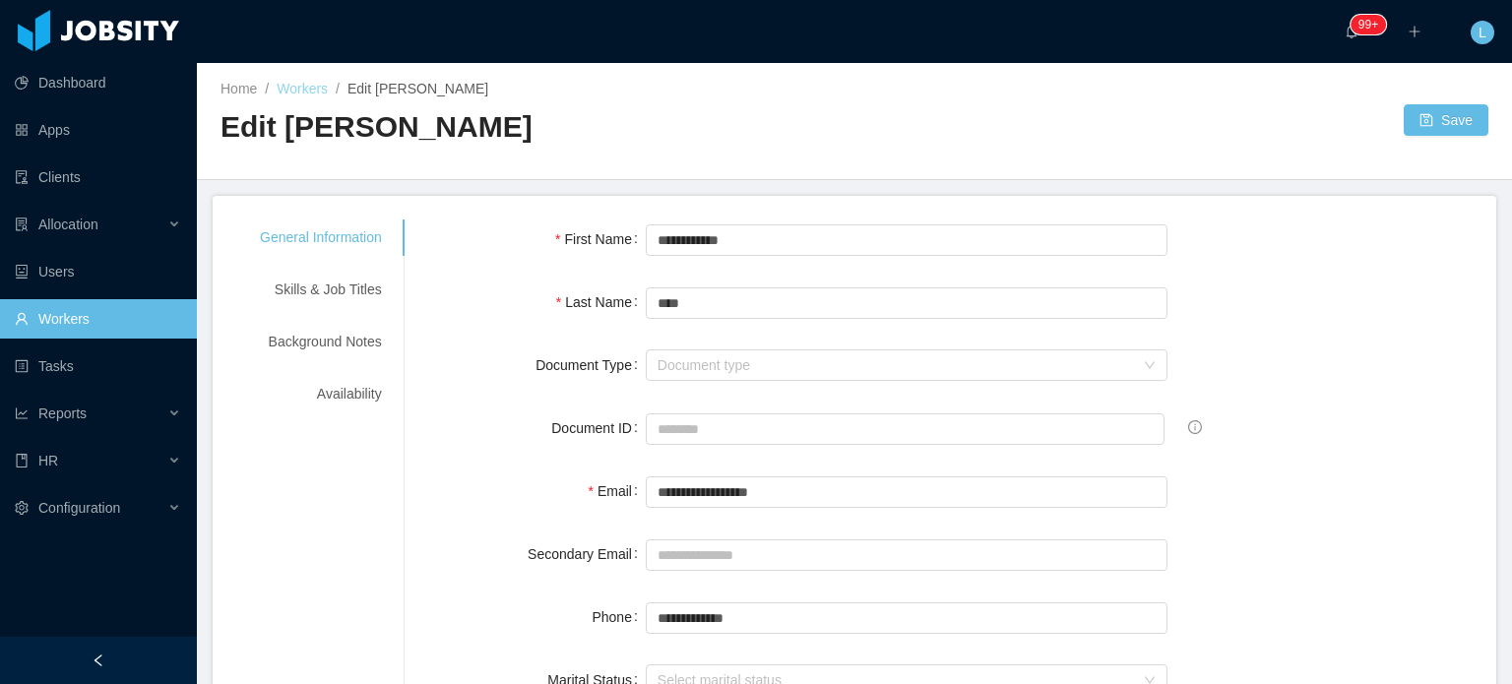
click at [297, 88] on link "Workers" at bounding box center [302, 89] width 51 height 16
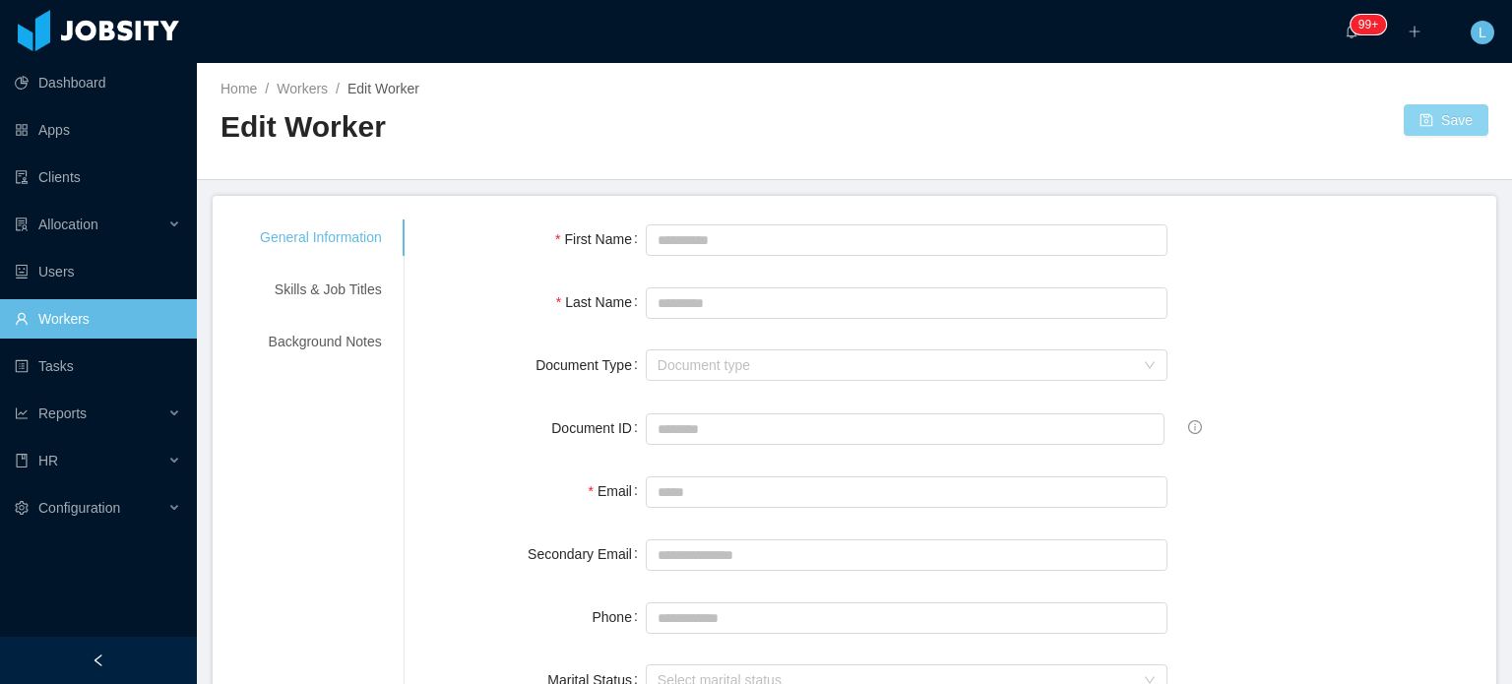
click at [1448, 130] on button "Save" at bounding box center [1446, 120] width 85 height 32
type input "******"
type input "**********"
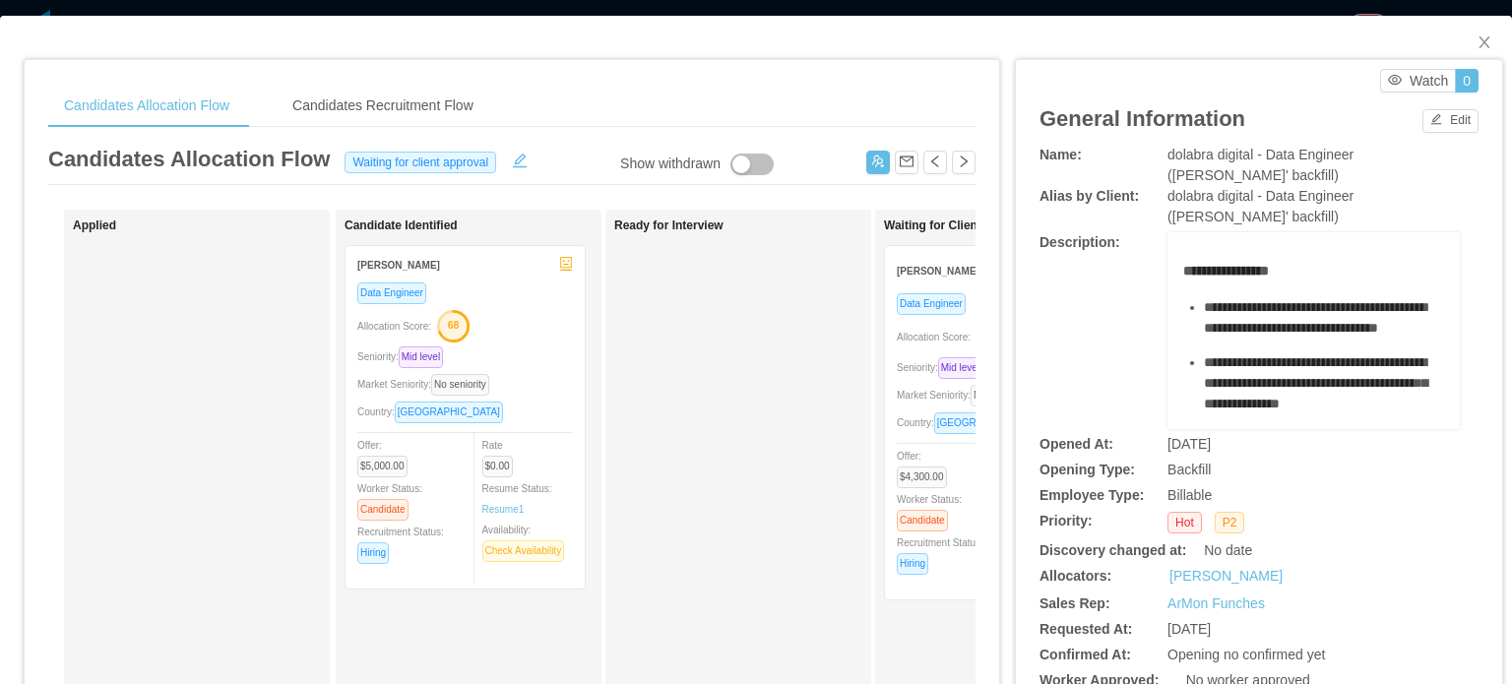
click at [1168, 158] on span "dolabra digital - Data Engineer (Eduardo Lopes' backfill)" at bounding box center [1261, 165] width 186 height 36
drag, startPoint x: 1155, startPoint y: 158, endPoint x: 1168, endPoint y: 162, distance: 13.7
click at [1168, 162] on span "dolabra digital - Data Engineer (Eduardo Lopes' backfill)" at bounding box center [1261, 165] width 186 height 36
click at [1185, 164] on div "dolabra digital - Data Engineer (Eduardo Lopes' backfill)" at bounding box center [1314, 165] width 292 height 41
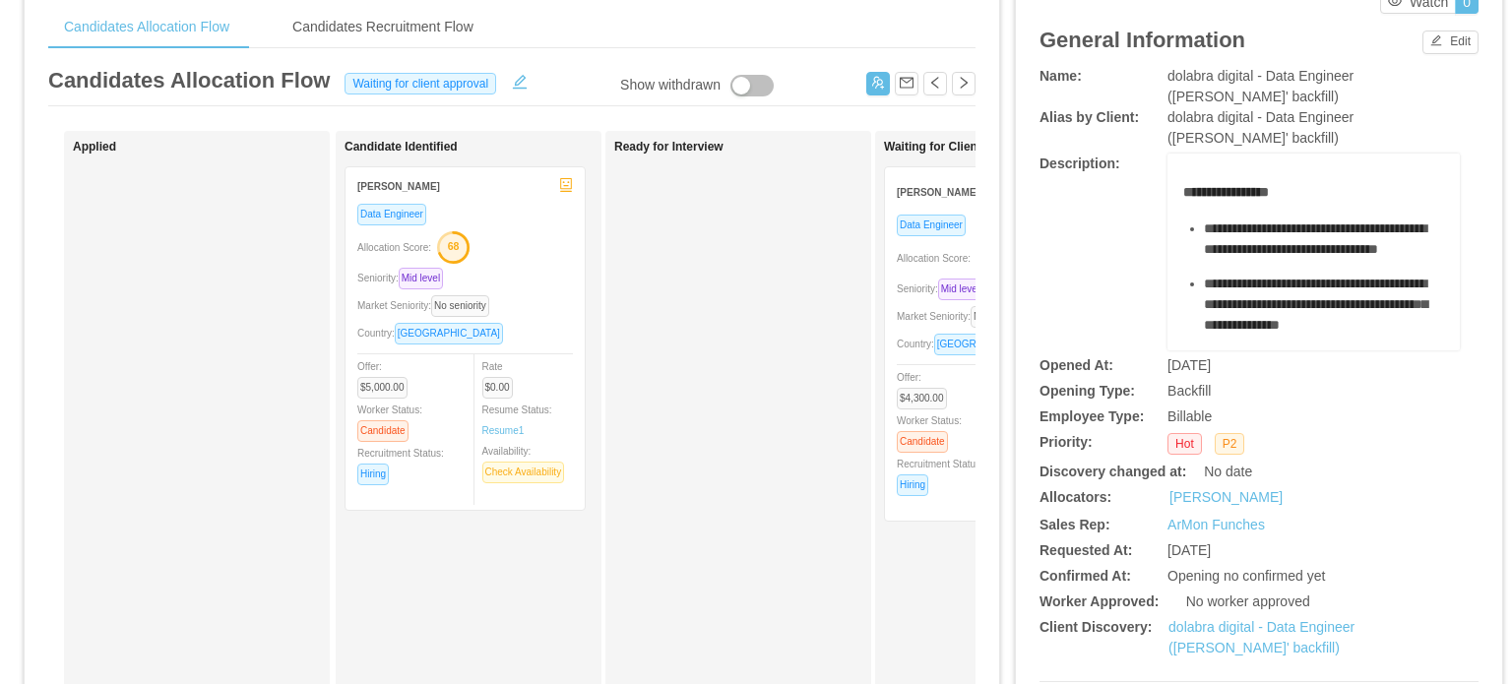
scroll to position [394, 0]
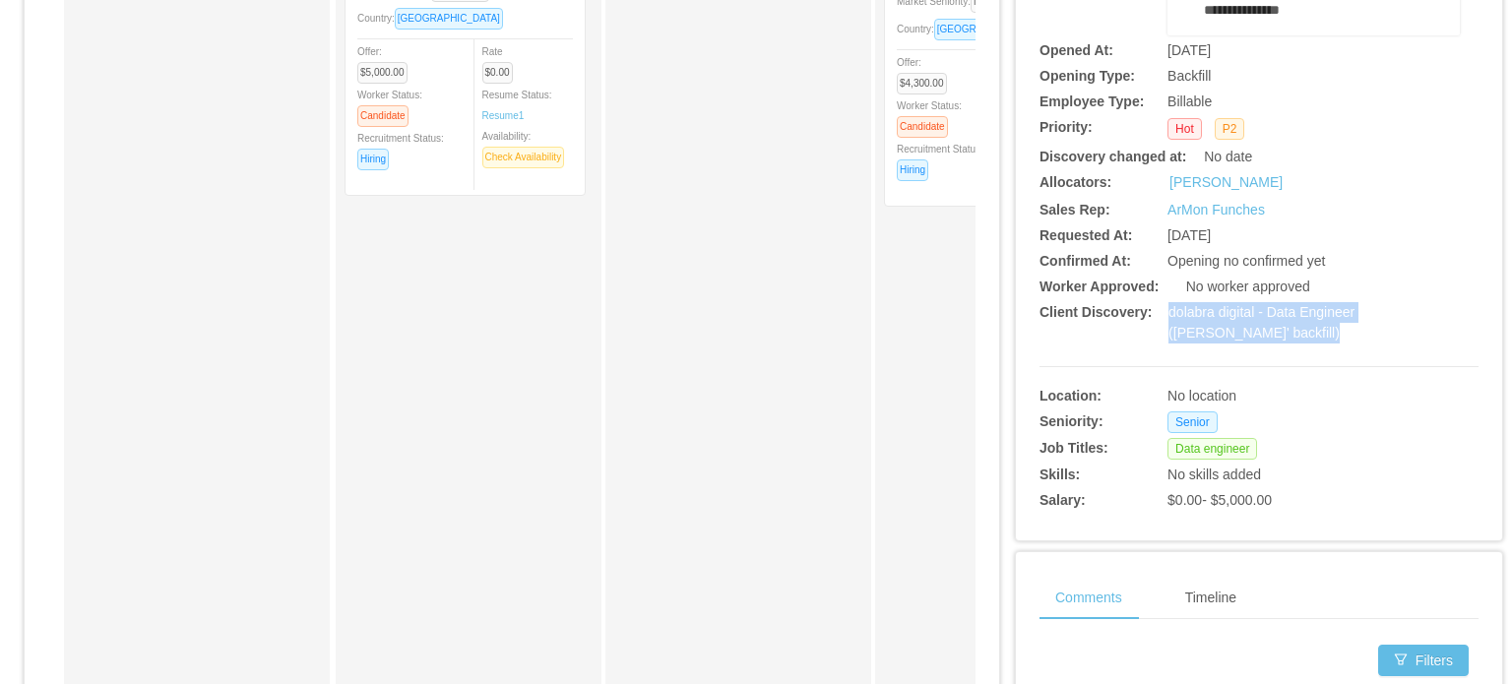
drag, startPoint x: 1156, startPoint y: 314, endPoint x: 1303, endPoint y: 336, distance: 149.2
click at [1303, 336] on div "Client Discovery: dolabra digital - Data Engineer (Eduardo Lopes' backfill)" at bounding box center [1259, 322] width 439 height 41
copy div "dolabra digital - Data Engineer (Eduardo Lopes' backfill)"
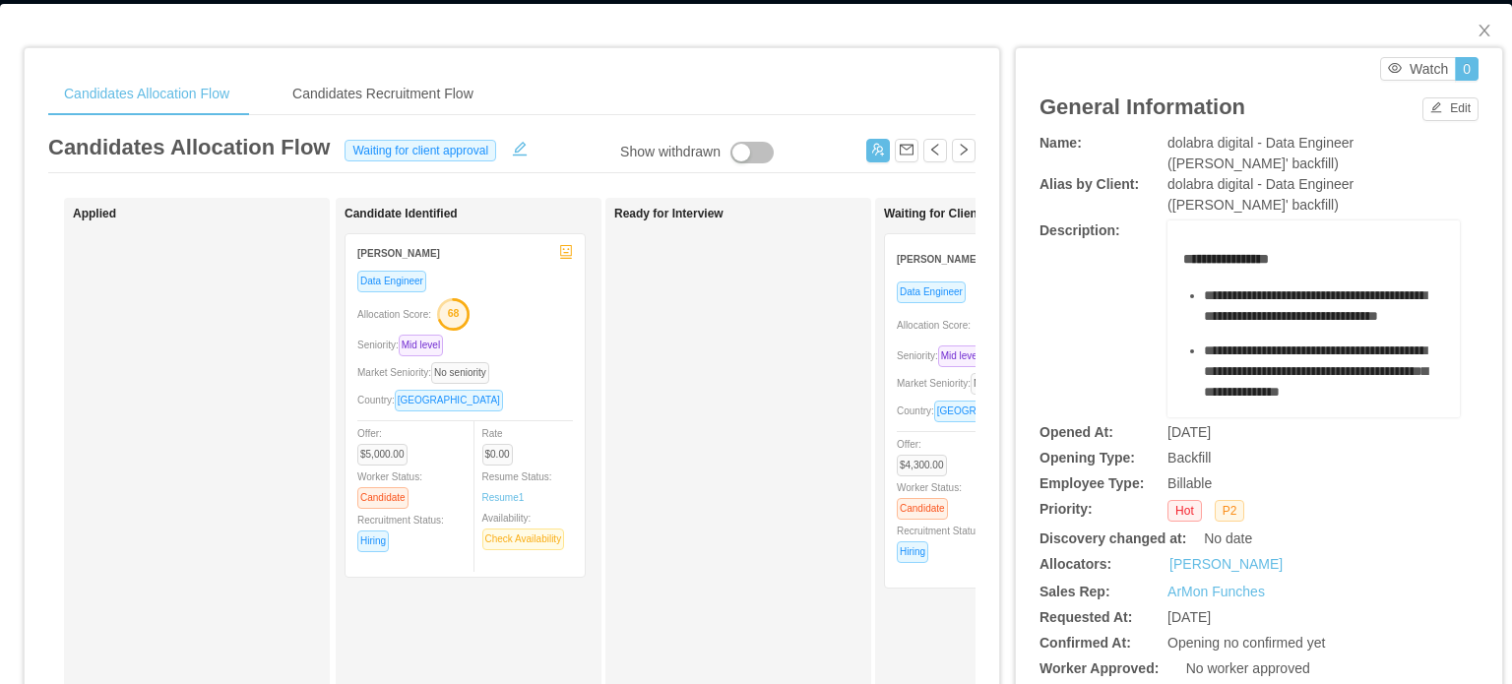
scroll to position [0, 0]
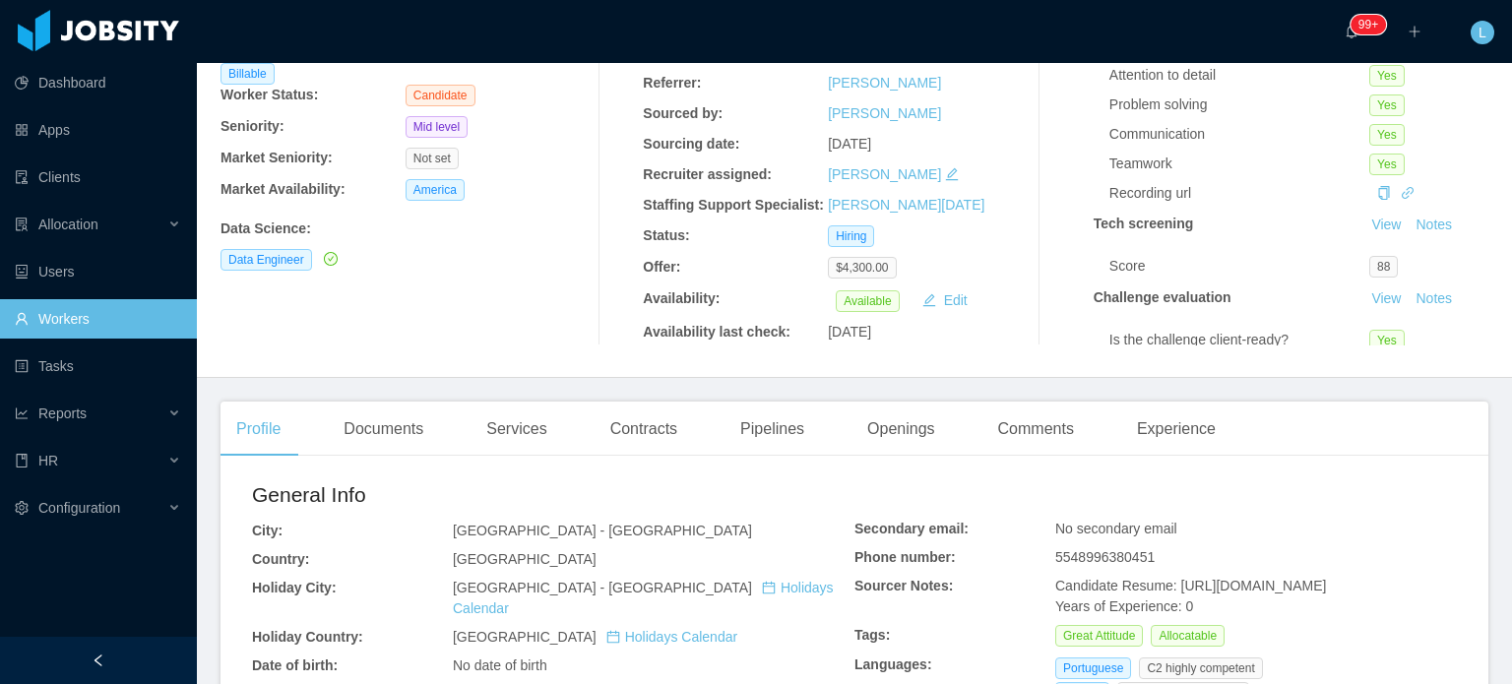
scroll to position [197, 0]
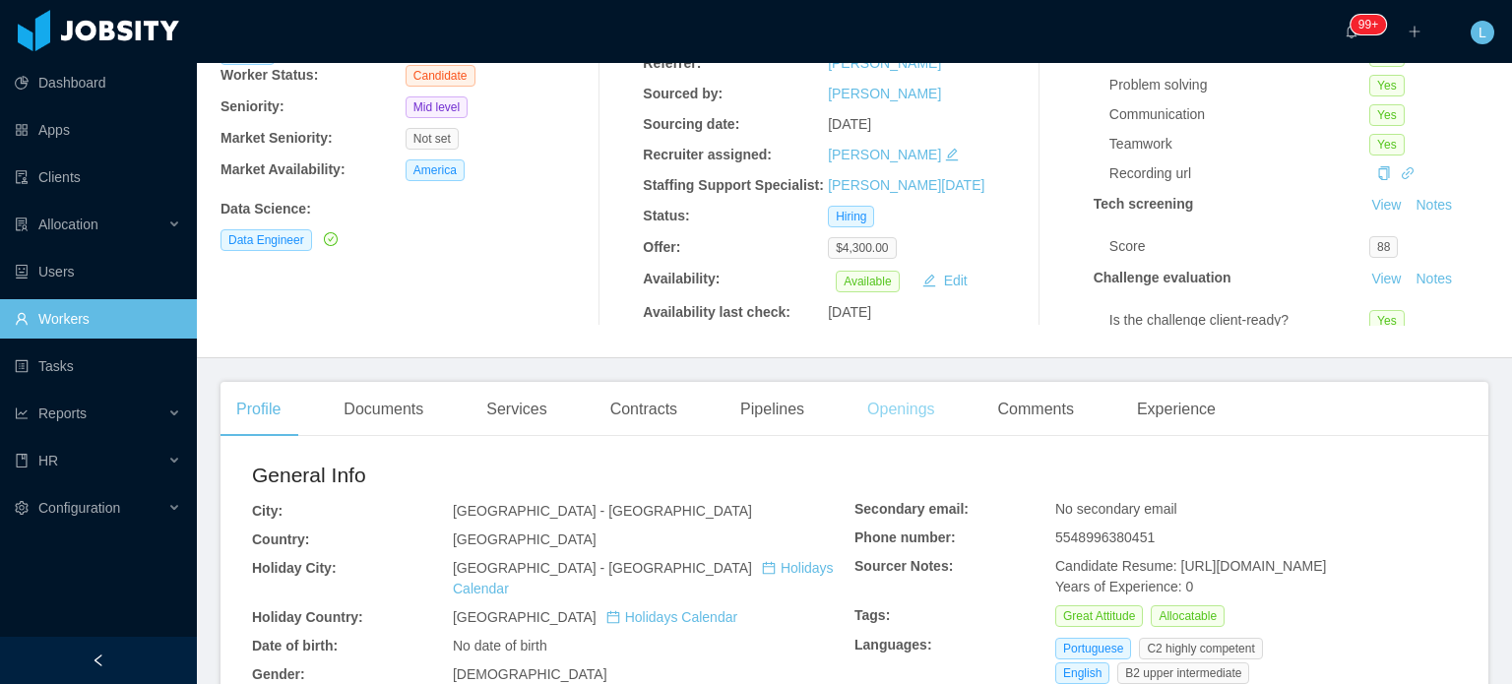
click at [898, 412] on div "Openings" at bounding box center [901, 409] width 99 height 55
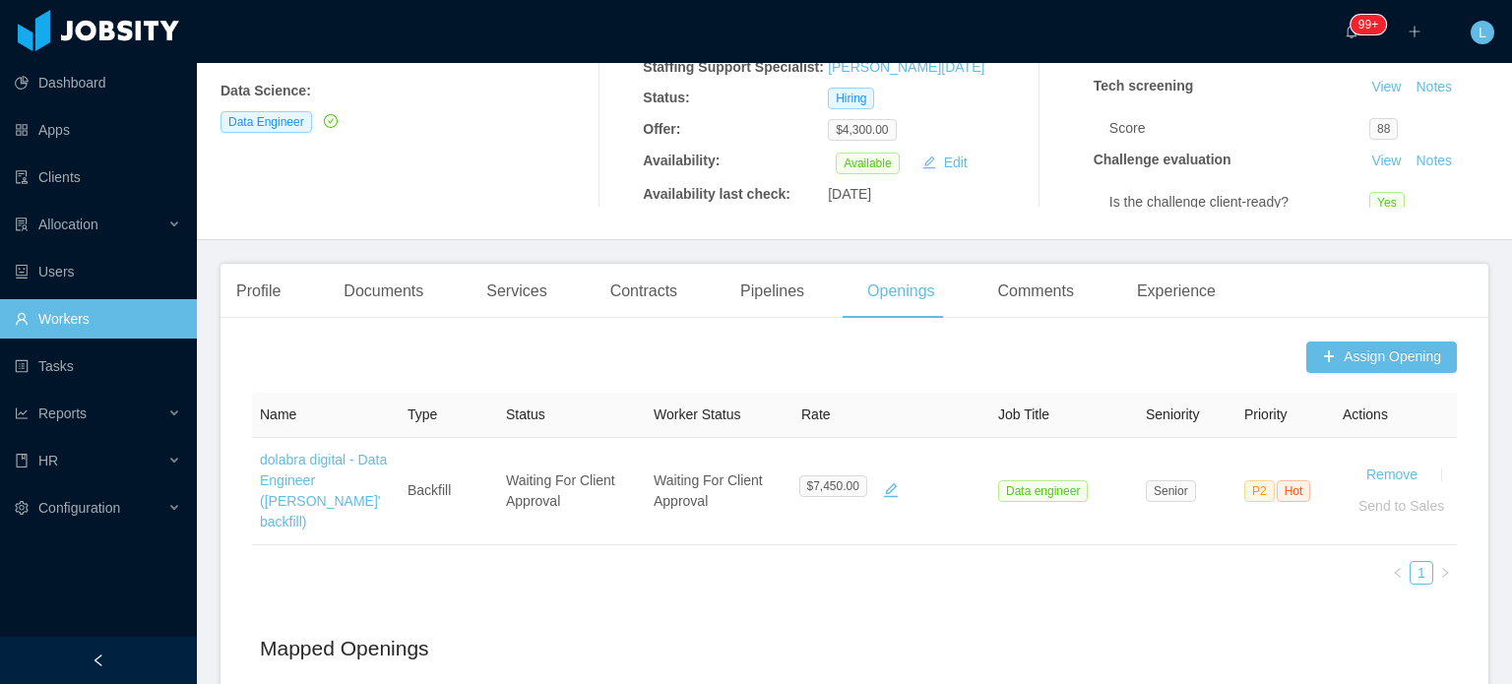
scroll to position [295, 0]
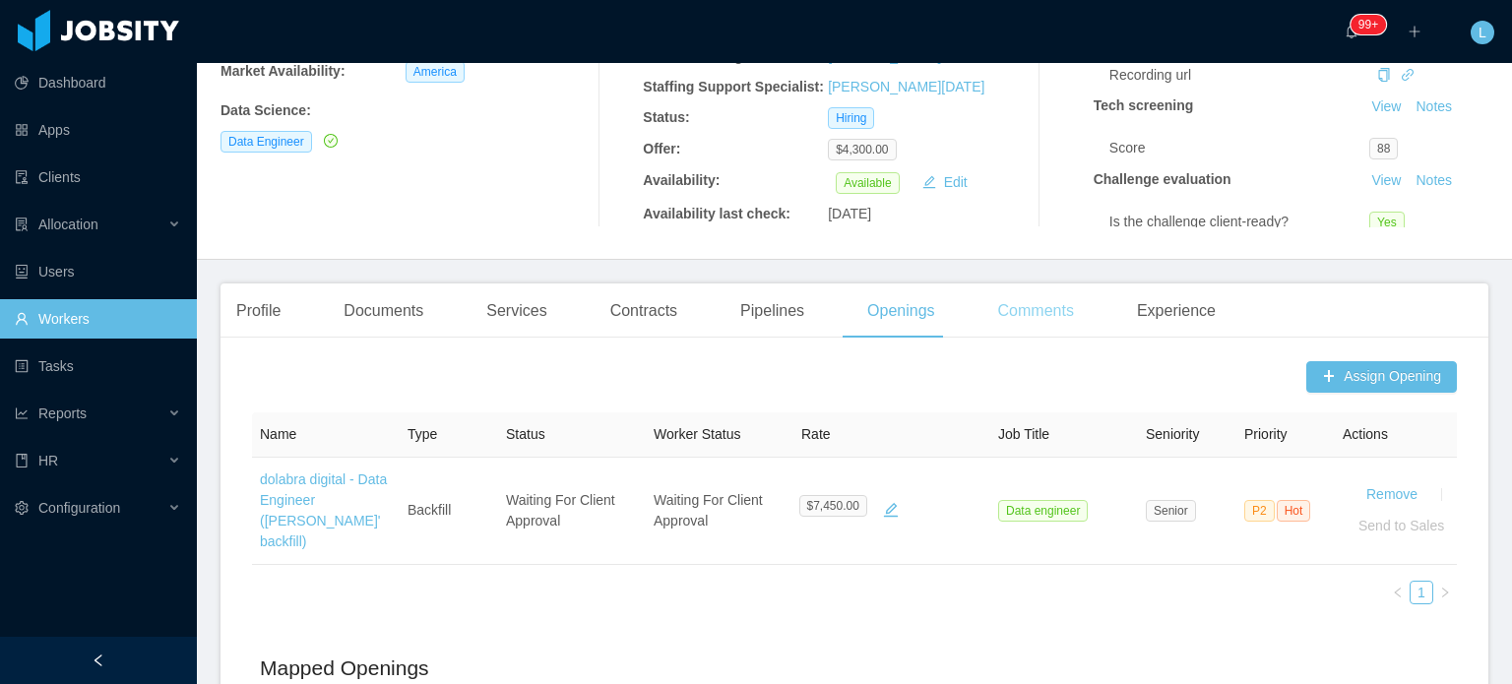
click at [1022, 309] on div "Comments" at bounding box center [1035, 311] width 107 height 55
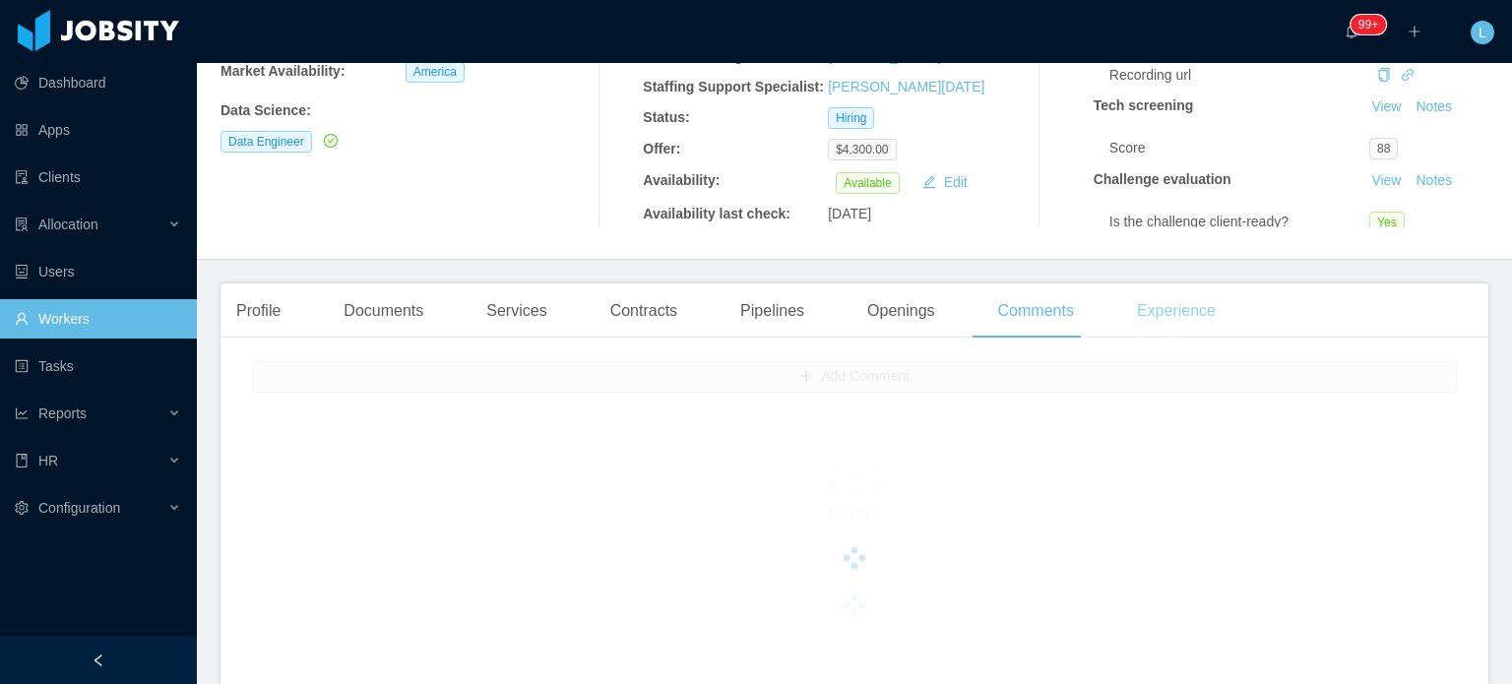
click at [1193, 308] on div "Experience" at bounding box center [1176, 311] width 110 height 55
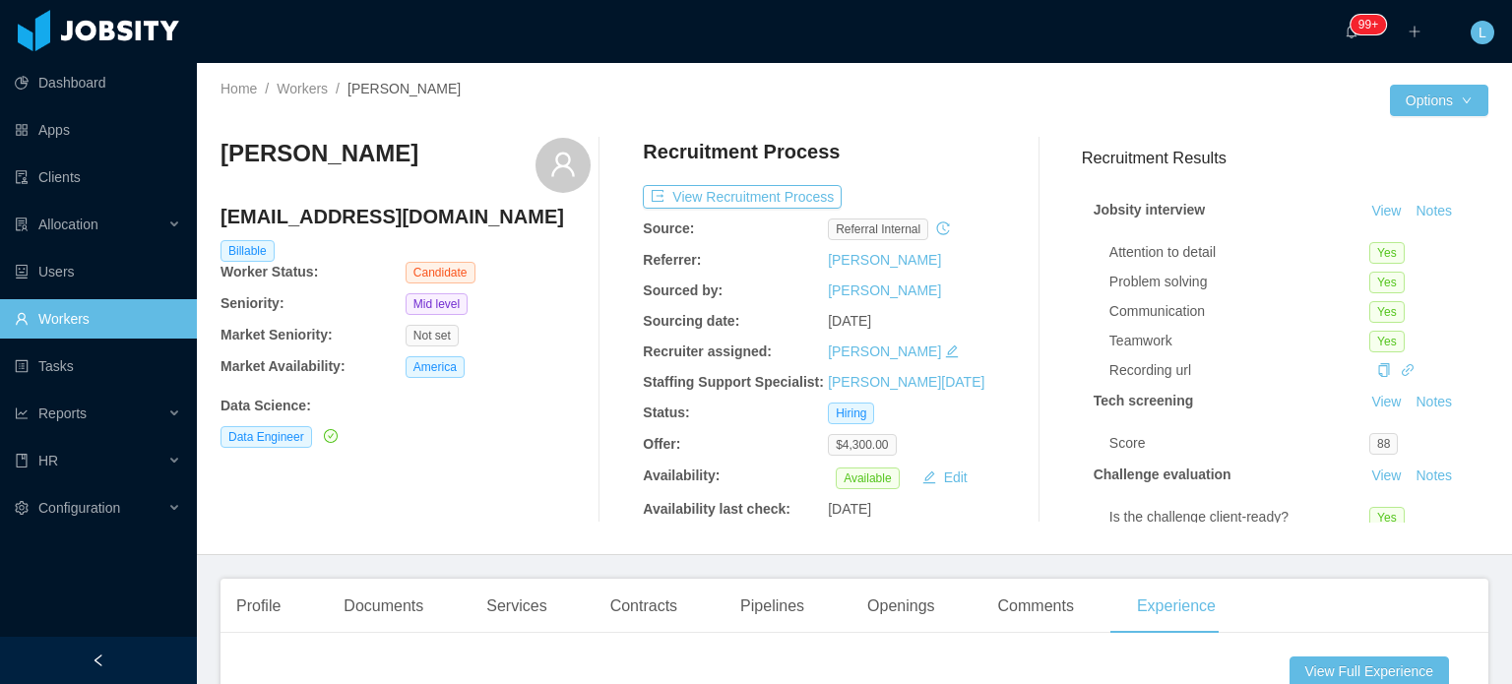
click at [382, 216] on h4 "lays-l@hotmail.com" at bounding box center [406, 217] width 370 height 28
copy h4 "lays-l@hotmail.com"
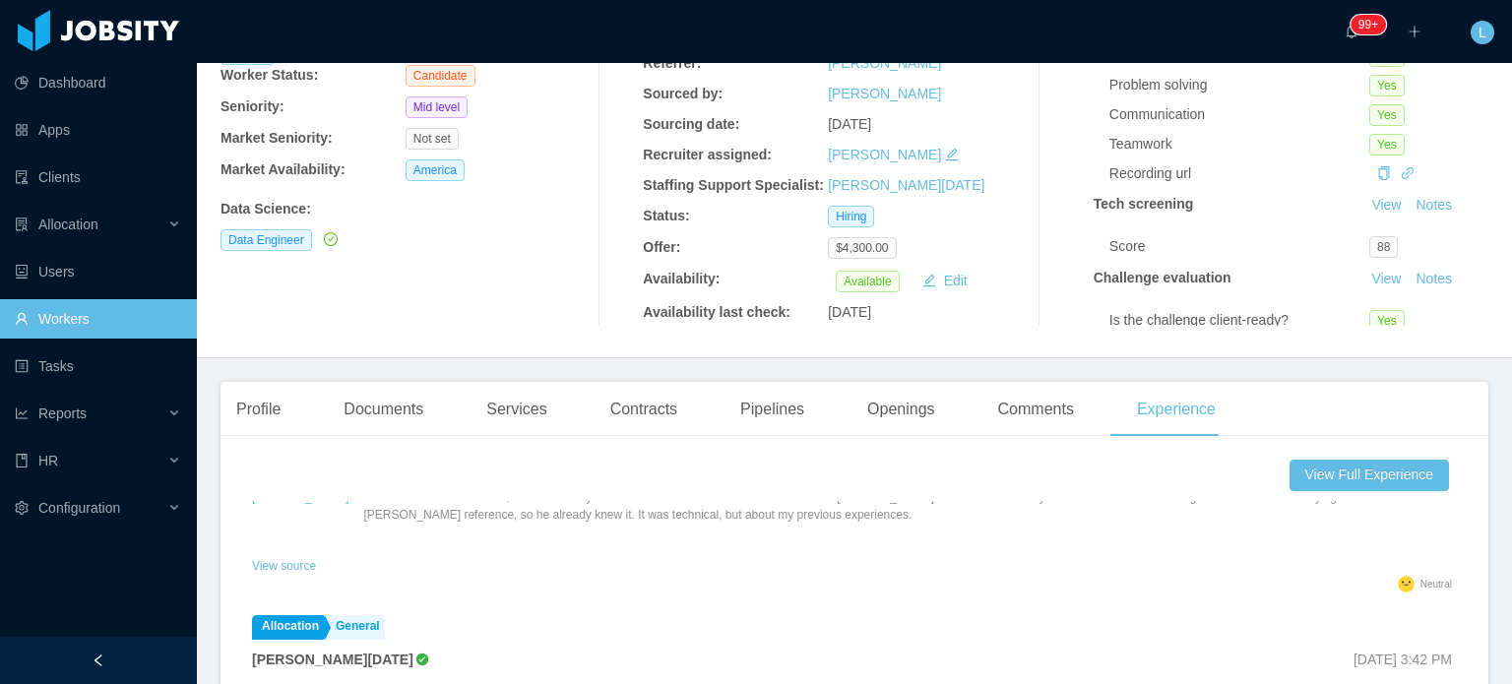
scroll to position [98, 0]
click at [252, 376] on main "Home / Workers / Lays Moreira Lima / Options Lays Moreira Lima lays-l@hotmail.c…" at bounding box center [854, 176] width 1315 height 621
click at [253, 409] on div "Profile" at bounding box center [259, 409] width 76 height 55
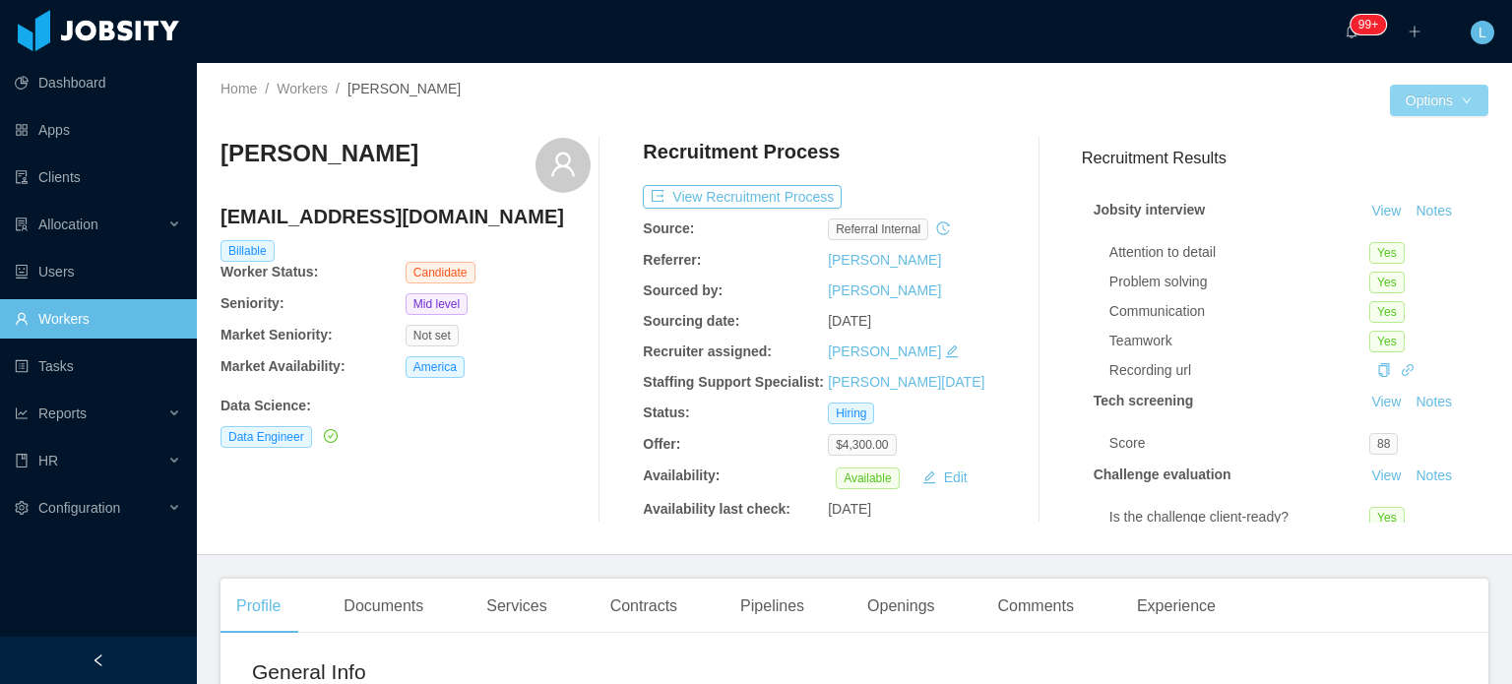
click at [1407, 111] on button "Options" at bounding box center [1439, 101] width 98 height 32
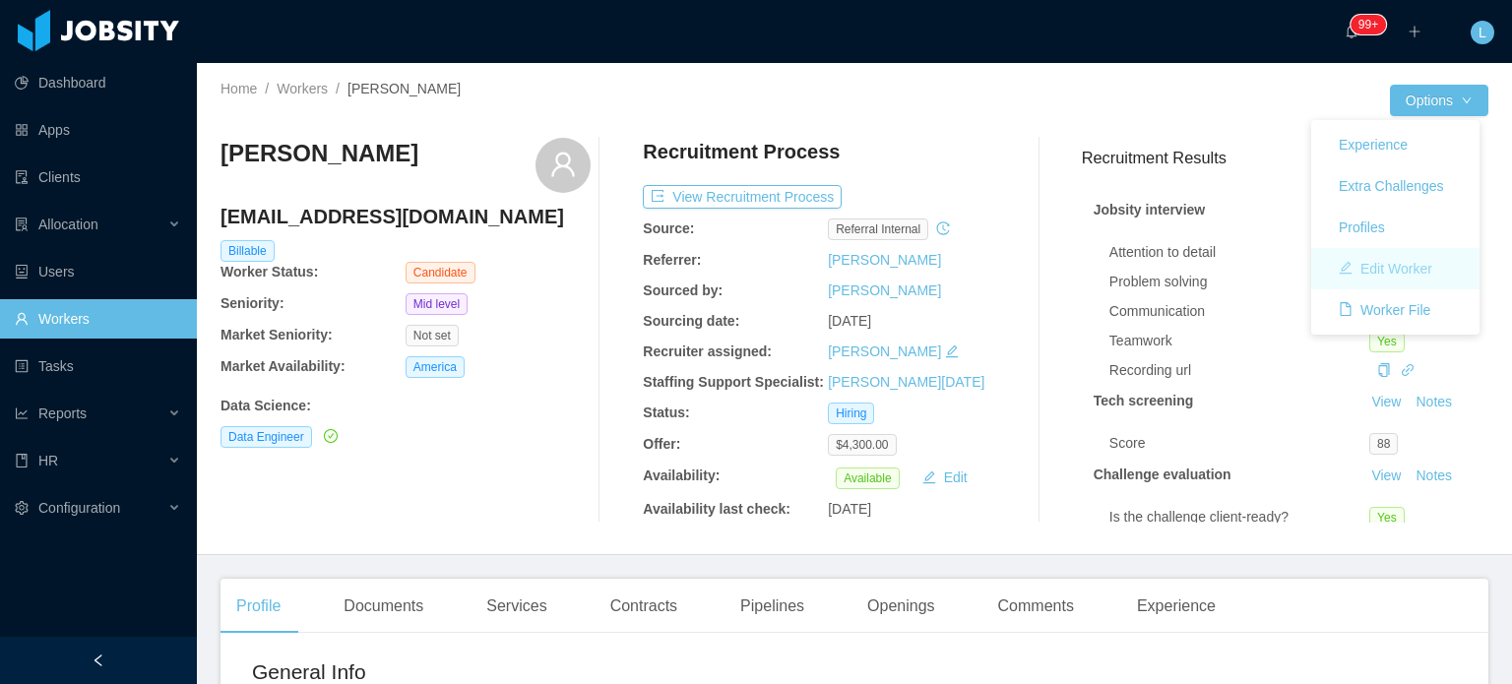
click at [1386, 272] on button "Edit Worker" at bounding box center [1385, 269] width 125 height 32
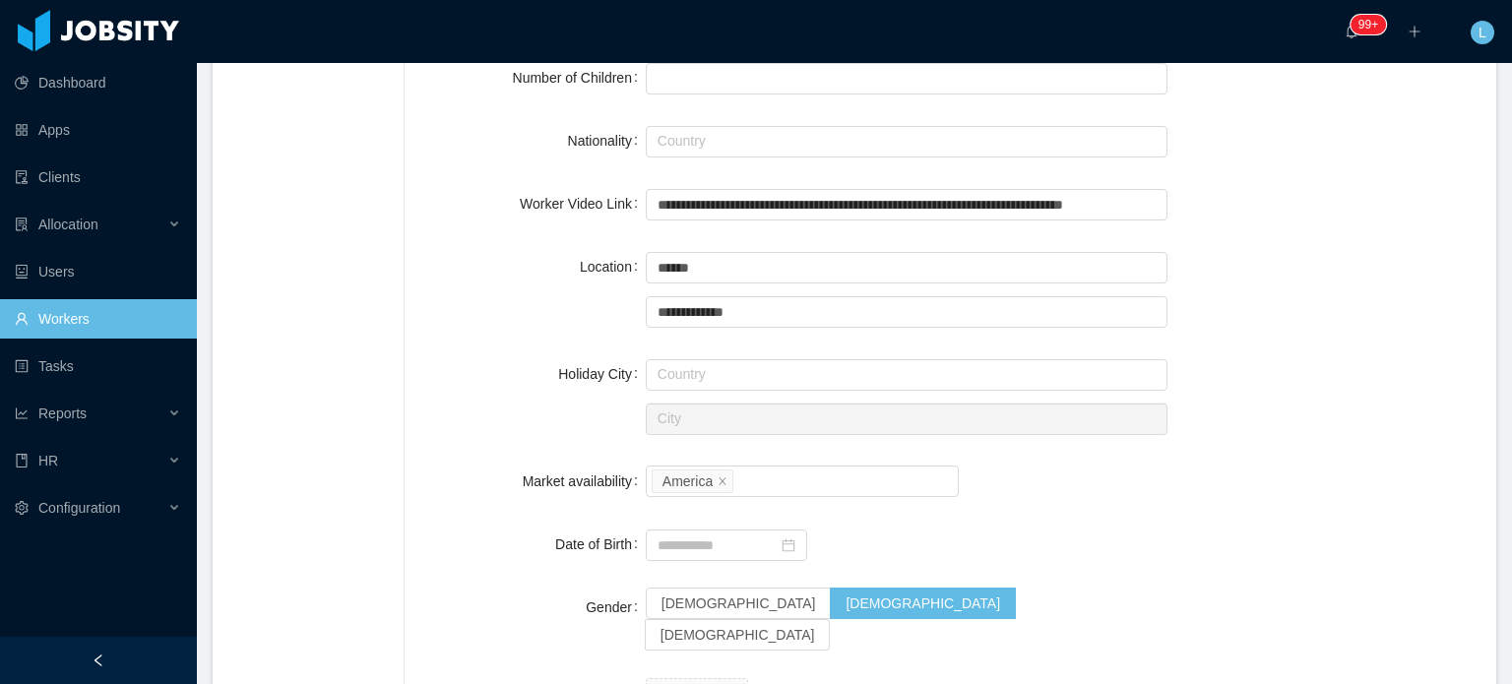
scroll to position [984, 0]
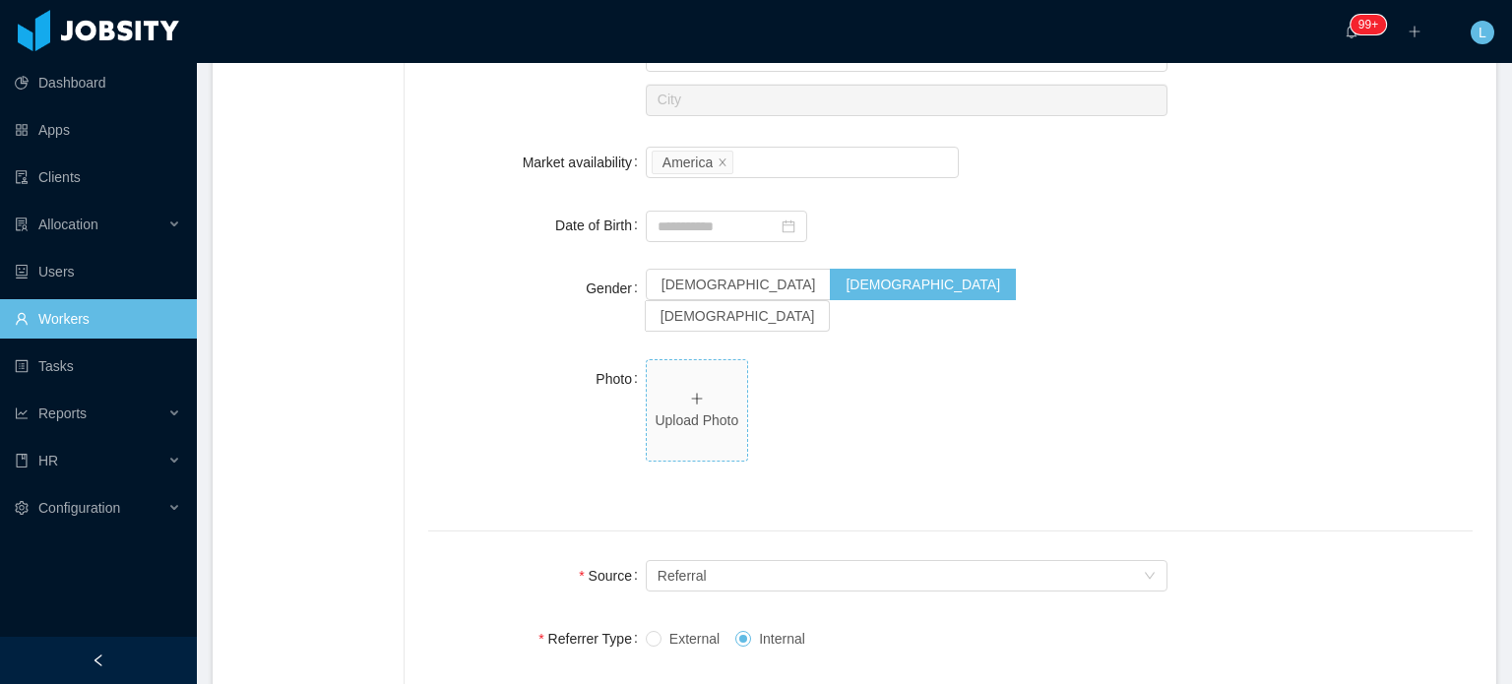
click at [712, 411] on p "Upload Photo" at bounding box center [697, 421] width 85 height 21
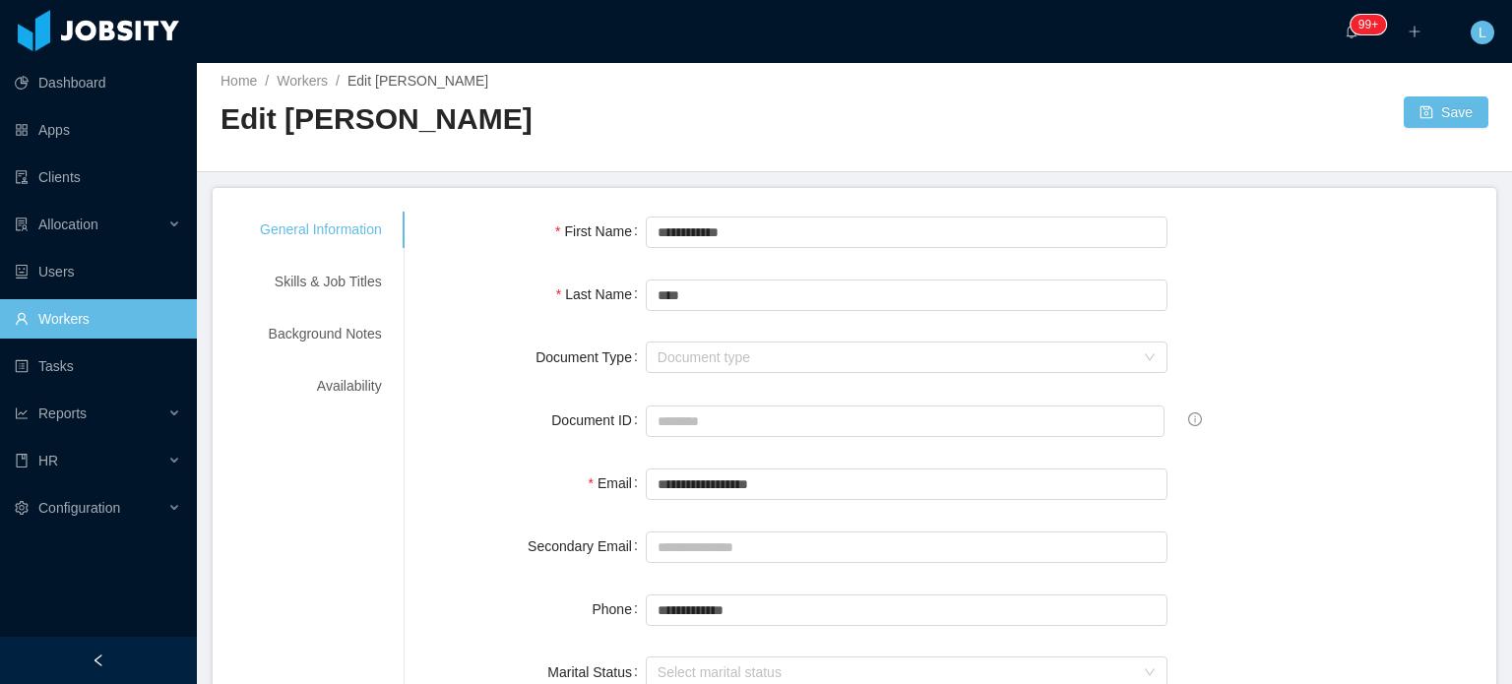
scroll to position [0, 0]
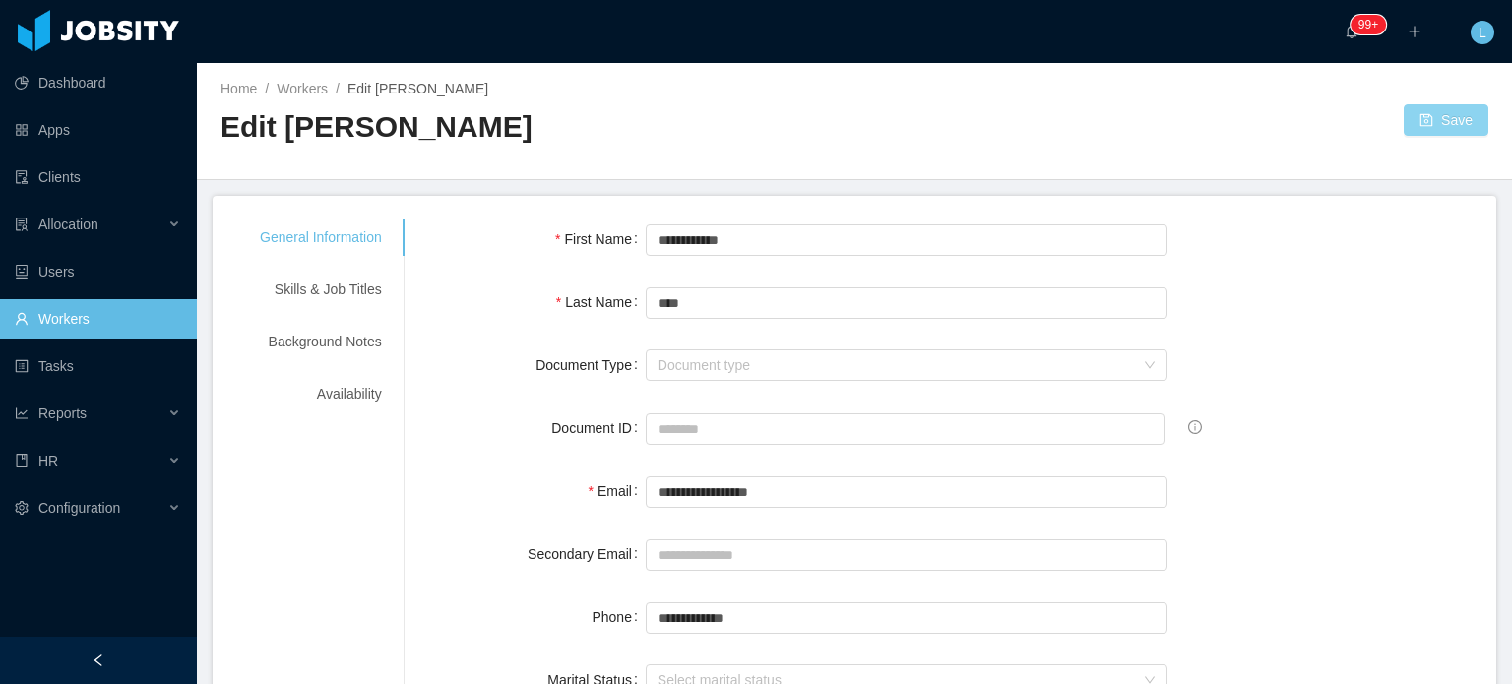
click at [1429, 122] on button "Save" at bounding box center [1446, 120] width 85 height 32
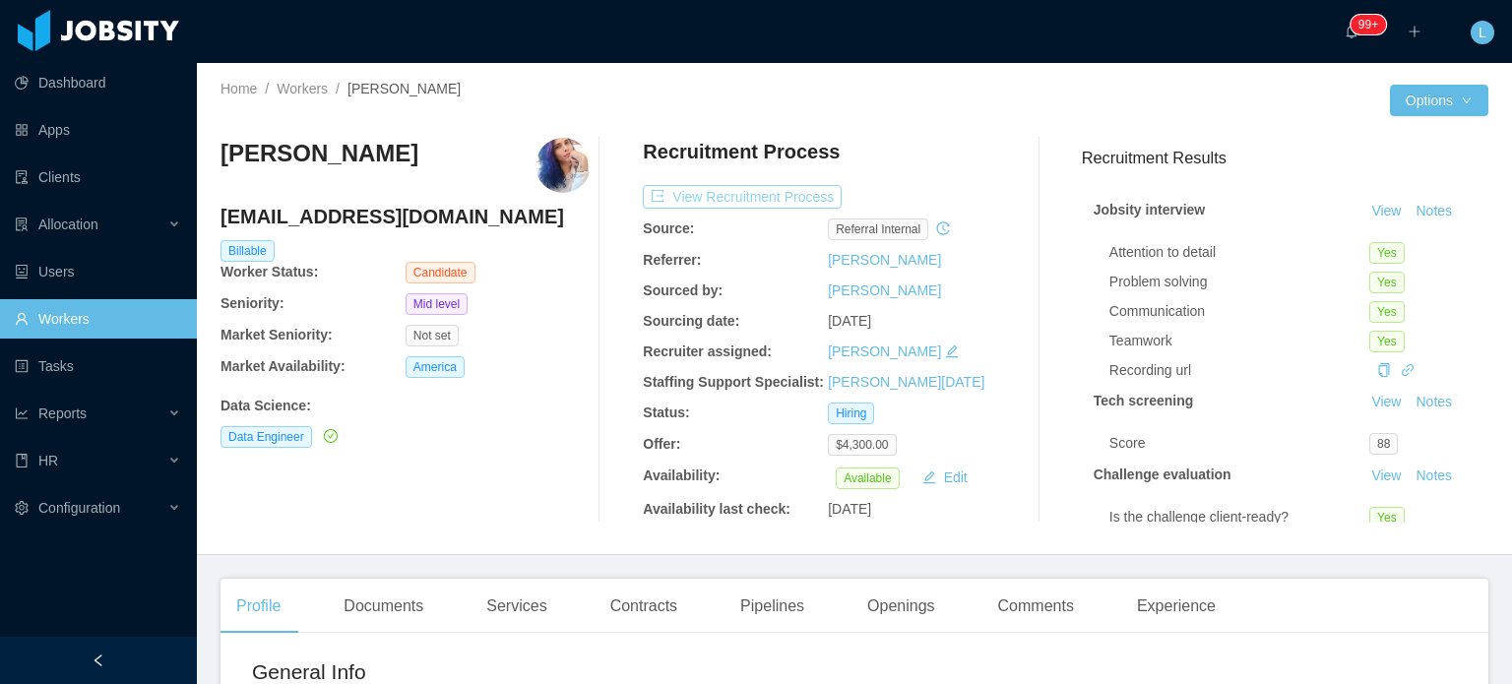
click at [774, 192] on button "View Recruitment Process" at bounding box center [742, 197] width 199 height 24
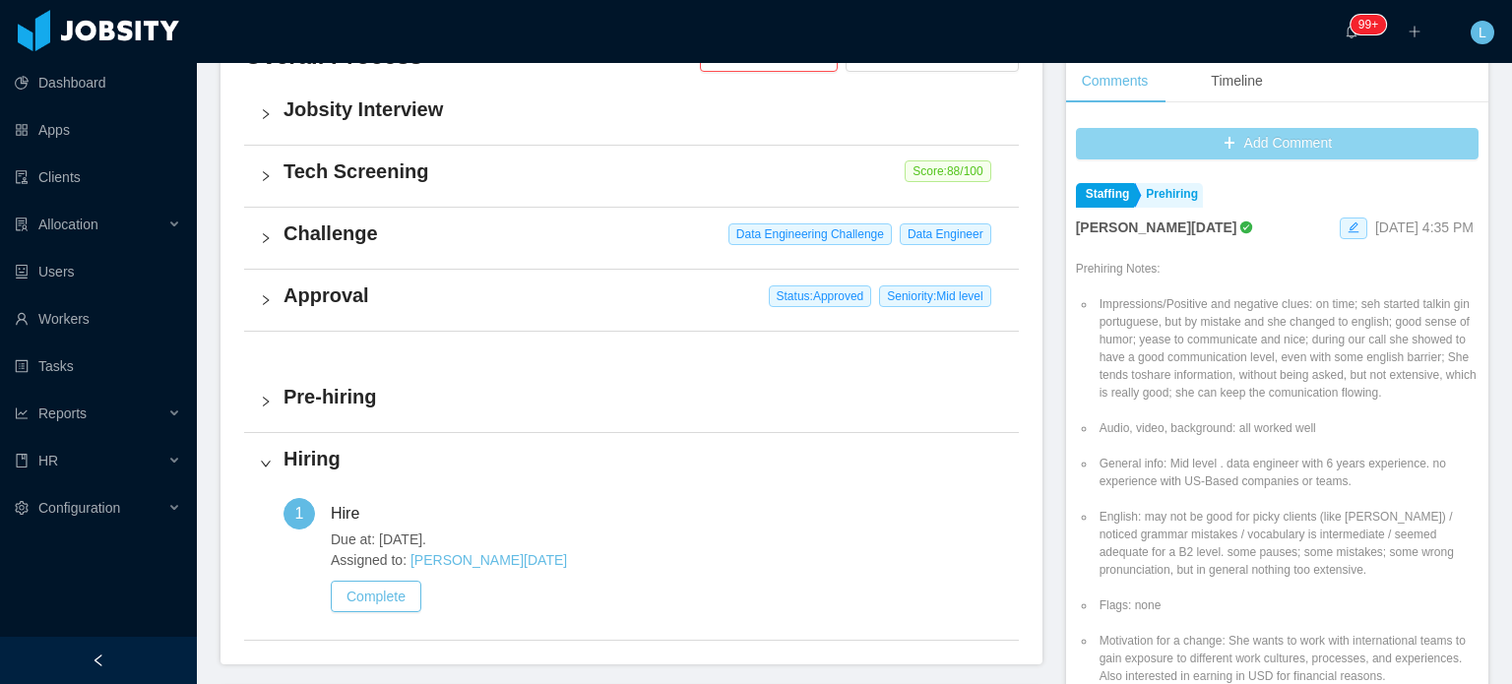
scroll to position [486, 0]
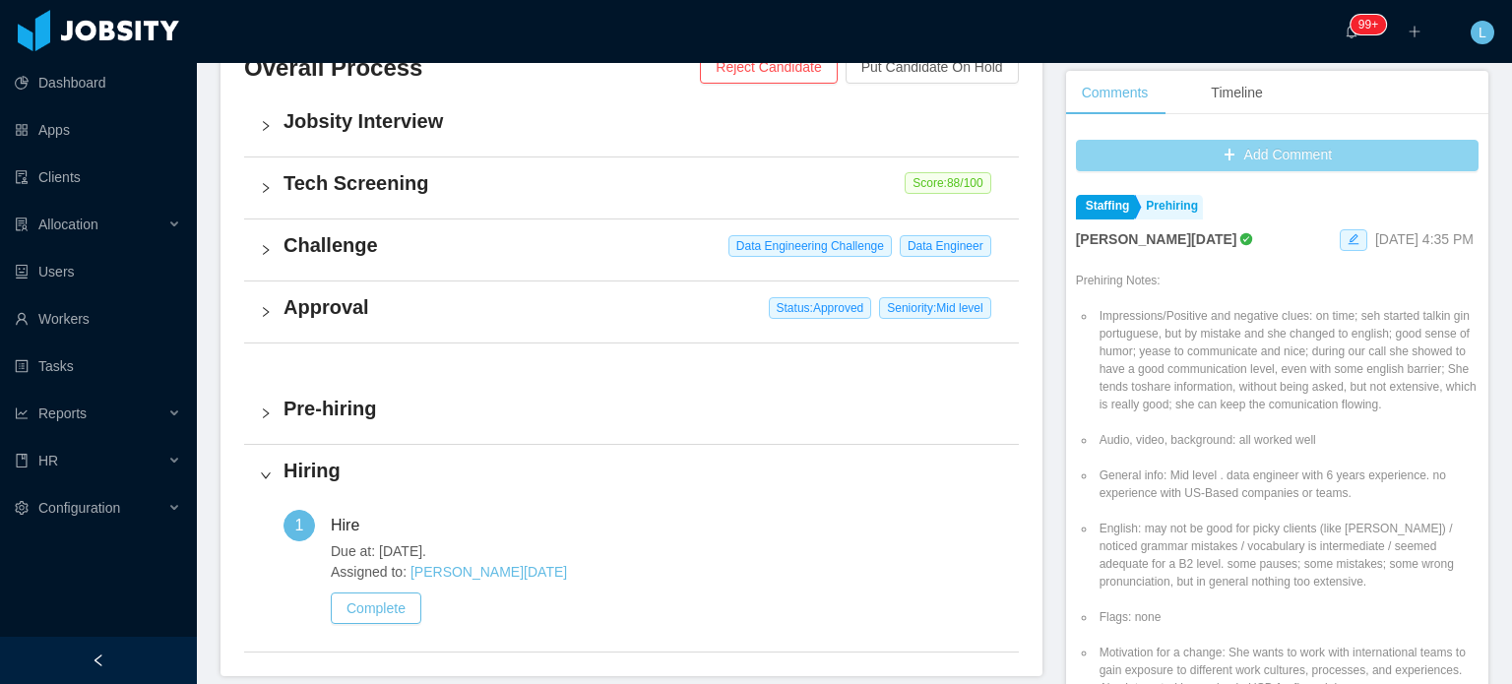
click at [1284, 153] on button "Add Comment" at bounding box center [1277, 156] width 403 height 32
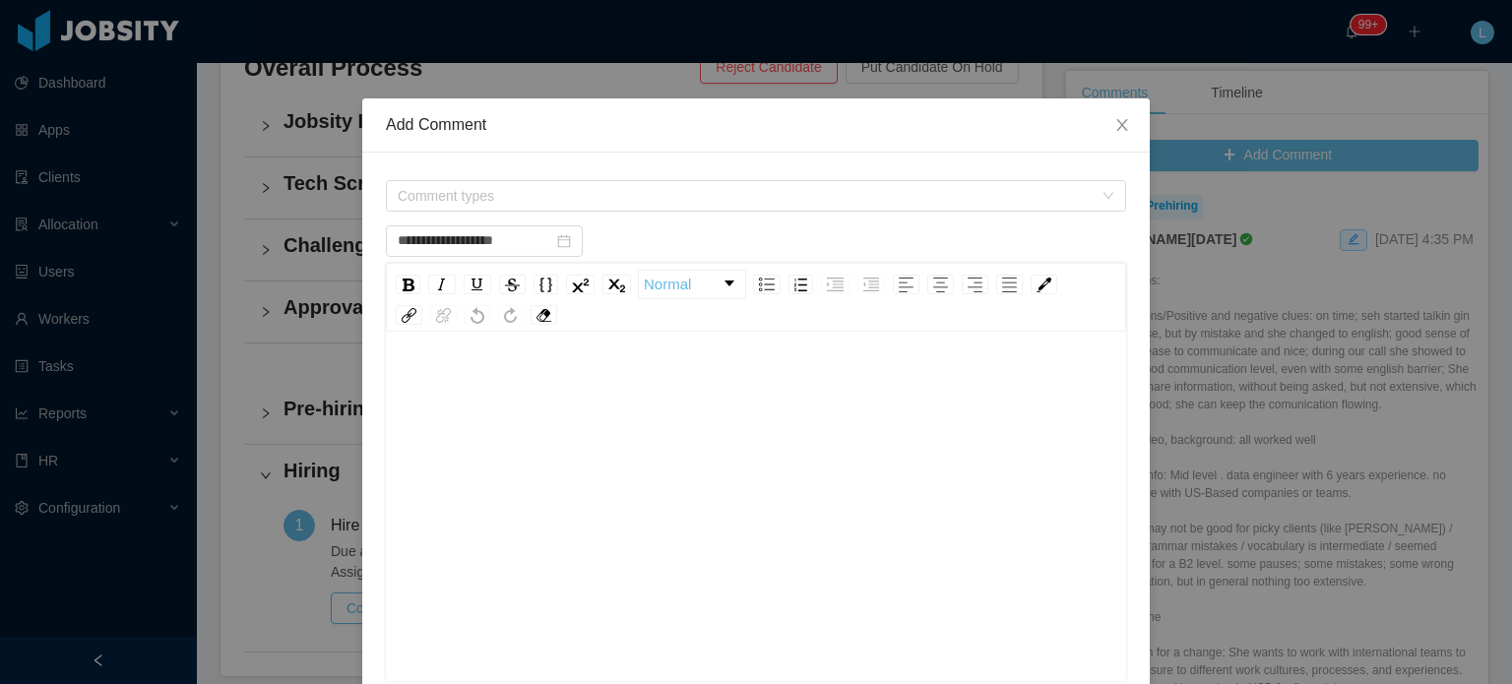
click at [526, 212] on div "Comment types" at bounding box center [756, 195] width 740 height 39
click at [515, 192] on span "Comment types" at bounding box center [745, 196] width 695 height 20
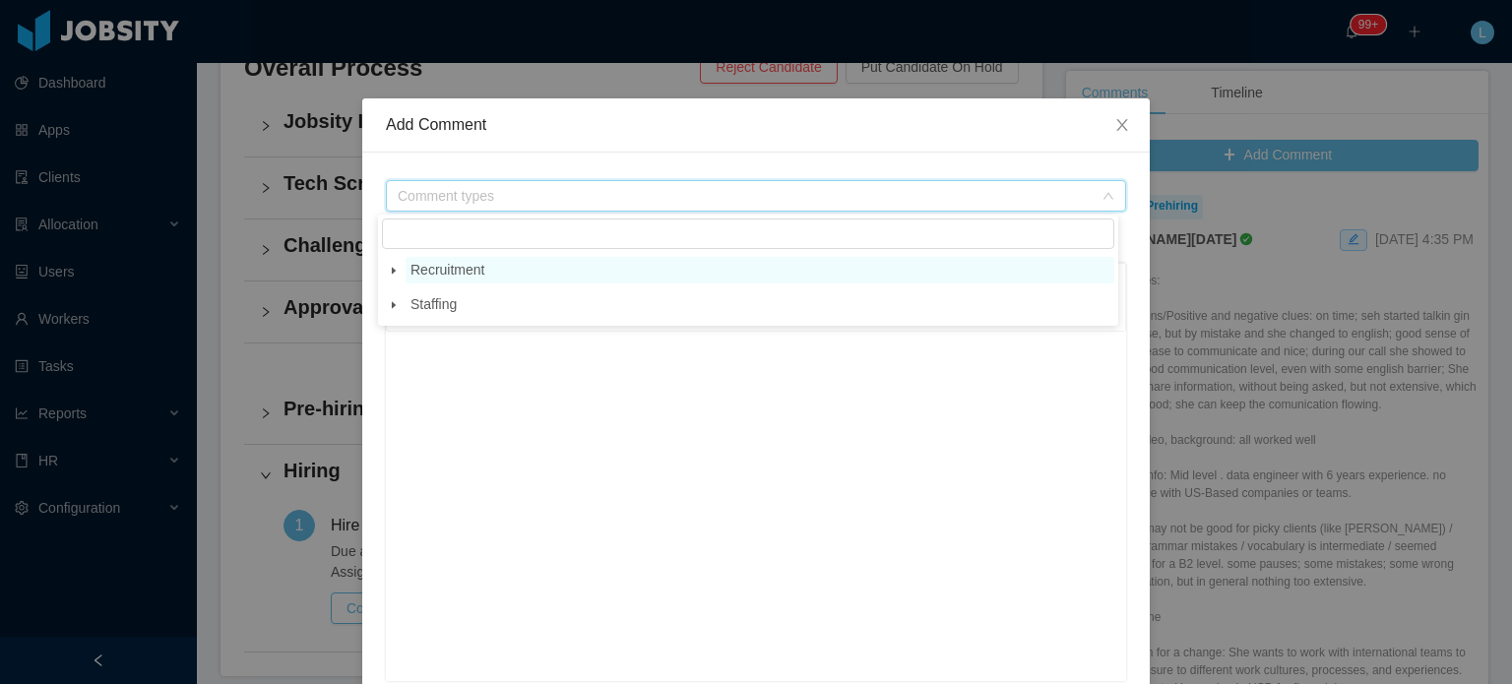
click at [433, 273] on span "Recruitment" at bounding box center [448, 270] width 74 height 16
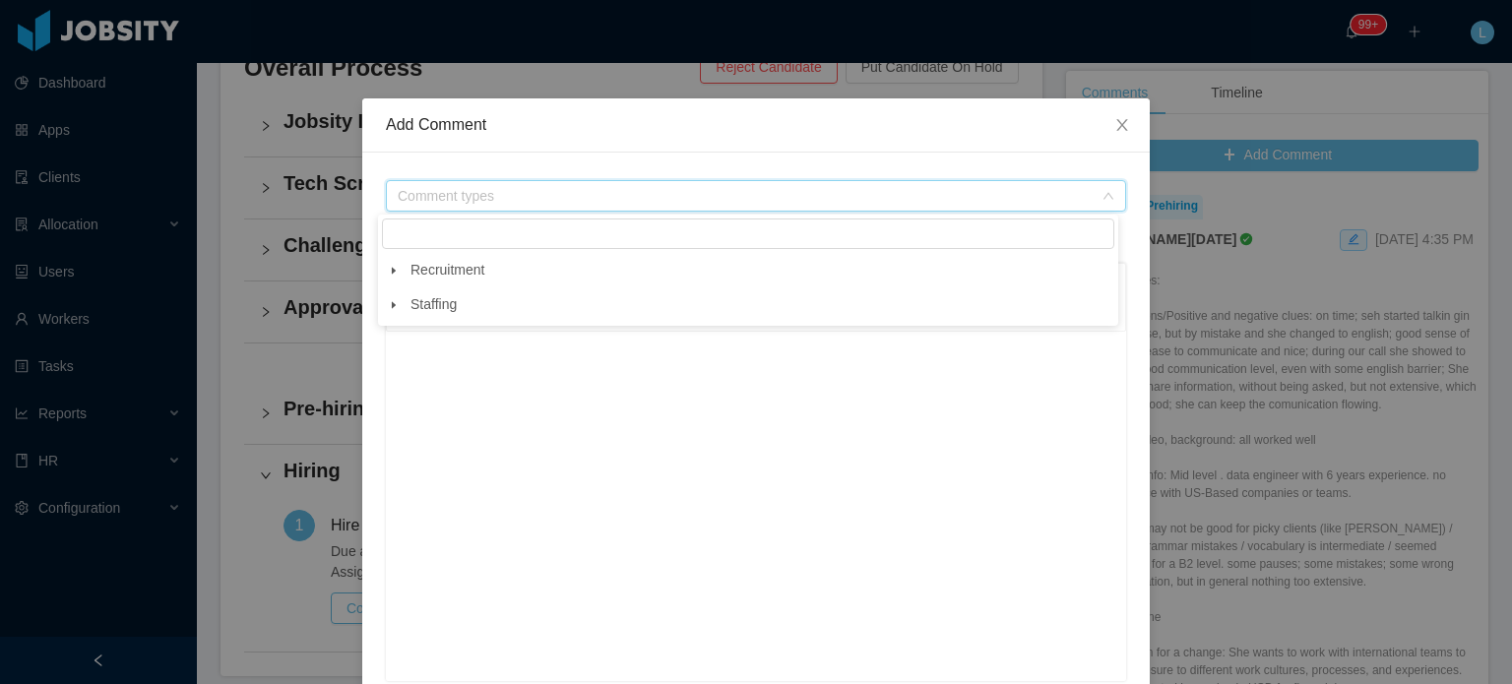
click at [398, 267] on span at bounding box center [394, 271] width 24 height 24
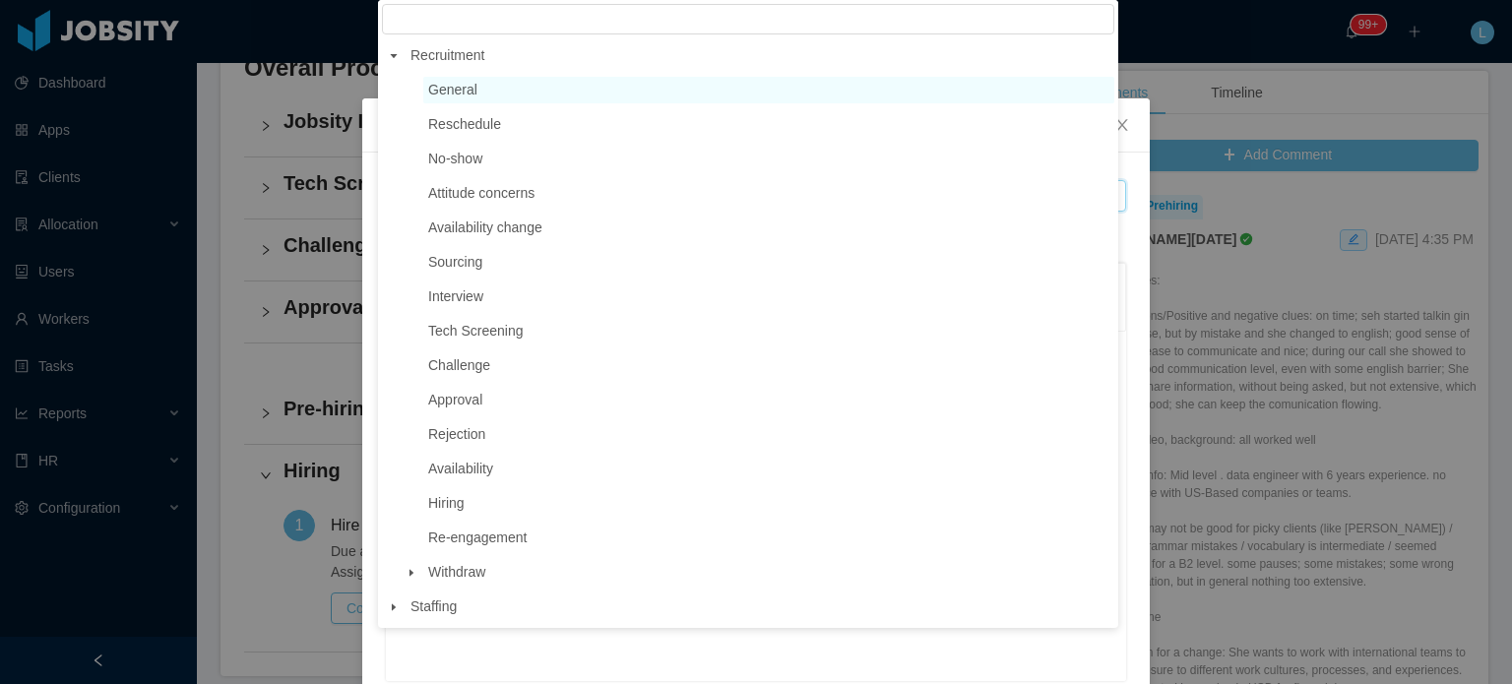
click at [459, 92] on span "General" at bounding box center [452, 90] width 49 height 16
type input "**********"
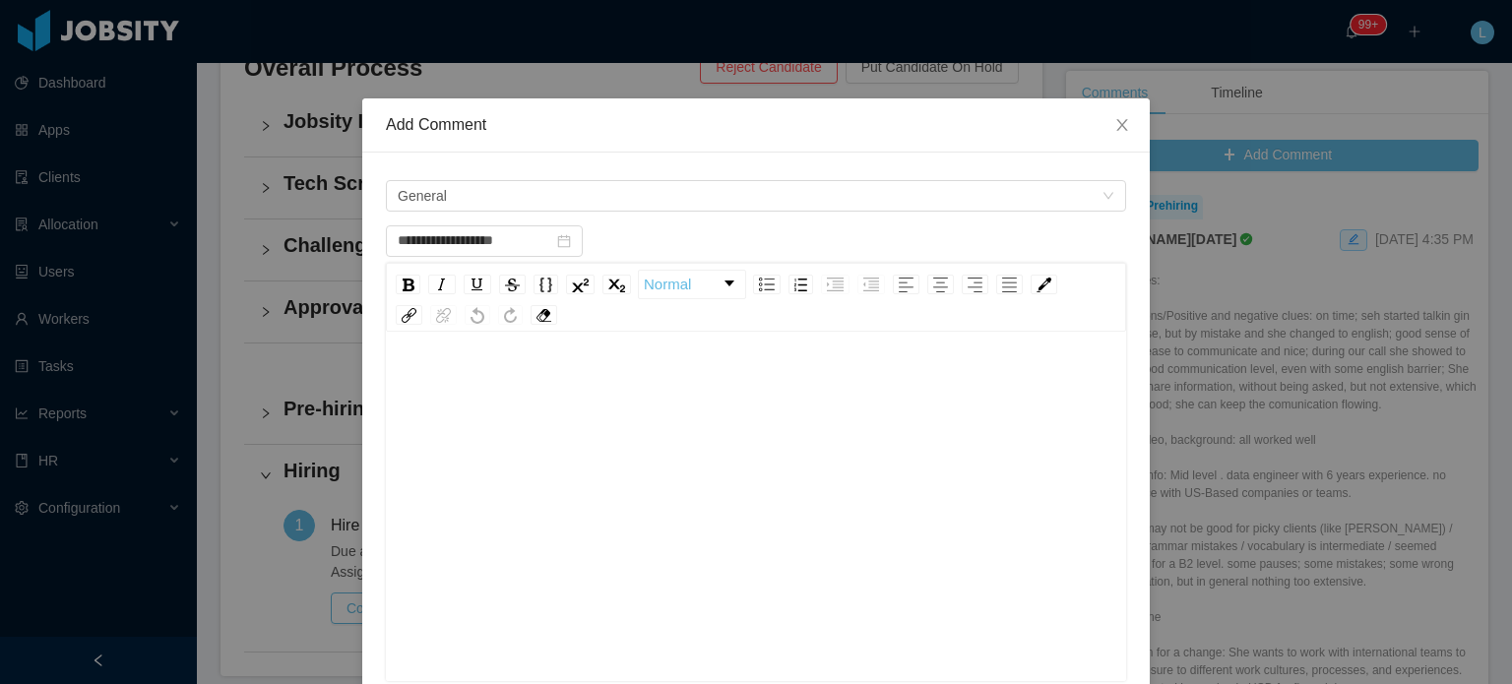
click at [476, 455] on div "rdw-editor" at bounding box center [757, 537] width 710 height 345
click at [512, 388] on div "**********" at bounding box center [757, 384] width 710 height 39
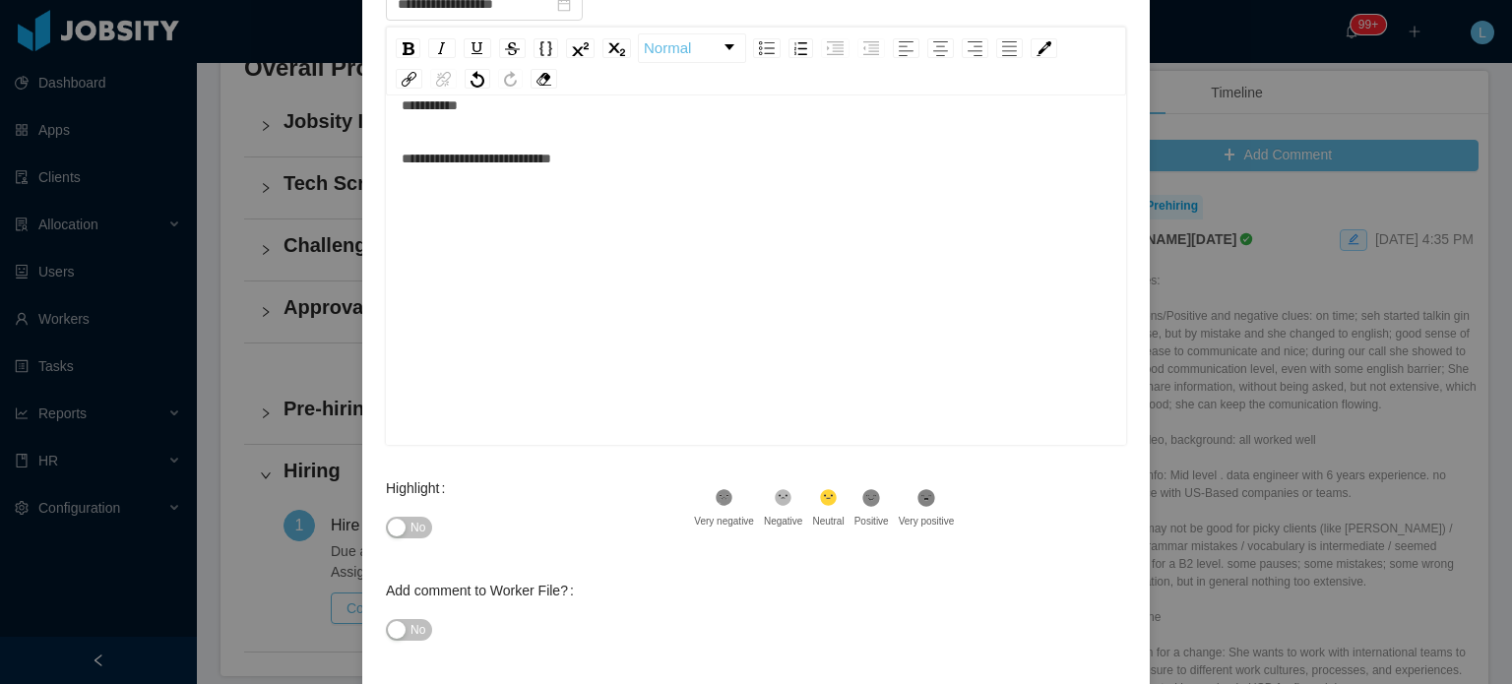
scroll to position [323, 0]
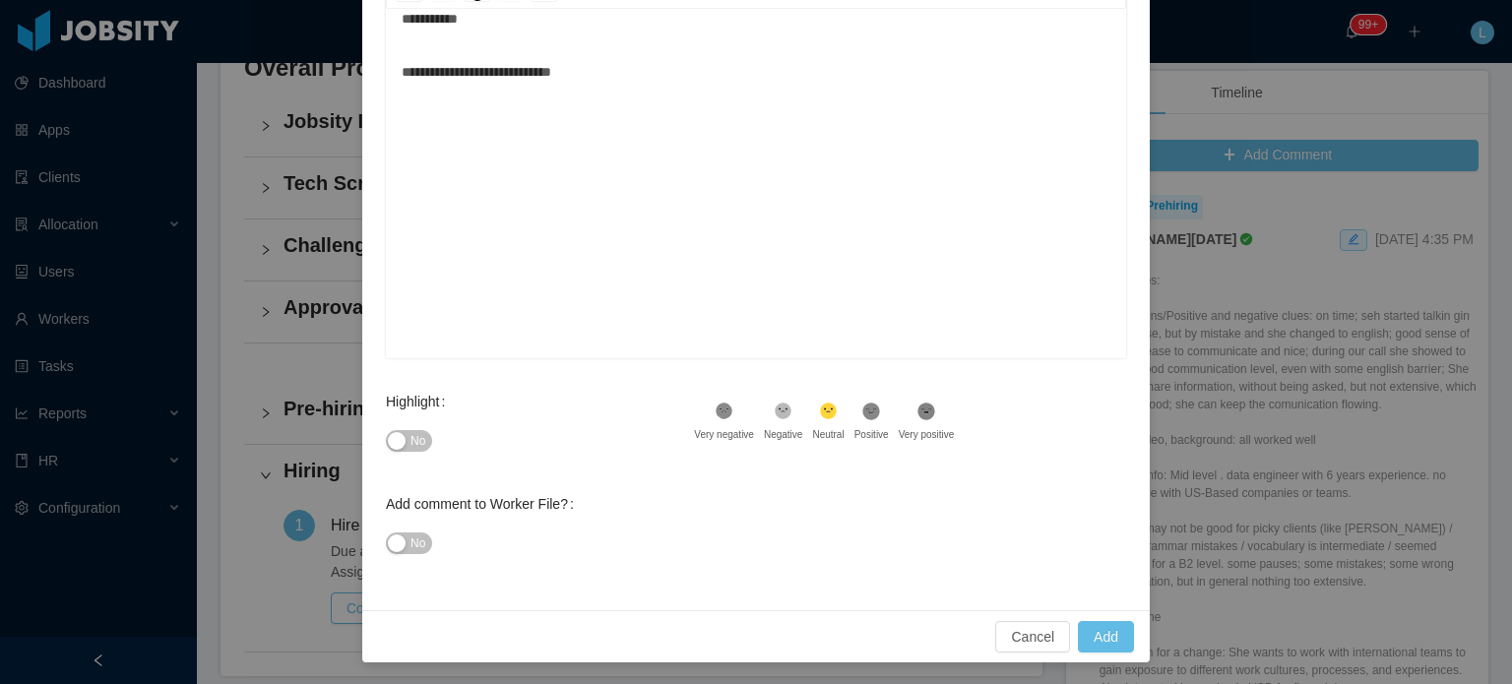
click at [413, 440] on span "No" at bounding box center [418, 441] width 15 height 20
click at [403, 556] on div "No" at bounding box center [540, 543] width 308 height 39
click at [390, 551] on button "No" at bounding box center [409, 544] width 46 height 22
click at [1091, 641] on button "Add" at bounding box center [1106, 637] width 56 height 32
type input "**********"
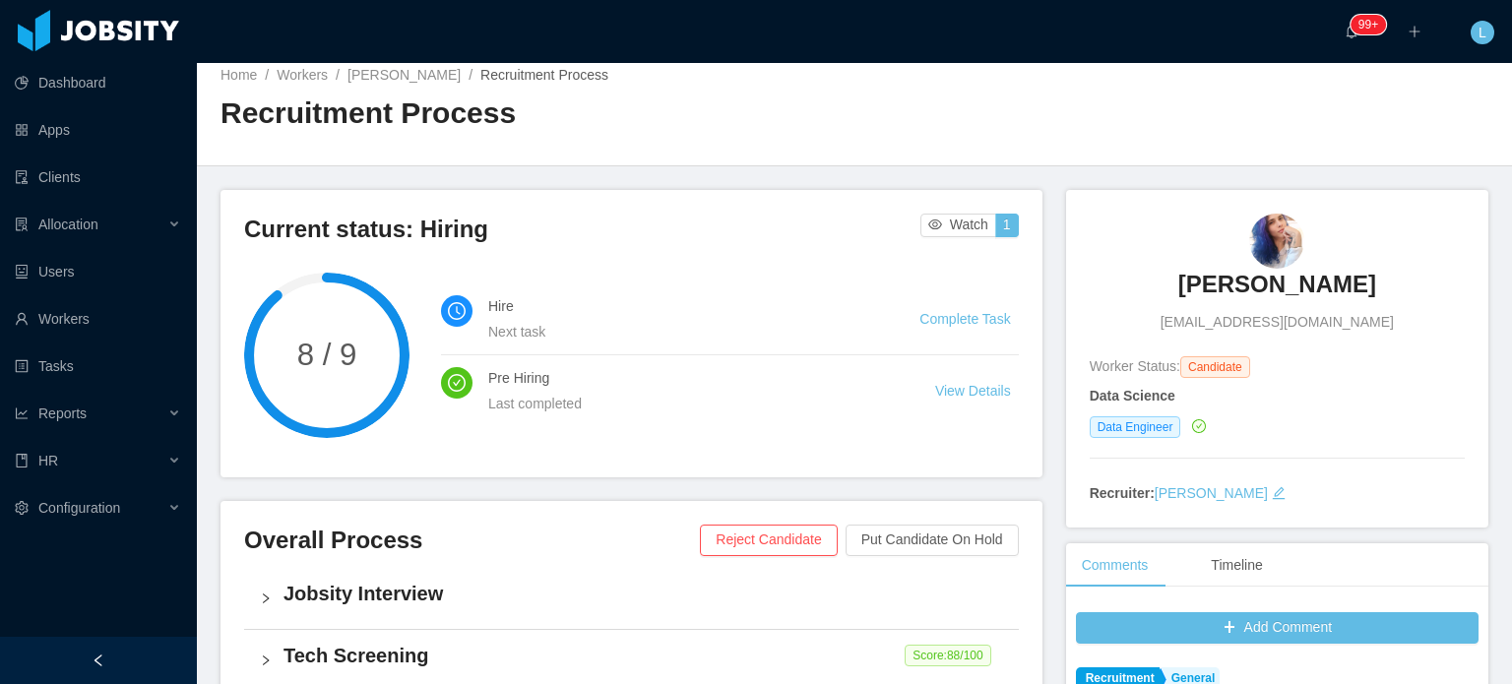
scroll to position [0, 0]
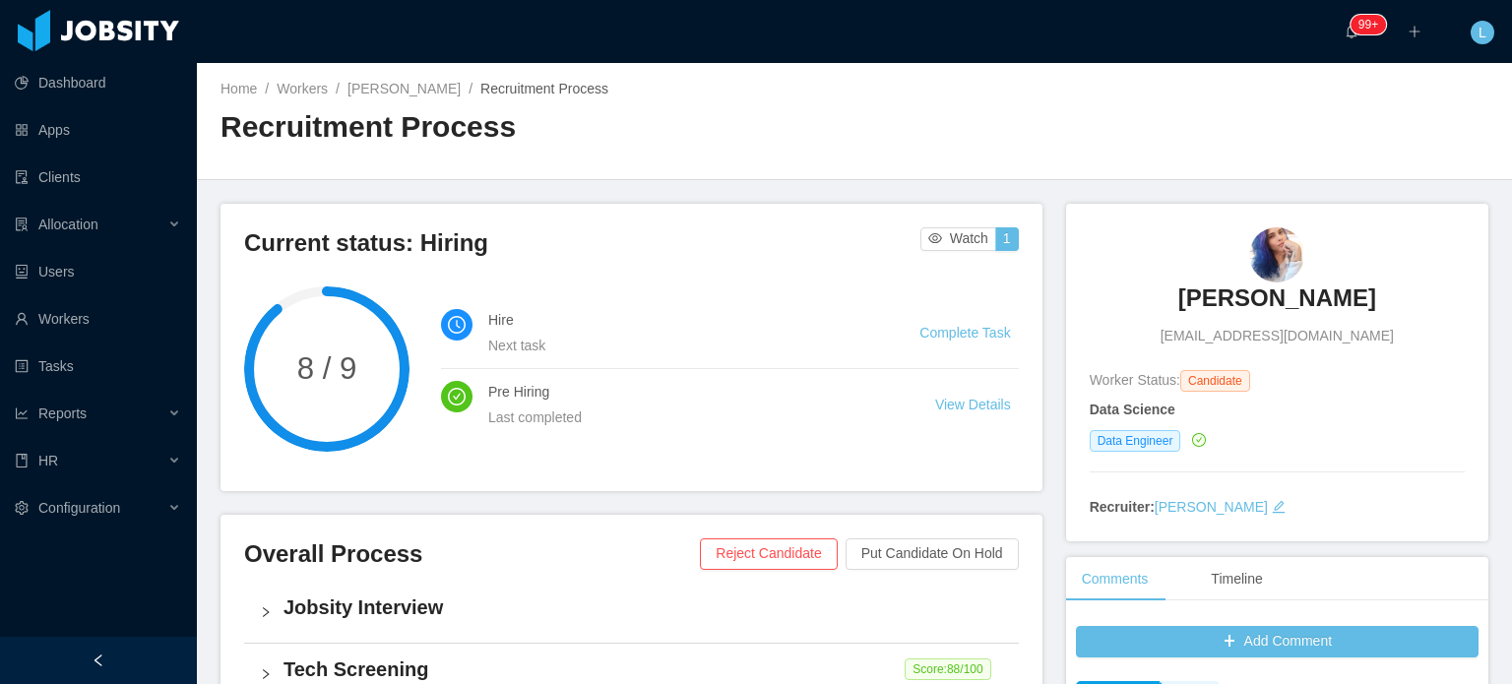
click at [1251, 337] on span "lays-l@hotmail.com" at bounding box center [1277, 336] width 233 height 21
copy span "lays-l@hotmail.com"
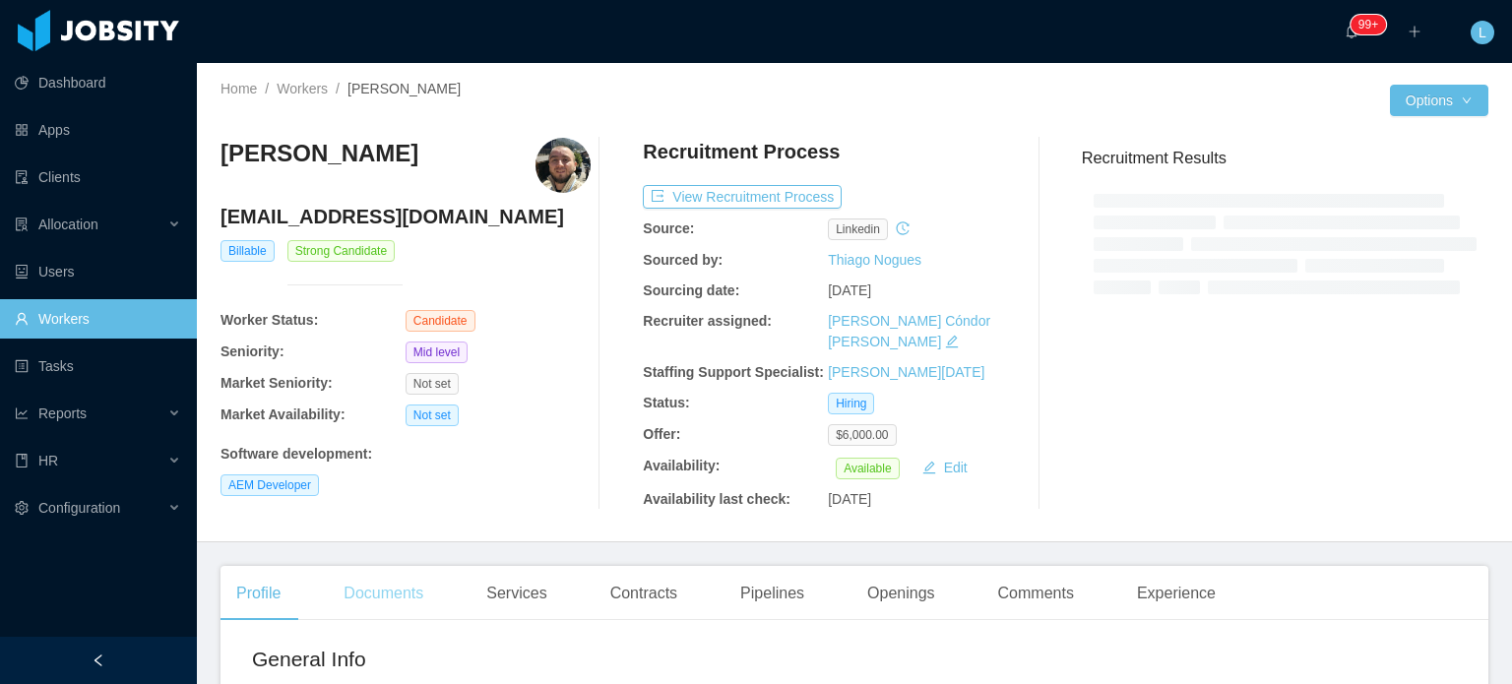
click at [386, 571] on div "Documents" at bounding box center [383, 593] width 111 height 55
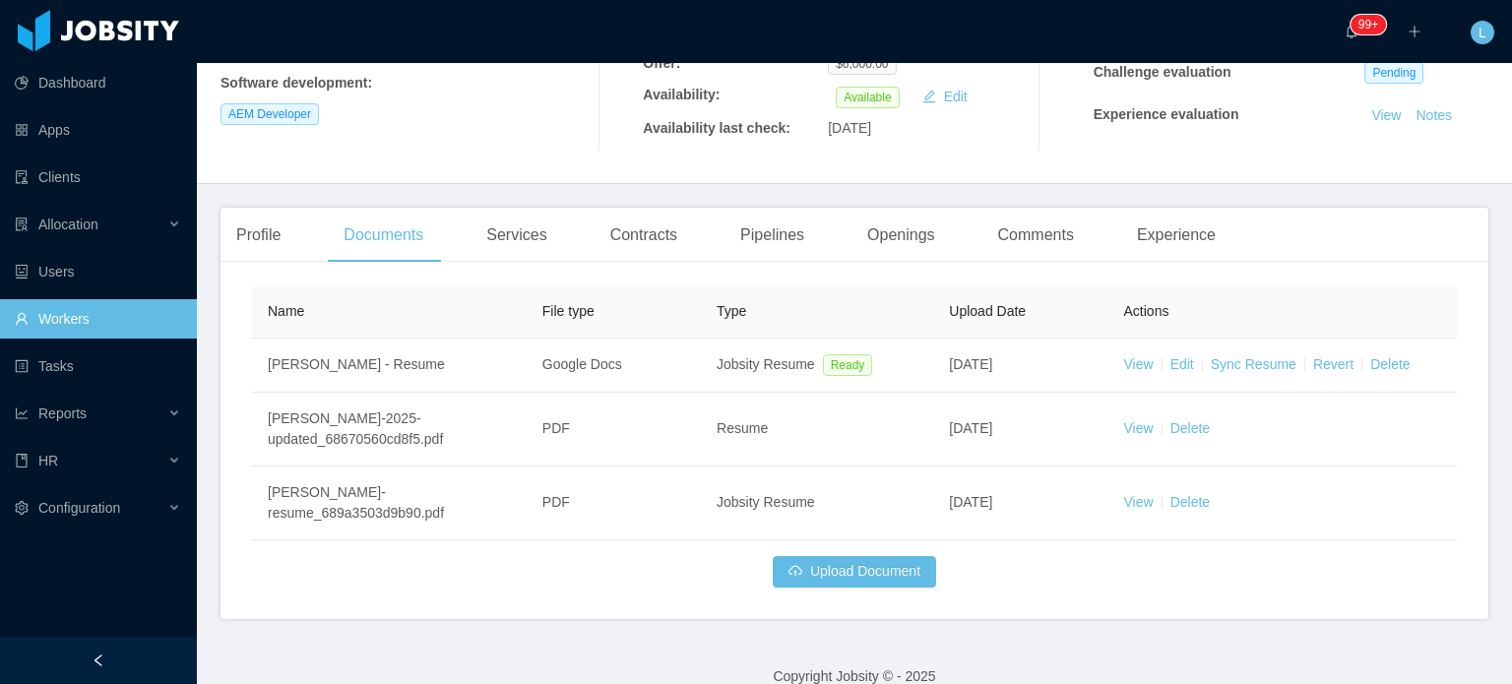
scroll to position [396, 0]
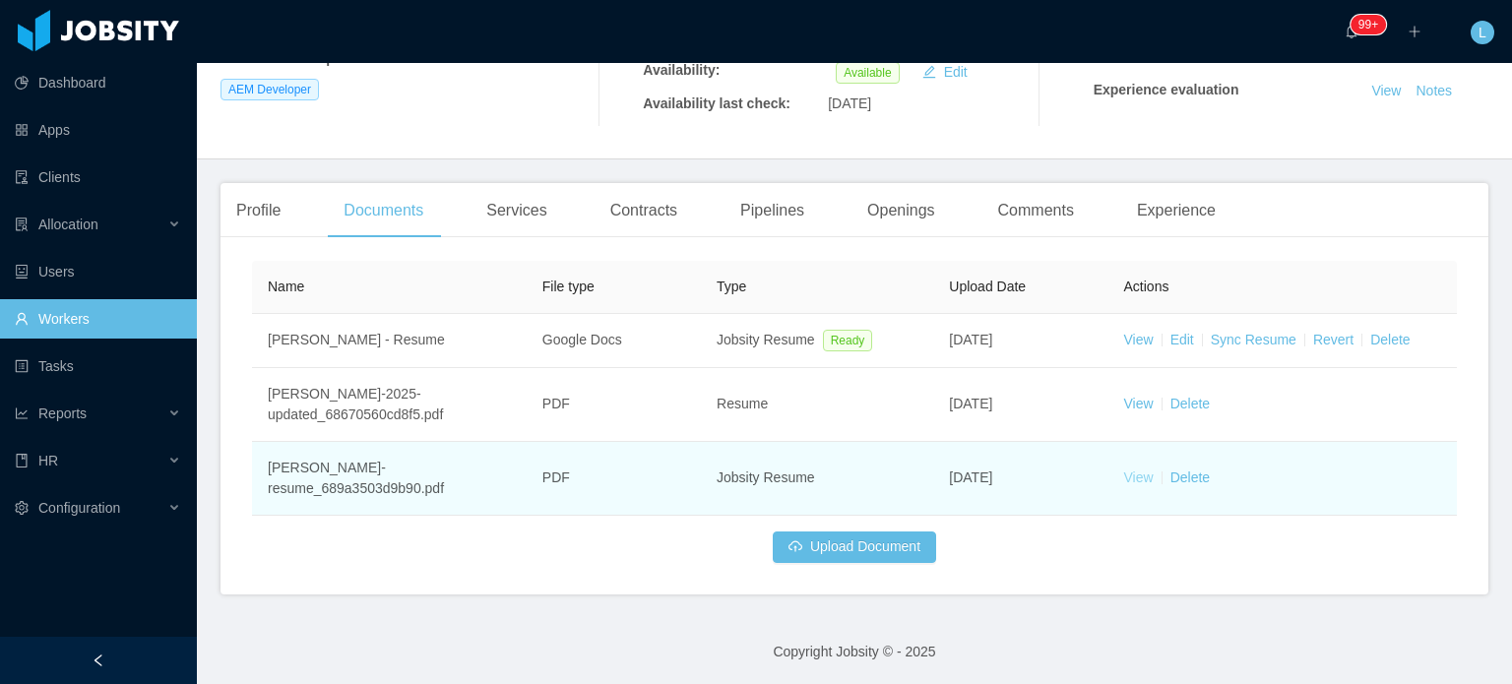
click at [1125, 478] on link "View" at bounding box center [1139, 478] width 30 height 16
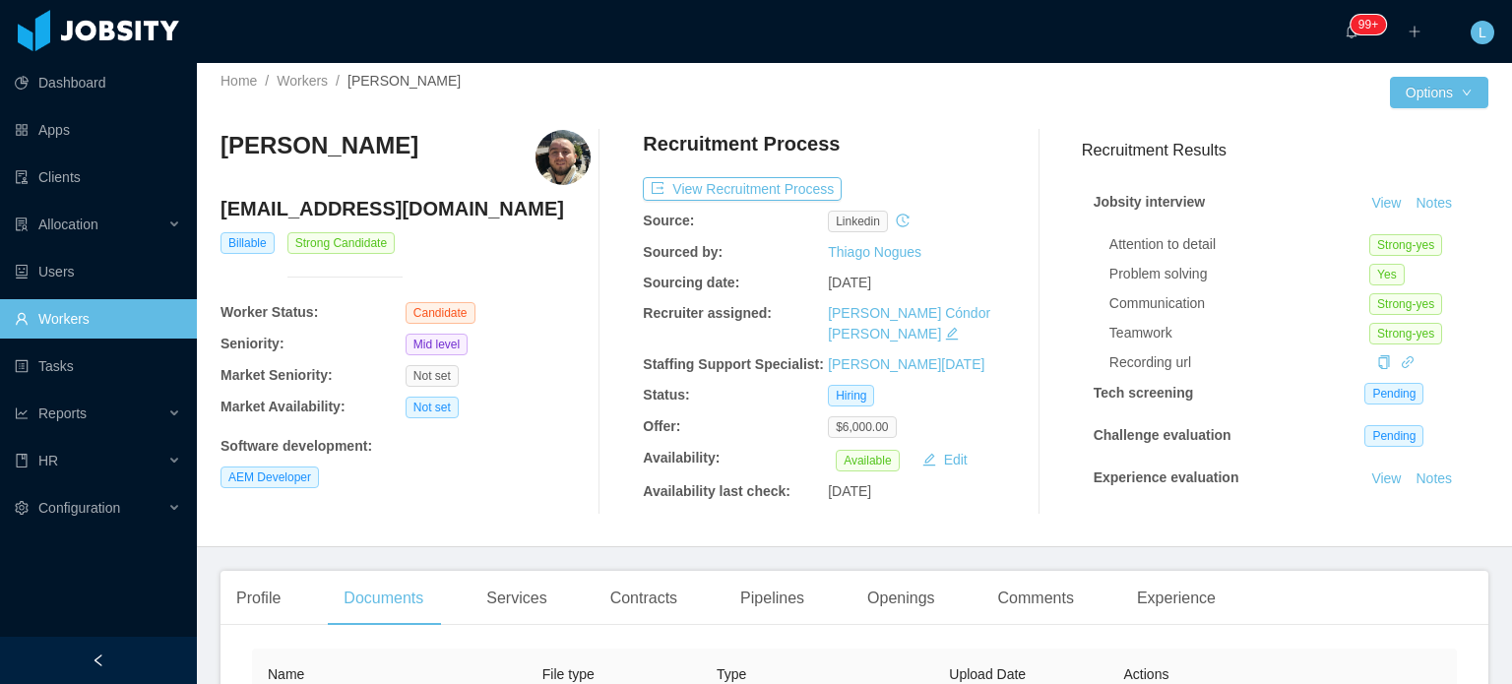
scroll to position [0, 0]
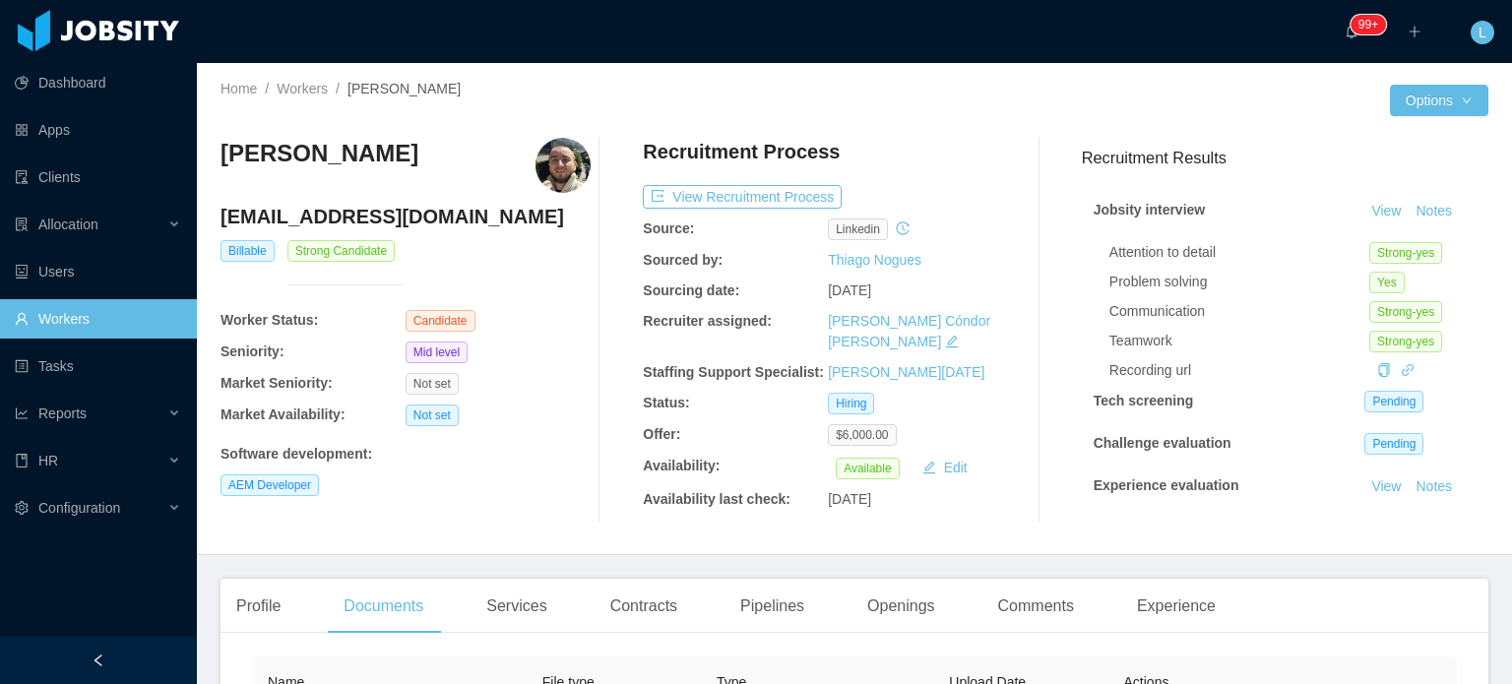
click at [412, 223] on h4 "[EMAIL_ADDRESS][DOMAIN_NAME]" at bounding box center [406, 217] width 370 height 28
copy h4 "[EMAIL_ADDRESS][DOMAIN_NAME]"
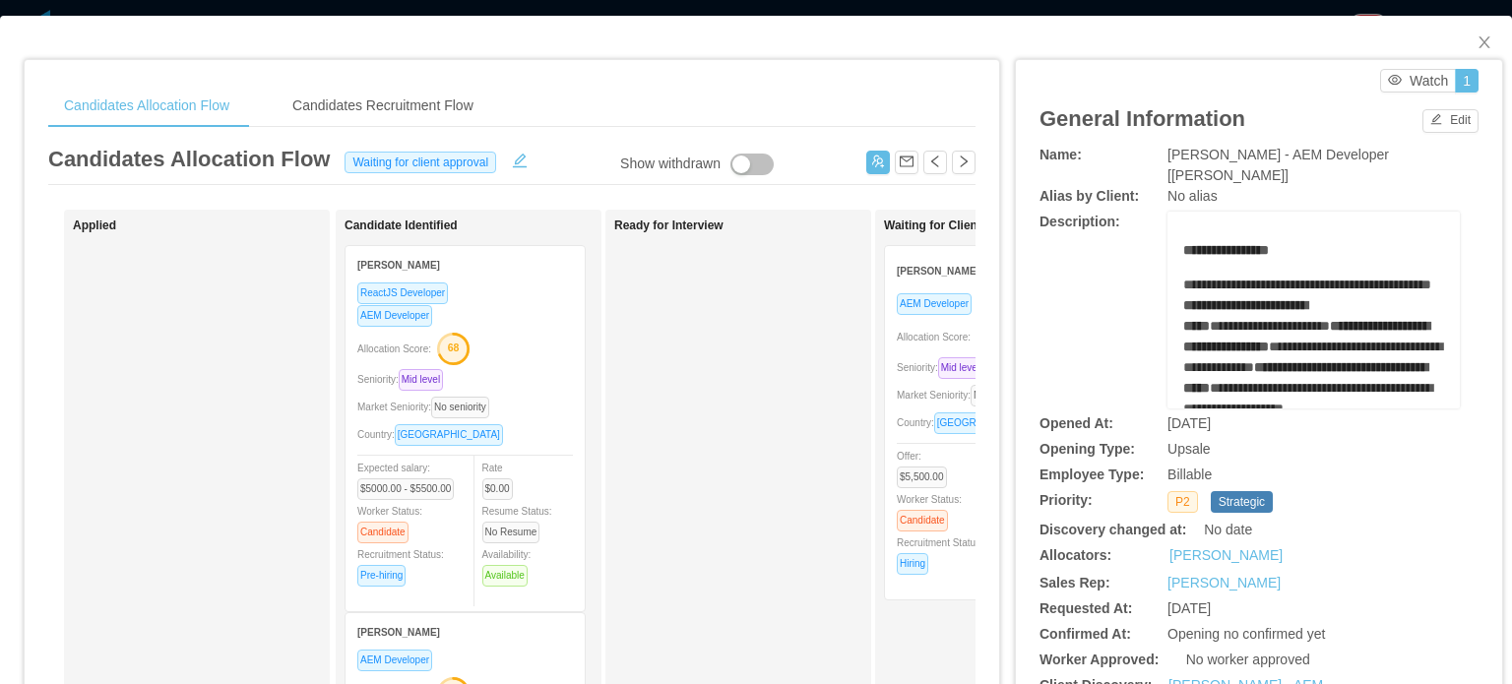
click at [910, 404] on div "Market Seniority: No seniority" at bounding box center [1005, 395] width 216 height 23
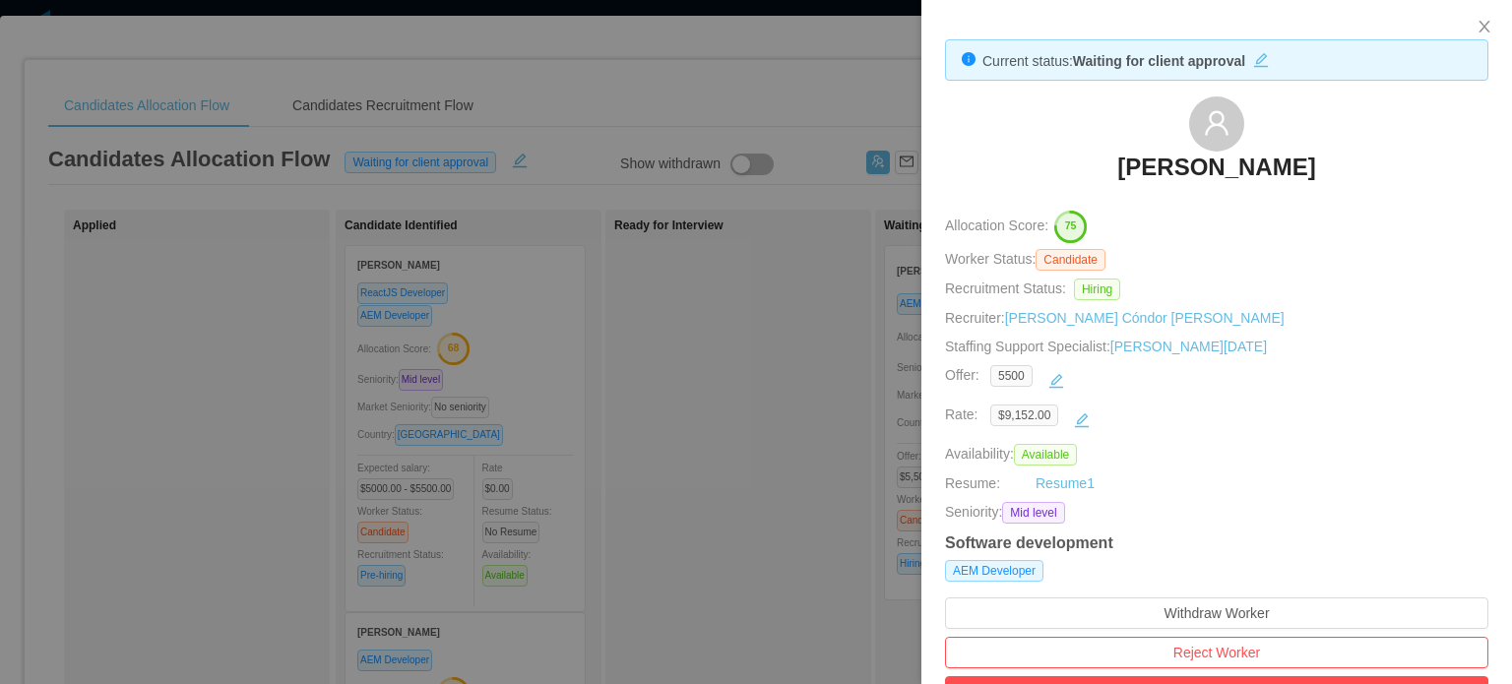
click at [1224, 409] on div "$9,152.00" at bounding box center [1227, 421] width 475 height 32
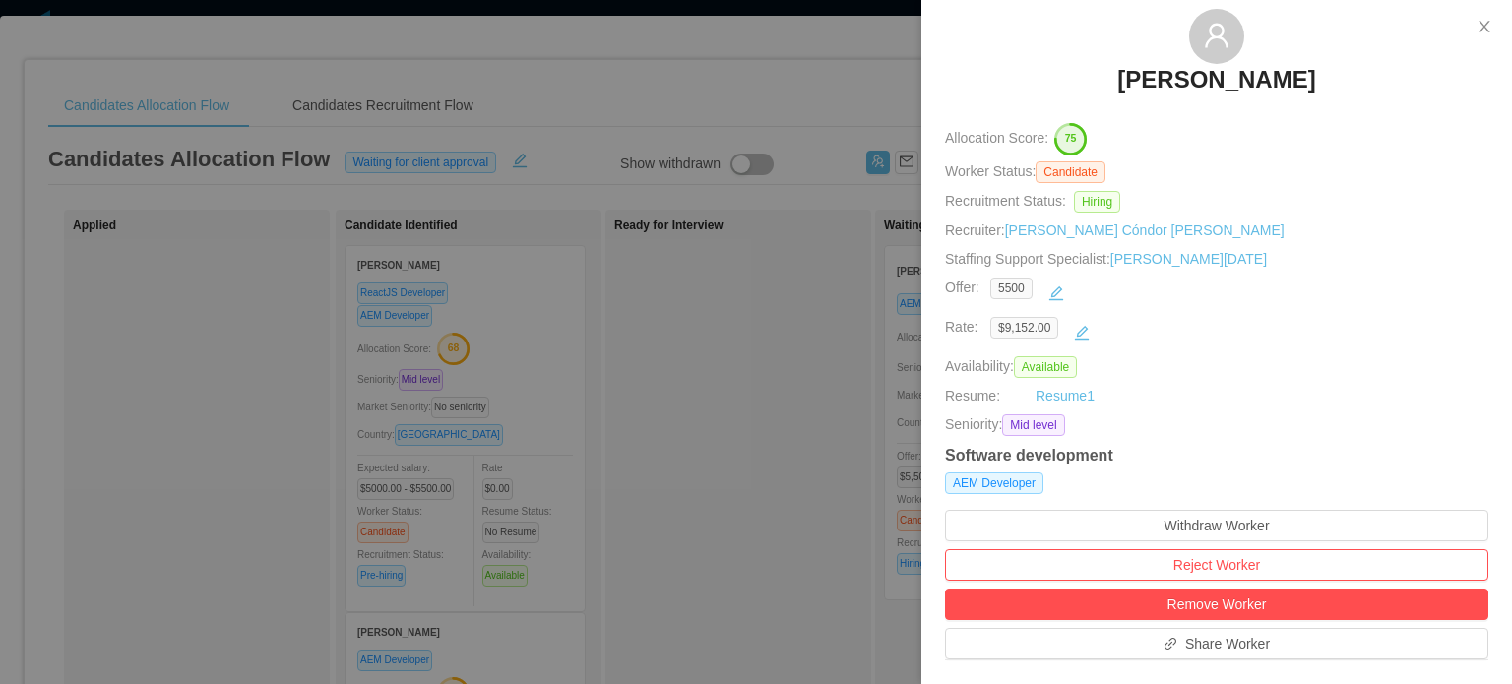
scroll to position [492, 0]
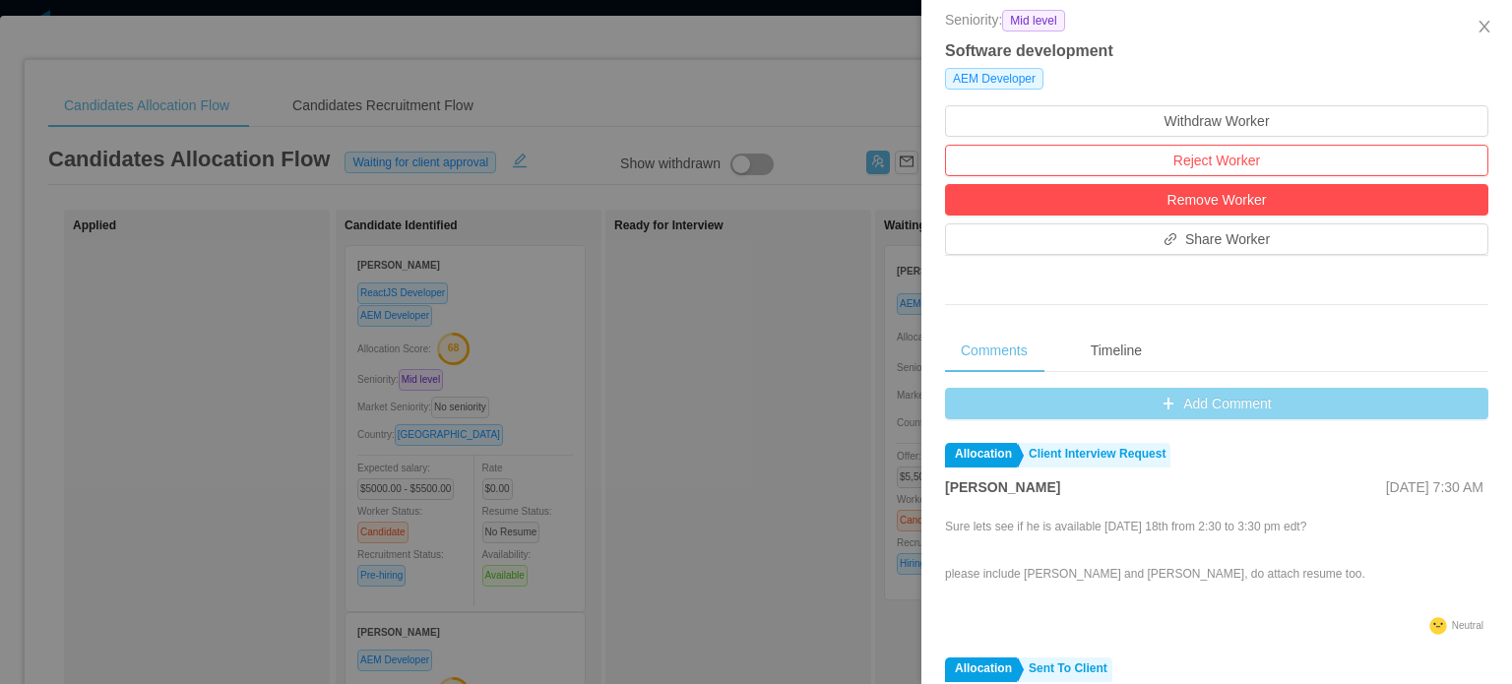
click at [1218, 412] on button "Add Comment" at bounding box center [1216, 404] width 543 height 32
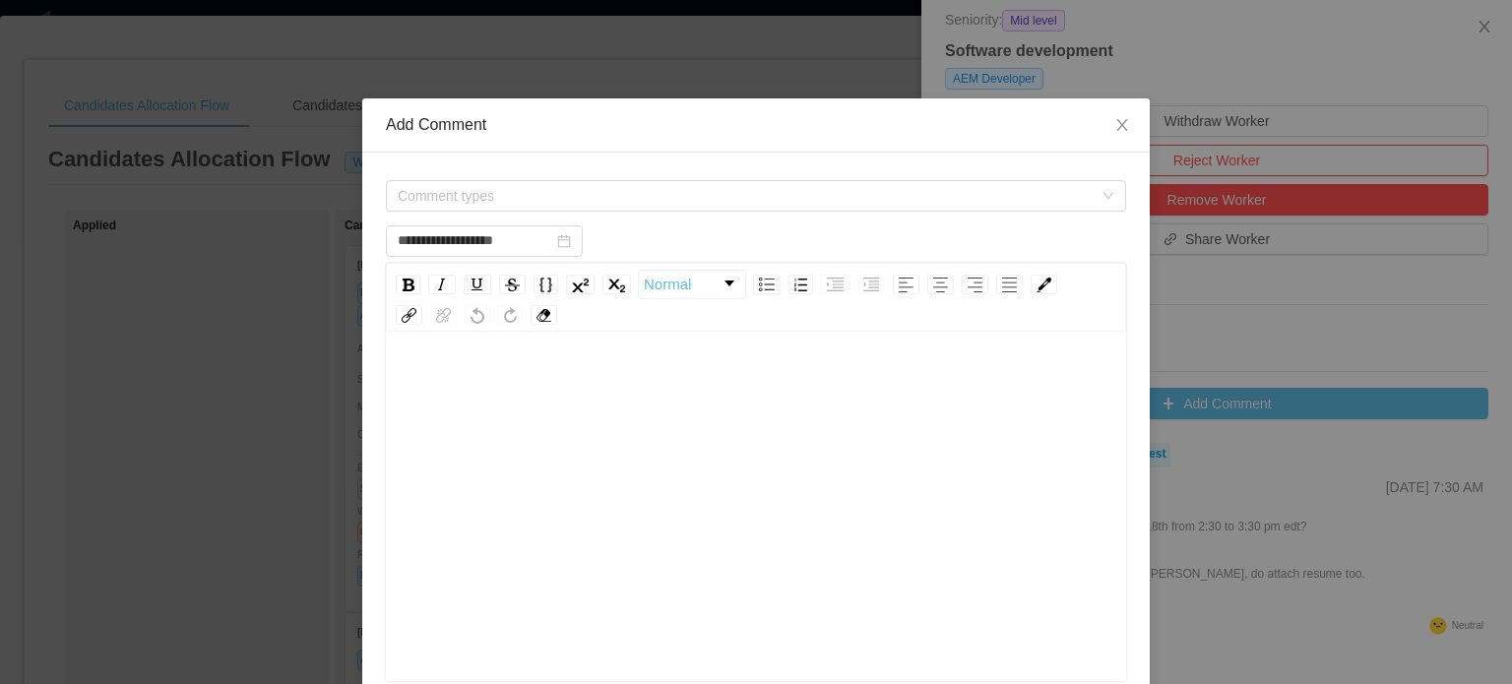
click at [481, 412] on div "rdw-editor" at bounding box center [757, 537] width 710 height 345
type input "**********"
click at [742, 411] on div "**********" at bounding box center [757, 537] width 710 height 345
click at [618, 197] on span "Comment types" at bounding box center [745, 196] width 695 height 20
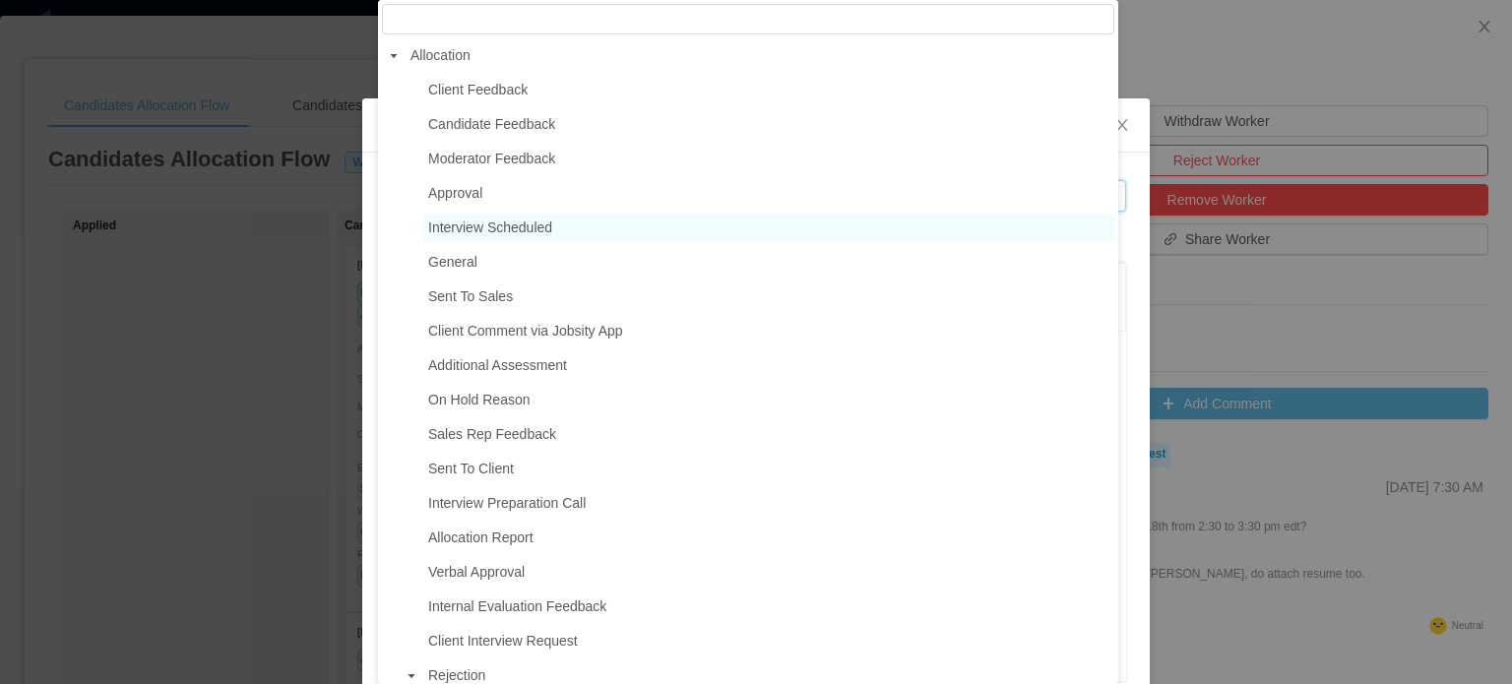
click at [504, 233] on span "Interview Scheduled" at bounding box center [490, 228] width 124 height 16
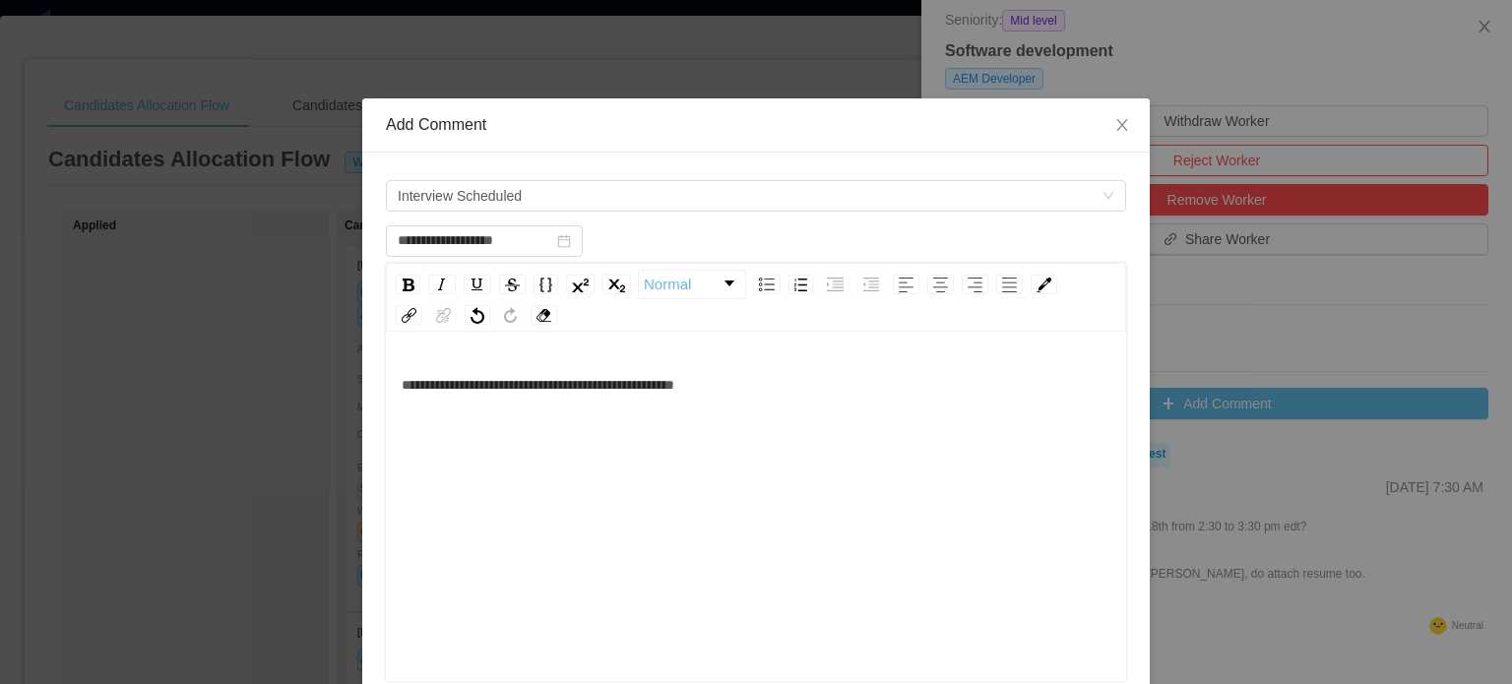
click at [918, 519] on div "**********" at bounding box center [757, 537] width 710 height 345
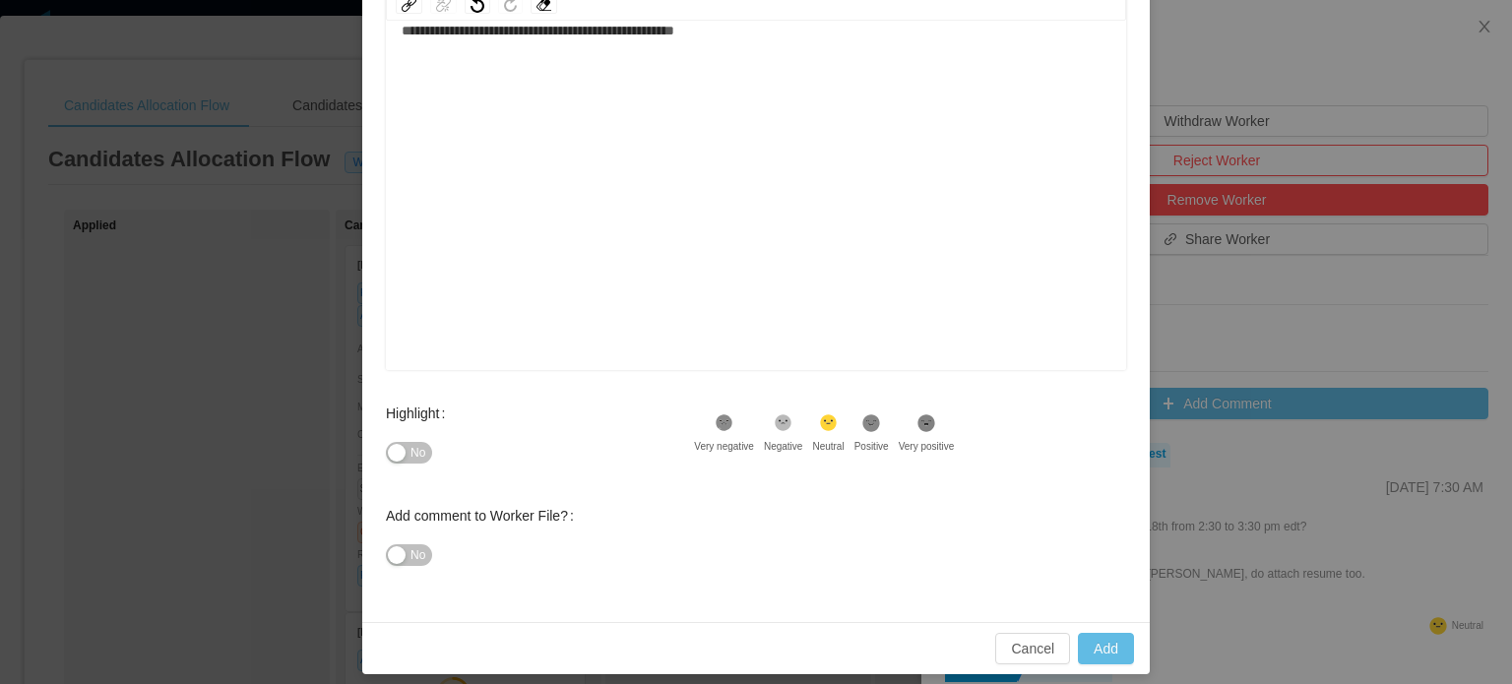
scroll to position [323, 0]
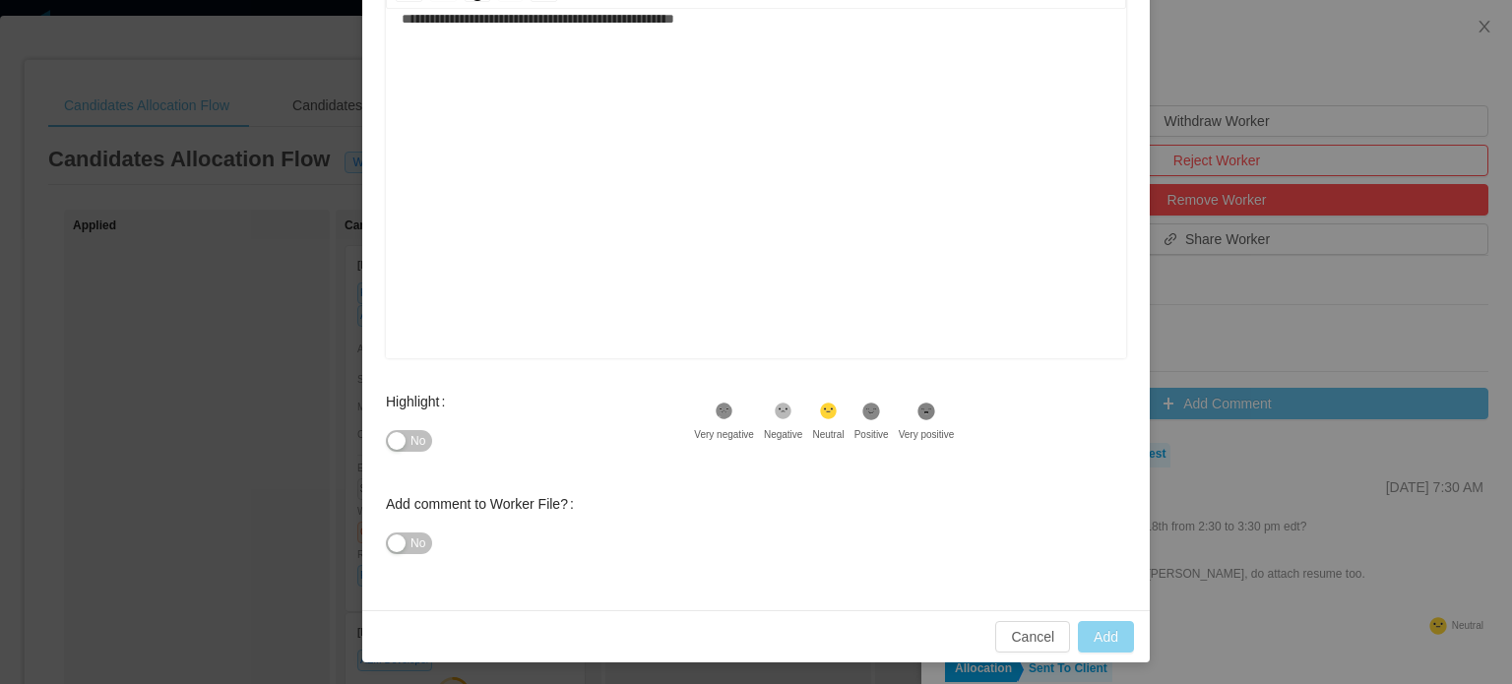
type input "**********"
click at [1110, 633] on button "Add" at bounding box center [1106, 637] width 56 height 32
